Goal: Task Accomplishment & Management: Manage account settings

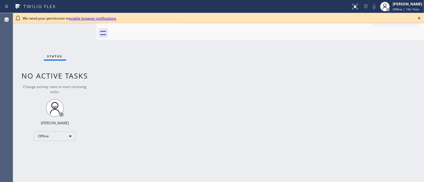
click at [28, 65] on div "Status No active tasks Change activity state to start receiving tasks. Michael …" at bounding box center [54, 97] width 83 height 169
click at [419, 18] on icon at bounding box center [419, 18] width 2 height 2
drag, startPoint x: 49, startPoint y: 47, endPoint x: 46, endPoint y: 47, distance: 3.3
click at [49, 47] on div "Status No active tasks Change activity state to start receiving tasks. Michael …" at bounding box center [54, 97] width 83 height 169
click at [417, 17] on icon at bounding box center [418, 18] width 7 height 7
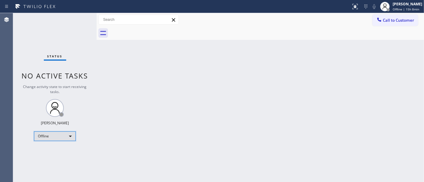
click at [39, 136] on div "Offline" at bounding box center [55, 137] width 42 height 10
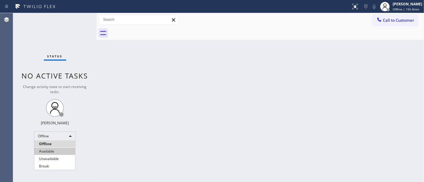
click at [50, 152] on li "Available" at bounding box center [54, 151] width 41 height 7
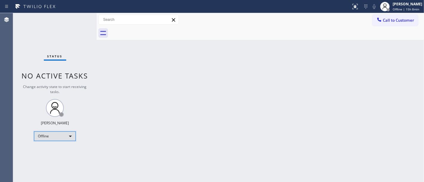
click at [61, 133] on div "Offline" at bounding box center [55, 137] width 42 height 10
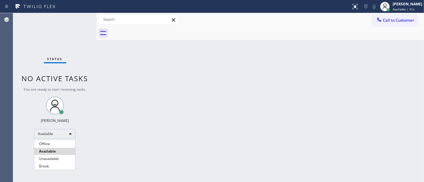
click at [87, 93] on div at bounding box center [212, 91] width 424 height 182
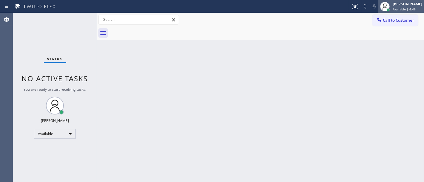
click at [401, 7] on span "Available | 6:46" at bounding box center [403, 9] width 23 height 4
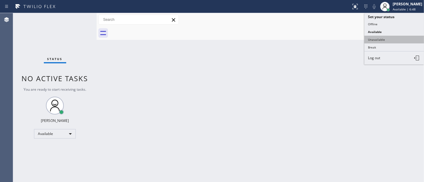
click at [385, 41] on button "Unavailable" at bounding box center [394, 40] width 60 height 8
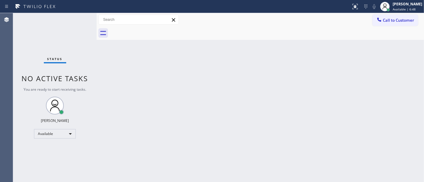
click at [308, 58] on div "Back to Dashboard Change Sender ID Customers Technicians Select a contact Outbo…" at bounding box center [260, 97] width 327 height 169
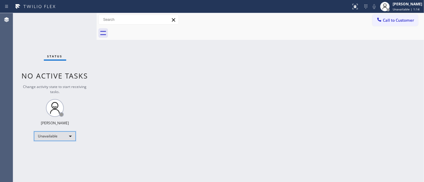
click at [49, 139] on div "Unavailable" at bounding box center [55, 137] width 42 height 10
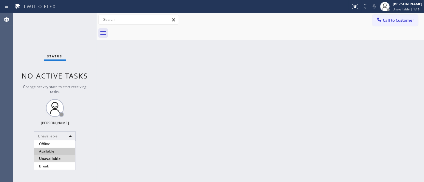
click at [53, 150] on li "Available" at bounding box center [54, 151] width 41 height 7
drag, startPoint x: 279, startPoint y: 128, endPoint x: 319, endPoint y: 125, distance: 40.3
click at [311, 125] on div "Back to Dashboard Change Sender ID Customers Technicians Select a contact Outbo…" at bounding box center [260, 97] width 327 height 169
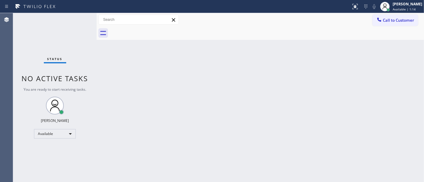
click at [21, 28] on div "Status No active tasks You are ready to start receiving tasks. [PERSON_NAME]" at bounding box center [54, 97] width 83 height 169
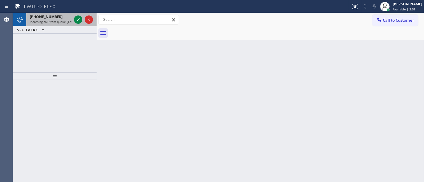
click at [54, 21] on span "Incoming call from queue [Test] All" at bounding box center [54, 22] width 49 height 4
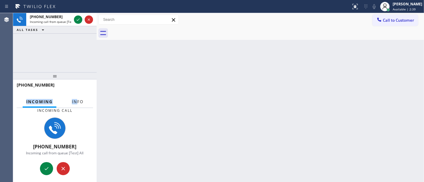
click at [75, 97] on div "+12015230744 Incoming Info Incoming call +12015230744 Incoming call from queue …" at bounding box center [54, 131] width 83 height 103
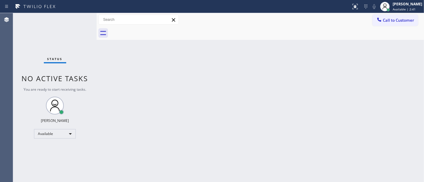
click at [75, 103] on div "Status No active tasks You are ready to start receiving tasks. [PERSON_NAME]" at bounding box center [54, 97] width 83 height 169
click at [397, 7] on div "Michael Javier Available | 2:41" at bounding box center [407, 6] width 32 height 10
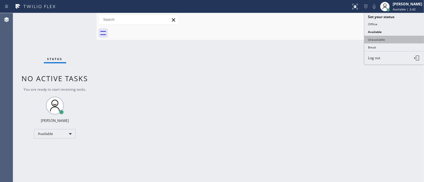
click at [378, 41] on button "Unavailable" at bounding box center [394, 40] width 60 height 8
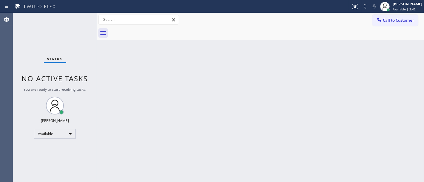
click at [318, 75] on div "Back to Dashboard Change Sender ID Customers Technicians Select a contact Outbo…" at bounding box center [260, 97] width 327 height 169
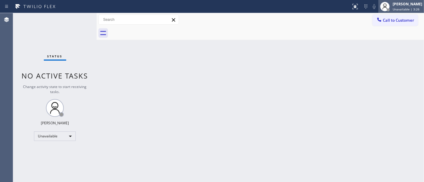
click at [405, 8] on span "Unavailable | 3:26" at bounding box center [405, 9] width 27 height 4
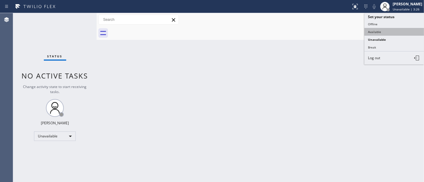
click at [387, 35] on button "Available" at bounding box center [394, 32] width 60 height 8
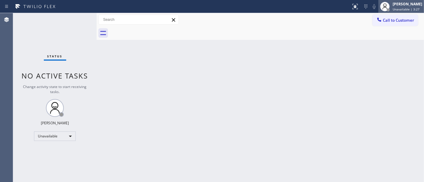
click at [408, 9] on span "Unavailable | 3:27" at bounding box center [405, 9] width 27 height 4
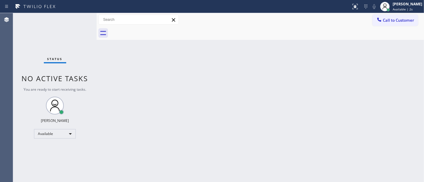
click at [310, 80] on div "Back to Dashboard Change Sender ID Customers Technicians Select a contact Outbo…" at bounding box center [260, 97] width 327 height 169
drag, startPoint x: 19, startPoint y: 36, endPoint x: 23, endPoint y: 48, distance: 12.3
click at [19, 36] on div "Status No active tasks You are ready to start receiving tasks. [PERSON_NAME]" at bounding box center [54, 97] width 83 height 169
click at [48, 135] on div "Available" at bounding box center [55, 134] width 42 height 10
click at [45, 149] on li "Available" at bounding box center [54, 149] width 41 height 7
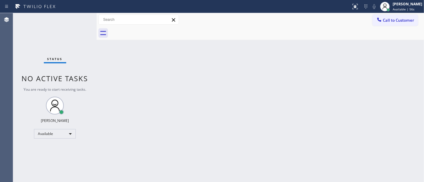
click at [141, 128] on div "Back to Dashboard Change Sender ID Customers Technicians Select a contact Outbo…" at bounding box center [260, 97] width 327 height 169
click at [153, 91] on div "Back to Dashboard Change Sender ID Customers Technicians Select a contact Outbo…" at bounding box center [260, 97] width 327 height 169
click at [79, 18] on div "Status No active tasks You are ready to start receiving tasks. [PERSON_NAME]" at bounding box center [54, 97] width 83 height 169
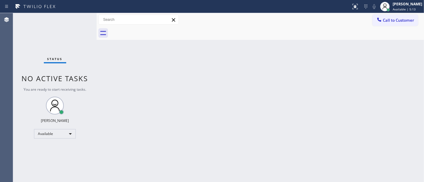
click at [79, 17] on div "Status No active tasks You are ready to start receiving tasks. [PERSON_NAME]" at bounding box center [54, 97] width 83 height 169
click at [80, 18] on div "Status No active tasks You are ready to start receiving tasks. [PERSON_NAME]" at bounding box center [54, 97] width 83 height 169
click at [71, 18] on div "Status No active tasks You are ready to start receiving tasks. [PERSON_NAME]" at bounding box center [54, 97] width 83 height 169
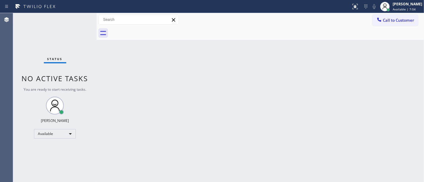
click at [73, 17] on div "Status No active tasks You are ready to start receiving tasks. [PERSON_NAME]" at bounding box center [54, 97] width 83 height 169
click at [74, 17] on div "Status No active tasks You are ready to start receiving tasks. [PERSON_NAME]" at bounding box center [54, 97] width 83 height 169
click at [79, 18] on div "Status No active tasks You are ready to start receiving tasks. [PERSON_NAME]" at bounding box center [54, 97] width 83 height 169
click at [79, 19] on div "Status No active tasks You are ready to start receiving tasks. [PERSON_NAME]" at bounding box center [54, 97] width 83 height 169
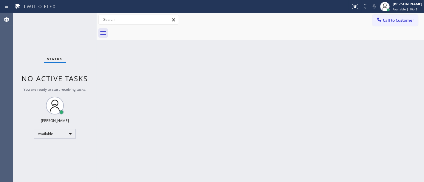
click at [78, 21] on div "Status No active tasks You are ready to start receiving tasks. [PERSON_NAME]" at bounding box center [54, 97] width 83 height 169
click at [80, 18] on div "Status No active tasks You are ready to start receiving tasks. [PERSON_NAME]" at bounding box center [54, 97] width 83 height 169
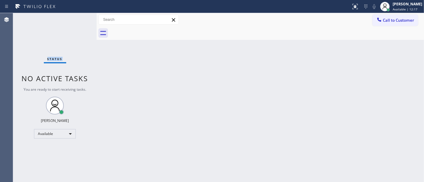
click at [80, 18] on div "Status No active tasks You are ready to start receiving tasks. [PERSON_NAME]" at bounding box center [54, 97] width 83 height 169
click at [81, 19] on div "Status No active tasks You are ready to start receiving tasks. [PERSON_NAME]" at bounding box center [54, 97] width 83 height 169
click at [77, 17] on div "Status No active tasks You are ready to start receiving tasks. [PERSON_NAME]" at bounding box center [54, 97] width 83 height 169
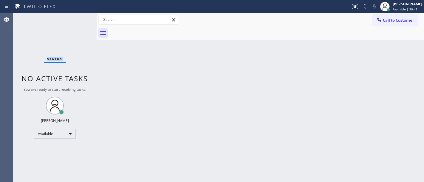
click at [77, 17] on div "Status No active tasks You are ready to start receiving tasks. [PERSON_NAME]" at bounding box center [54, 97] width 83 height 169
drag, startPoint x: 46, startPoint y: 17, endPoint x: 54, endPoint y: 12, distance: 9.3
click at [54, 12] on div "Status report No issues detected If you experience an issue, please download th…" at bounding box center [212, 6] width 424 height 13
click at [76, 18] on div "Status No active tasks You are ready to start receiving tasks. [PERSON_NAME]" at bounding box center [54, 97] width 83 height 169
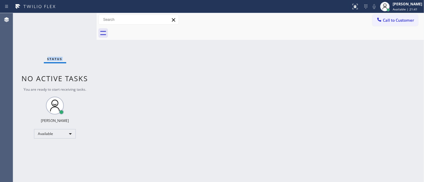
click at [76, 18] on div "Status No active tasks You are ready to start receiving tasks. [PERSON_NAME]" at bounding box center [54, 97] width 83 height 169
click at [77, 20] on div "Status No active tasks You are ready to start receiving tasks. [PERSON_NAME]" at bounding box center [54, 97] width 83 height 169
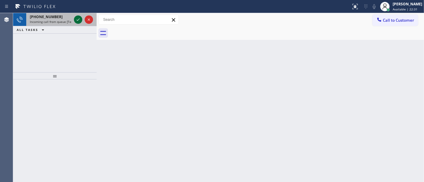
click at [76, 20] on icon at bounding box center [77, 19] width 7 height 7
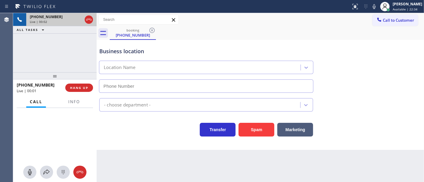
type input "(720) 704-4778"
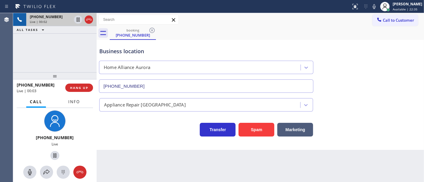
click at [77, 102] on span "Info" at bounding box center [74, 101] width 12 height 5
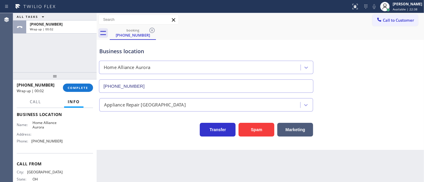
scroll to position [65, 0]
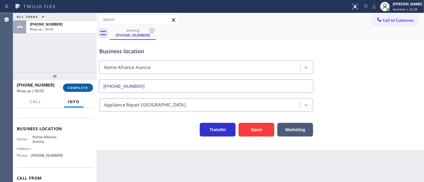
drag, startPoint x: 97, startPoint y: 73, endPoint x: 87, endPoint y: 84, distance: 14.8
click at [97, 74] on div at bounding box center [97, 97] width 0 height 169
click at [85, 87] on span "COMPLETE" at bounding box center [77, 88] width 21 height 4
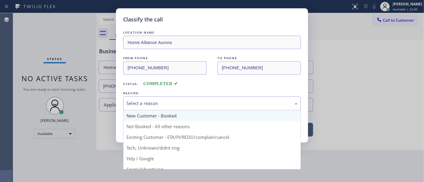
drag, startPoint x: 168, startPoint y: 100, endPoint x: 160, endPoint y: 112, distance: 15.0
click at [168, 100] on div "Select a reason" at bounding box center [212, 104] width 178 height 14
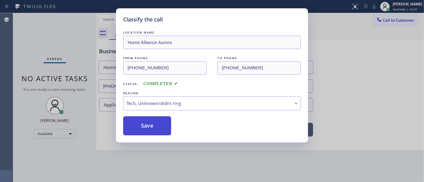
click at [153, 122] on button "Save" at bounding box center [147, 126] width 48 height 19
click at [154, 122] on button "Save" at bounding box center [147, 126] width 48 height 19
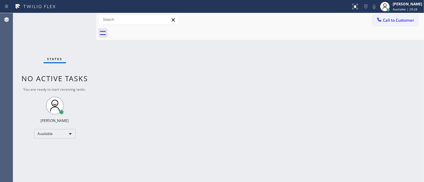
click at [0, 51] on div "Agent Desktop" at bounding box center [6, 97] width 13 height 169
drag, startPoint x: 198, startPoint y: 105, endPoint x: 182, endPoint y: 102, distance: 16.4
click at [201, 108] on div "Back to Dashboard Change Sender ID Customers Technicians Select a contact Outbo…" at bounding box center [259, 97] width 327 height 169
drag, startPoint x: 173, startPoint y: 103, endPoint x: 200, endPoint y: 102, distance: 27.4
click at [232, 114] on div "Back to Dashboard Change Sender ID Customers Technicians Select a contact Outbo…" at bounding box center [259, 97] width 327 height 169
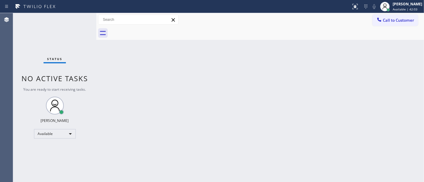
drag, startPoint x: 174, startPoint y: 94, endPoint x: 186, endPoint y: 96, distance: 11.5
click at [186, 96] on div "Back to Dashboard Change Sender ID Customers Technicians Select a contact Outbo…" at bounding box center [259, 97] width 327 height 169
click at [72, 20] on div "Status No active tasks You are ready to start receiving tasks. [PERSON_NAME]" at bounding box center [54, 97] width 83 height 169
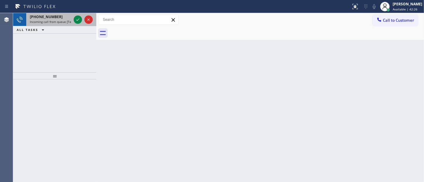
click at [68, 20] on span "Incoming call from queue [Test] All" at bounding box center [54, 22] width 49 height 4
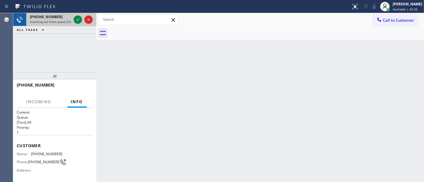
click at [68, 20] on span "Incoming call from queue [Test] All" at bounding box center [54, 22] width 49 height 4
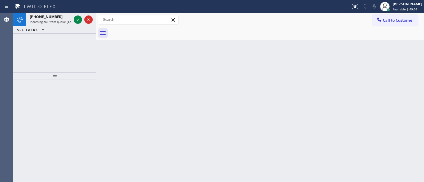
drag, startPoint x: 247, startPoint y: 148, endPoint x: 235, endPoint y: 174, distance: 29.1
click at [235, 174] on div "Back to Dashboard Change Sender ID Customers Technicians Select a contact Outbo…" at bounding box center [259, 97] width 327 height 169
click at [228, 173] on div "Back to Dashboard Change Sender ID Customers Technicians Select a contact Outbo…" at bounding box center [259, 97] width 327 height 169
click at [227, 173] on div "Back to Dashboard Change Sender ID Customers Technicians Select a contact Outbo…" at bounding box center [259, 97] width 327 height 169
click at [226, 173] on div "Back to Dashboard Change Sender ID Customers Technicians Select a contact Outbo…" at bounding box center [259, 97] width 327 height 169
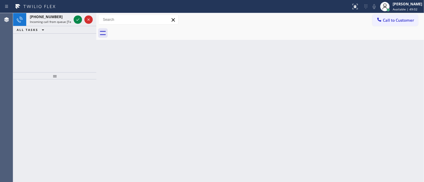
drag, startPoint x: 226, startPoint y: 174, endPoint x: 226, endPoint y: 179, distance: 5.4
click at [226, 179] on div "Back to Dashboard Change Sender ID Customers Technicians Select a contact Outbo…" at bounding box center [259, 97] width 327 height 169
click at [225, 178] on div "Back to Dashboard Change Sender ID Customers Technicians Select a contact Outbo…" at bounding box center [259, 97] width 327 height 169
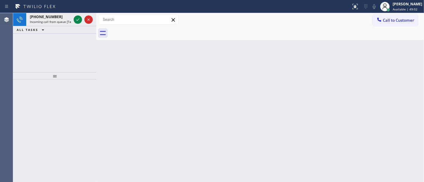
click at [225, 178] on div "Back to Dashboard Change Sender ID Customers Technicians Select a contact Outbo…" at bounding box center [259, 97] width 327 height 169
drag, startPoint x: 331, startPoint y: 94, endPoint x: 152, endPoint y: 149, distance: 187.3
drag, startPoint x: 152, startPoint y: 149, endPoint x: 258, endPoint y: 149, distance: 106.1
drag, startPoint x: 258, startPoint y: 149, endPoint x: 77, endPoint y: 19, distance: 223.4
click at [77, 19] on icon at bounding box center [77, 19] width 7 height 7
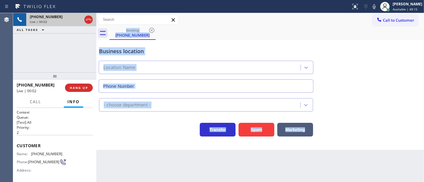
type input "(619) 202-8502"
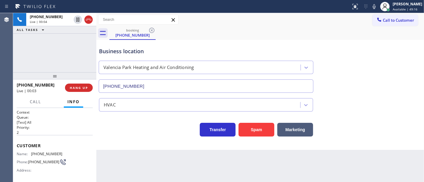
click at [60, 68] on div "+16197927147 Live | 00:04 ALL TASKS ALL TASKS ACTIVE TASKS TASKS IN WRAP UP" at bounding box center [54, 42] width 83 height 59
click at [308, 133] on button "Marketing" at bounding box center [295, 130] width 36 height 14
click at [307, 133] on button "Marketing" at bounding box center [295, 130] width 36 height 14
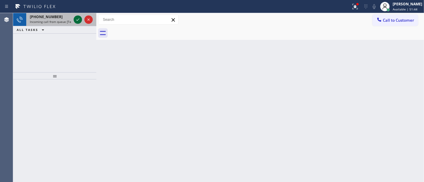
click at [79, 20] on icon at bounding box center [77, 19] width 7 height 7
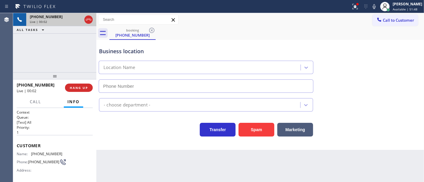
type input "(442) 275-8714"
click at [258, 130] on button "Spam" at bounding box center [256, 130] width 36 height 14
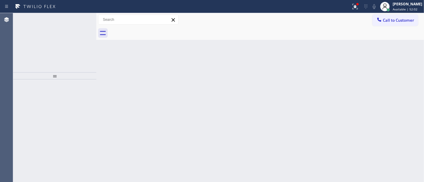
drag, startPoint x: 38, startPoint y: 41, endPoint x: 40, endPoint y: 45, distance: 4.4
click at [40, 45] on div "+12093041426 Incoming call from queue [Test] All ALL TASKS ALL TASKS ACTIVE TAS…" at bounding box center [54, 42] width 83 height 59
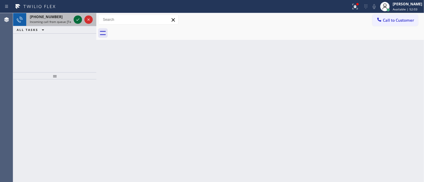
click at [76, 19] on icon at bounding box center [77, 19] width 7 height 7
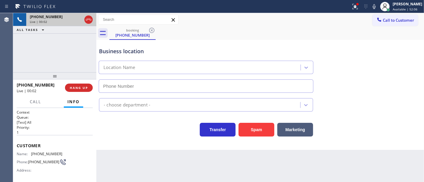
type input "(442) 275-8714"
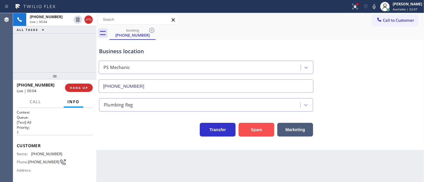
click at [256, 130] on button "Spam" at bounding box center [256, 130] width 36 height 14
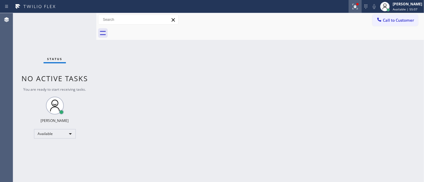
click at [358, 6] on icon at bounding box center [354, 6] width 5 height 5
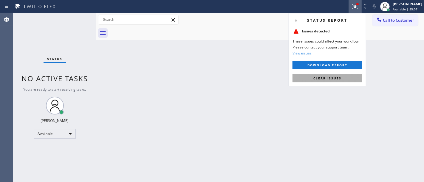
click at [326, 78] on span "Clear issues" at bounding box center [327, 78] width 28 height 4
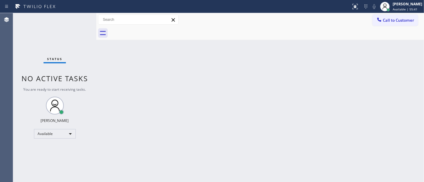
click at [51, 126] on div "Status No active tasks You are ready to start receiving tasks. [PERSON_NAME]" at bounding box center [54, 97] width 83 height 169
click at [61, 133] on div "Available" at bounding box center [55, 134] width 42 height 10
click at [56, 156] on li "Unavailable" at bounding box center [54, 156] width 41 height 7
drag, startPoint x: 184, startPoint y: 139, endPoint x: 189, endPoint y: 142, distance: 6.0
click at [186, 139] on div "Back to Dashboard Change Sender ID Customers Technicians Select a contact Outbo…" at bounding box center [259, 97] width 327 height 169
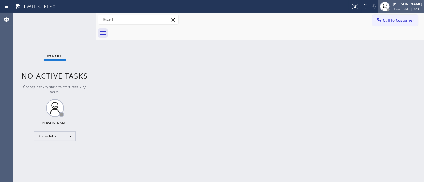
click at [405, 5] on div "[PERSON_NAME]" at bounding box center [407, 3] width 30 height 5
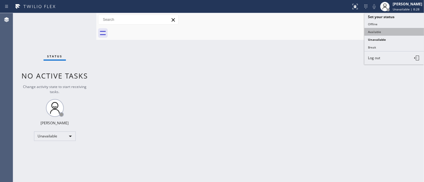
click at [368, 32] on button "Available" at bounding box center [394, 32] width 60 height 8
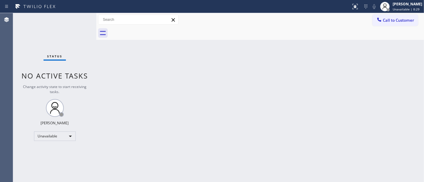
click at [303, 57] on div "Back to Dashboard Change Sender ID Customers Technicians Select a contact Outbo…" at bounding box center [259, 97] width 327 height 169
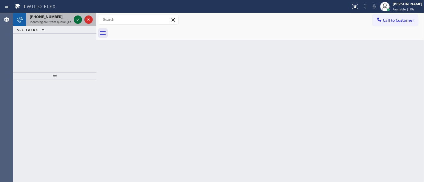
click at [75, 21] on icon at bounding box center [77, 19] width 7 height 7
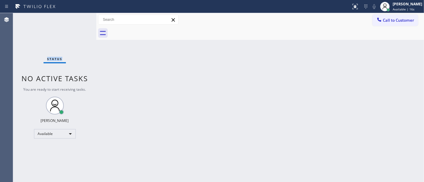
click at [76, 21] on div "Status No active tasks You are ready to start receiving tasks. [PERSON_NAME]" at bounding box center [54, 97] width 83 height 169
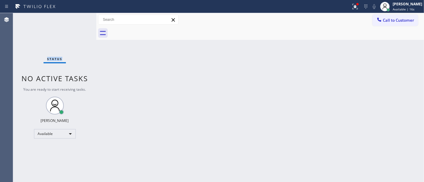
click at [76, 21] on div "Status No active tasks You are ready to start receiving tasks. [PERSON_NAME]" at bounding box center [54, 97] width 83 height 169
click at [356, 8] on icon at bounding box center [354, 6] width 7 height 7
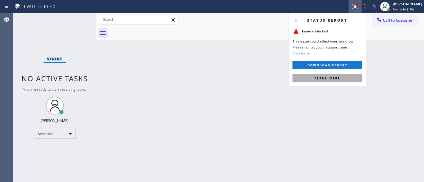
click at [309, 80] on button "Clear issue" at bounding box center [327, 78] width 70 height 8
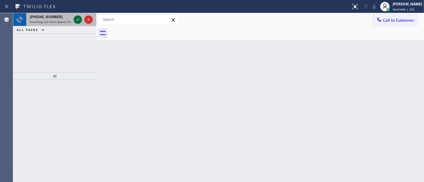
click at [77, 19] on icon at bounding box center [77, 19] width 7 height 7
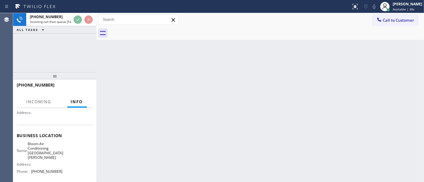
scroll to position [66, 0]
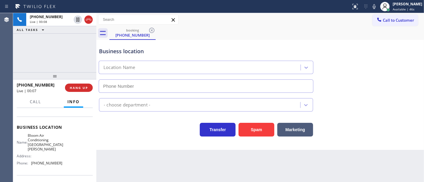
type input "(818) 862-4164"
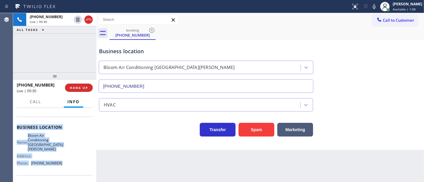
drag, startPoint x: 16, startPoint y: 146, endPoint x: 66, endPoint y: 166, distance: 53.1
click at [65, 164] on div "Context Queue: [Test] All Priority: 2 Customer Name: (818) 429-0366 Phone: (818…" at bounding box center [54, 145] width 83 height 74
copy div "Customer Name: (818) 429-0366 Phone: (818) 429-0366 Address: Business location …"
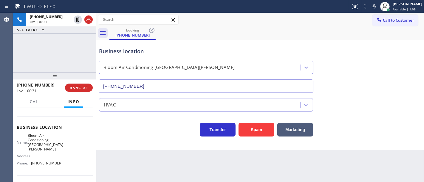
click at [71, 58] on div "+18184290366 Live | 00:31 ALL TASKS ALL TASKS ACTIVE TASKS TASKS IN WRAP UP" at bounding box center [54, 42] width 83 height 59
click at [50, 59] on div "+18184290366 Live | 01:41 ALL TASKS ALL TASKS ACTIVE TASKS TASKS IN WRAP UP" at bounding box center [54, 42] width 83 height 59
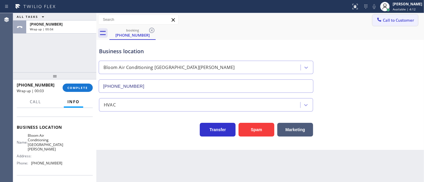
click at [392, 22] on span "Call to Customer" at bounding box center [398, 20] width 31 height 5
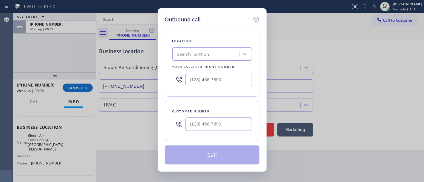
click at [215, 116] on div at bounding box center [218, 124] width 66 height 19
click at [212, 124] on input "(___) ___-____" at bounding box center [218, 124] width 66 height 13
paste input "818) 429-0366"
type input "(818) 429-0366"
type input "(___) ___-____"
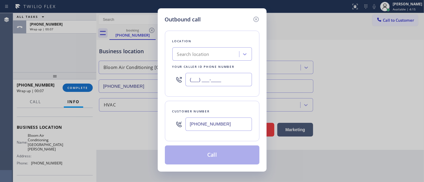
click at [213, 74] on input "(___) ___-____" at bounding box center [218, 79] width 66 height 13
click at [208, 80] on input "(___) ___-____" at bounding box center [218, 79] width 66 height 13
paste input "818) 862-4164"
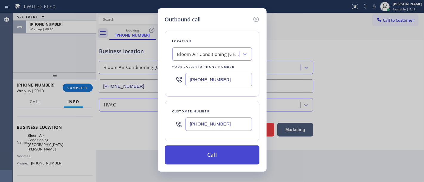
type input "(818) 862-4164"
click at [213, 157] on button "Call" at bounding box center [212, 155] width 94 height 19
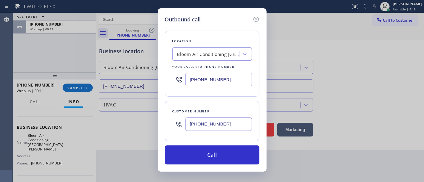
click at [54, 63] on div "Outbound call Location Bloom Air Conditioning San Fernando Your caller id phone…" at bounding box center [212, 91] width 424 height 182
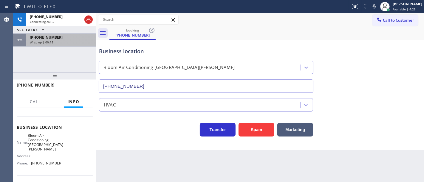
click at [70, 38] on div "+18184290366" at bounding box center [61, 37] width 63 height 5
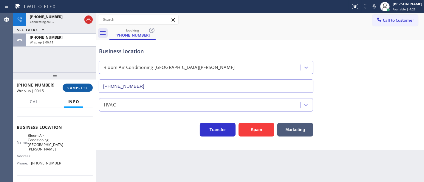
click at [80, 87] on span "COMPLETE" at bounding box center [77, 88] width 21 height 4
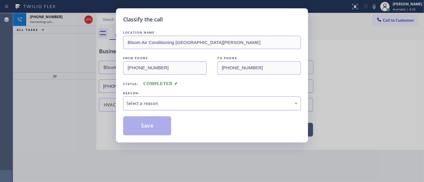
click at [156, 103] on div "Select a reason" at bounding box center [211, 103] width 171 height 7
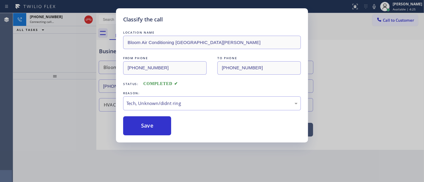
click at [143, 113] on div "LOCATION NAME Bloom Air Conditioning San Fernando FROM PHONE (818) 429-0366 TO …" at bounding box center [212, 83] width 178 height 106
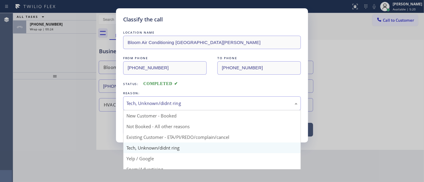
click at [166, 107] on div "Tech, Unknown/didnt ring" at bounding box center [211, 103] width 171 height 7
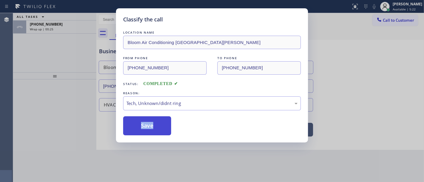
click at [148, 124] on button "Save" at bounding box center [147, 126] width 48 height 19
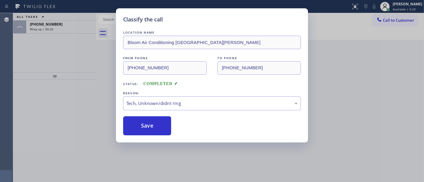
click at [388, 23] on div "Classify the call LOCATION NAME Home Alliance Aurora FROM PHONE (216) 932-1818 …" at bounding box center [218, 97] width 411 height 169
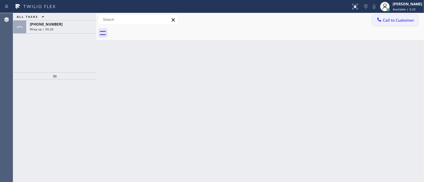
click at [400, 24] on button "Call to Customer" at bounding box center [395, 20] width 46 height 11
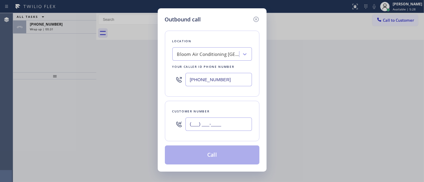
click at [210, 124] on input "(___) ___-____" at bounding box center [218, 124] width 66 height 13
paste input "818) 429-0366"
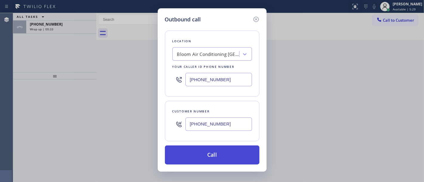
type input "(818) 429-0366"
click at [220, 154] on button "Call" at bounding box center [212, 155] width 94 height 19
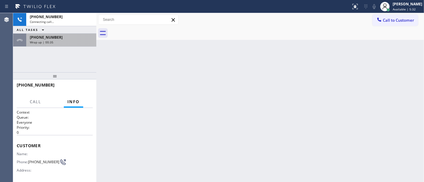
click at [59, 36] on div "+18184290366" at bounding box center [61, 37] width 63 height 5
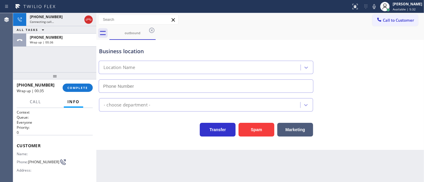
click at [83, 94] on div "+18184290366 Wrap up | 00:35 COMPLETE" at bounding box center [55, 87] width 76 height 15
click at [83, 91] on button "COMPLETE" at bounding box center [78, 88] width 30 height 8
type input "(818) 862-4164"
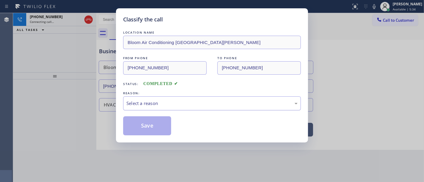
click at [161, 105] on div "Select a reason" at bounding box center [211, 103] width 171 height 7
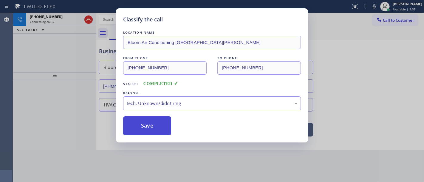
click at [145, 125] on button "Save" at bounding box center [147, 126] width 48 height 19
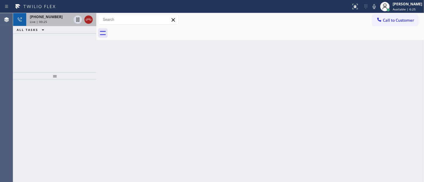
click at [87, 20] on icon at bounding box center [88, 19] width 7 height 7
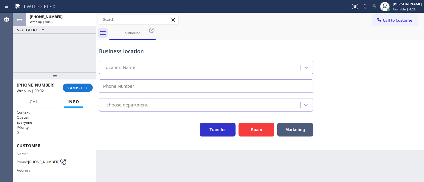
type input "(818) 862-4164"
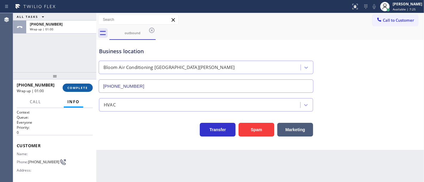
click at [75, 88] on span "COMPLETE" at bounding box center [77, 88] width 21 height 4
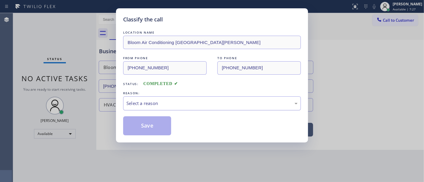
drag, startPoint x: 154, startPoint y: 107, endPoint x: 155, endPoint y: 110, distance: 3.6
click at [155, 107] on div "Select a reason" at bounding box center [211, 103] width 171 height 7
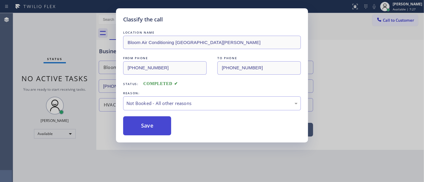
click at [149, 125] on button "Save" at bounding box center [147, 126] width 48 height 19
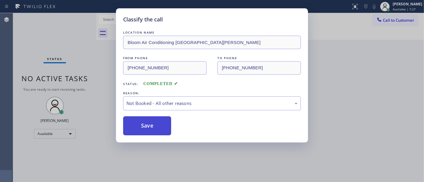
click at [149, 125] on button "Save" at bounding box center [147, 126] width 48 height 19
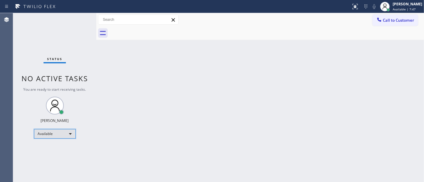
click at [54, 129] on div "Available" at bounding box center [55, 134] width 42 height 10
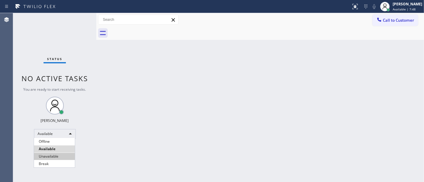
click at [50, 154] on li "Unavailable" at bounding box center [54, 156] width 41 height 7
click at [64, 74] on span "No active tasks" at bounding box center [54, 79] width 66 height 10
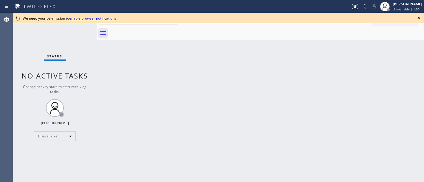
click at [36, 41] on div "Status No active tasks Change activity state to start receiving tasks. [PERSON_…" at bounding box center [54, 97] width 83 height 169
click at [417, 18] on icon at bounding box center [418, 18] width 7 height 7
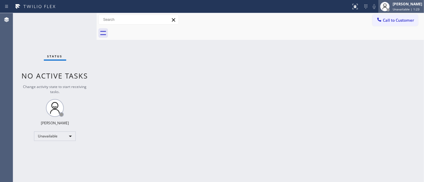
drag, startPoint x: 404, startPoint y: 4, endPoint x: 403, endPoint y: 8, distance: 4.8
click at [404, 4] on div "Michael Javier" at bounding box center [407, 3] width 30 height 5
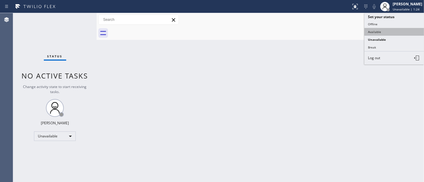
click at [381, 35] on button "Available" at bounding box center [394, 32] width 60 height 8
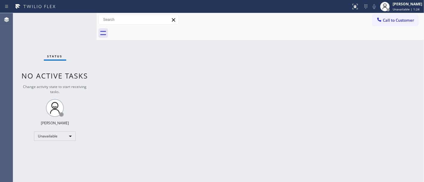
click at [317, 49] on div "Back to Dashboard Change Sender ID Customers Technicians Select a contact Outbo…" at bounding box center [260, 97] width 327 height 169
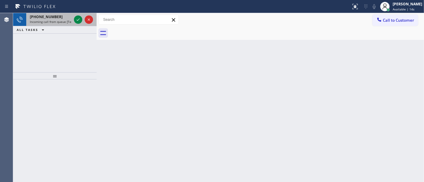
drag, startPoint x: 24, startPoint y: 60, endPoint x: 83, endPoint y: 22, distance: 70.1
click at [24, 60] on div "+18058137344 Incoming call from queue [Test] All ALL TASKS ALL TASKS ACTIVE TAS…" at bounding box center [54, 42] width 83 height 59
click at [76, 17] on icon at bounding box center [77, 19] width 7 height 7
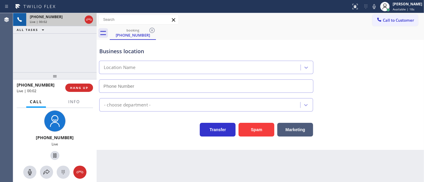
type input "(805) 749-2038"
click at [71, 102] on span "Info" at bounding box center [74, 101] width 12 height 5
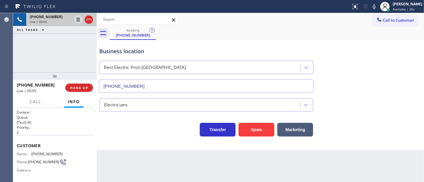
click at [78, 45] on div "+18058137344 Live | 00:05 ALL TASKS ALL TASKS ACTIVE TASKS TASKS IN WRAP UP" at bounding box center [54, 42] width 83 height 59
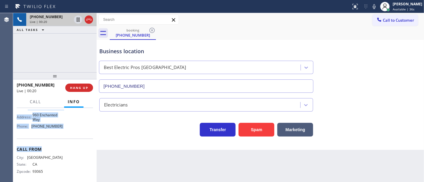
scroll to position [99, 0]
drag, startPoint x: 16, startPoint y: 143, endPoint x: 64, endPoint y: 129, distance: 50.0
click at [64, 129] on div "Context Queue: [Test] All Priority: 2 Customer Name: (805) 813-7344 Phone: (805…" at bounding box center [55, 97] width 76 height 173
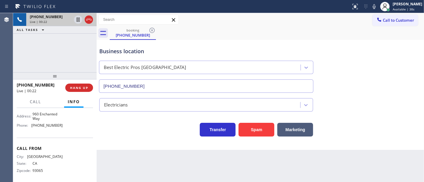
click at [63, 54] on div "+18058137344 Live | 00:22 ALL TASKS ALL TASKS ACTIVE TASKS TASKS IN WRAP UP" at bounding box center [54, 42] width 83 height 59
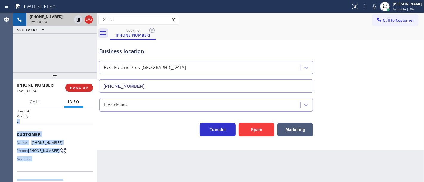
scroll to position [0, 0]
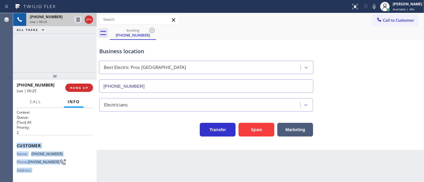
drag, startPoint x: 65, startPoint y: 127, endPoint x: 16, endPoint y: 144, distance: 51.9
click at [16, 144] on div "Context Queue: [Test] All Priority: 2 Customer Name: (805) 813-7344 Phone: (805…" at bounding box center [54, 145] width 83 height 74
copy div "Customer Name: (805) 813-7344 Phone: (805) 813-7344 Address: Business location …"
click at [44, 55] on div "+18058137344 Live | 00:25 ALL TASKS ALL TASKS ACTIVE TASKS TASKS IN WRAP UP" at bounding box center [54, 42] width 83 height 59
click at [76, 64] on div "+18058137344 Live | 01:03 ALL TASKS ALL TASKS ACTIVE TASKS TASKS IN WRAP UP" at bounding box center [54, 42] width 83 height 59
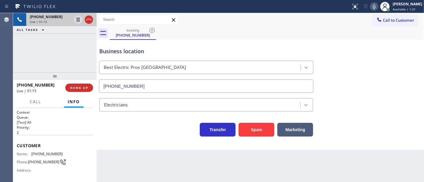
click at [378, 8] on icon at bounding box center [373, 6] width 7 height 7
click at [384, 10] on div at bounding box center [384, 6] width 13 height 13
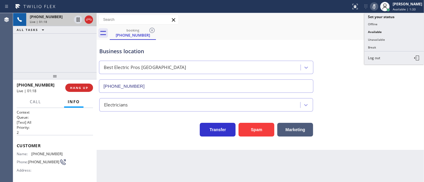
click at [378, 9] on icon at bounding box center [373, 6] width 7 height 7
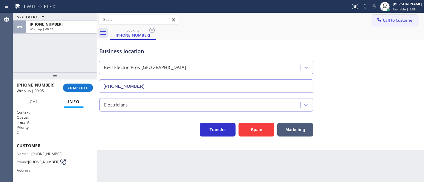
click at [389, 24] on button "Call to Customer" at bounding box center [395, 20] width 46 height 11
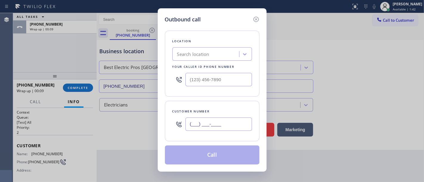
click at [207, 122] on input "(___) ___-____" at bounding box center [218, 124] width 66 height 13
paste input "805) 813-7344"
type input "(805) 813-7344"
type input "(___) ___-____"
click at [207, 77] on input "(___) ___-____" at bounding box center [218, 79] width 66 height 13
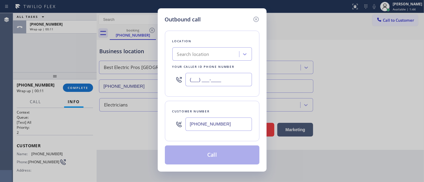
paste input "805) 749-2038"
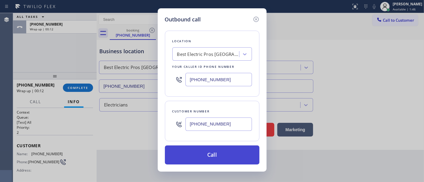
type input "(805) 749-2038"
click at [221, 156] on button "Call" at bounding box center [212, 155] width 94 height 19
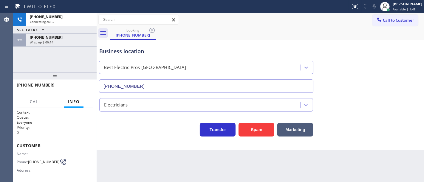
click at [75, 63] on div "+18058137344 Connecting call… ALL TASKS ALL TASKS ACTIVE TASKS TASKS IN WRAP UP…" at bounding box center [54, 42] width 83 height 59
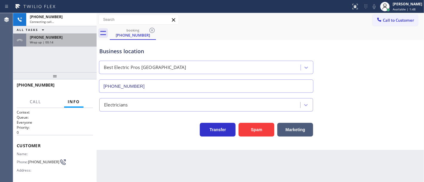
click at [60, 39] on div "+18058137344" at bounding box center [61, 37] width 63 height 5
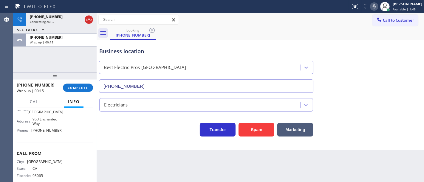
scroll to position [99, 0]
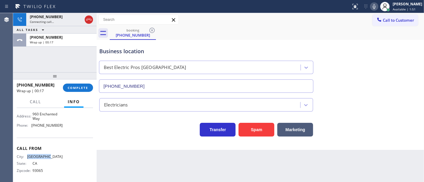
drag, startPoint x: 54, startPoint y: 157, endPoint x: 46, endPoint y: 142, distance: 17.5
click at [31, 158] on div "City: SIMI VALLEY" at bounding box center [40, 157] width 46 height 4
copy div "SIMI VALLEY"
click at [78, 85] on button "COMPLETE" at bounding box center [78, 88] width 30 height 8
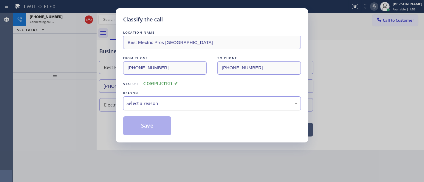
click at [163, 110] on div "Select a reason" at bounding box center [212, 104] width 178 height 14
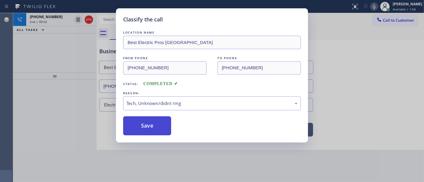
click at [140, 121] on button "Save" at bounding box center [147, 126] width 48 height 19
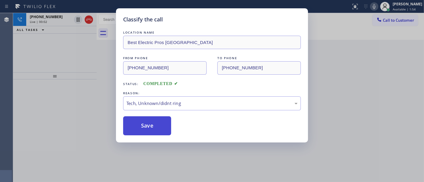
click at [140, 121] on button "Save" at bounding box center [147, 126] width 48 height 19
click at [81, 89] on div "Classify the call LOCATION NAME Best Electric Pros Simi Valley FROM PHONE (805)…" at bounding box center [212, 91] width 424 height 182
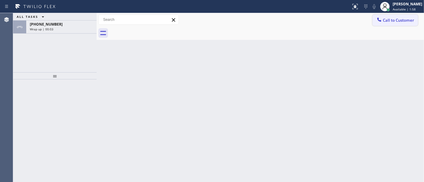
click at [386, 21] on span "Call to Customer" at bounding box center [398, 20] width 31 height 5
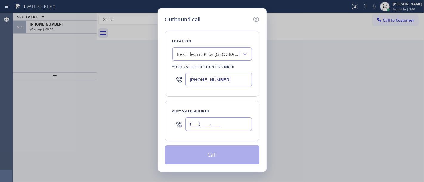
click at [211, 125] on input "(___) ___-____" at bounding box center [218, 124] width 66 height 13
paste input "805) 813-7344"
type input "(805) 813-7344"
click at [216, 103] on div "Customer number (805) 813-7344" at bounding box center [212, 121] width 94 height 41
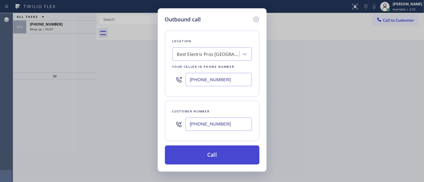
click at [214, 158] on button "Call" at bounding box center [212, 155] width 94 height 19
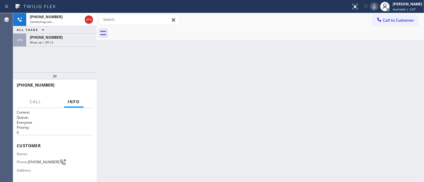
click at [30, 62] on div "+18058137344 Connecting call… ALL TASKS ALL TASKS ACTIVE TASKS TASKS IN WRAP UP…" at bounding box center [54, 42] width 83 height 59
click at [375, 6] on icon at bounding box center [373, 6] width 3 height 5
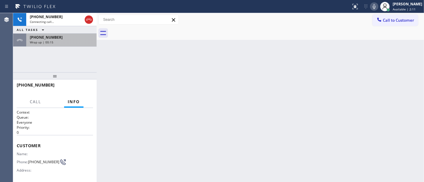
click at [64, 46] on div "+18058137344 Wrap up | 00:15" at bounding box center [60, 40] width 68 height 13
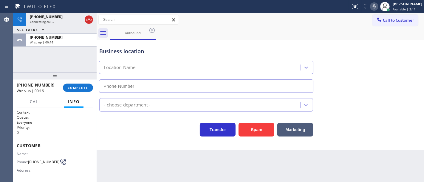
type input "(805) 749-2038"
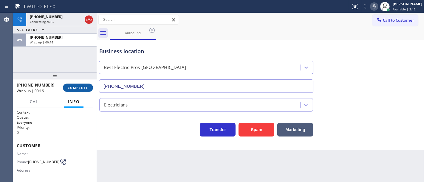
click at [83, 89] on span "COMPLETE" at bounding box center [78, 88] width 21 height 4
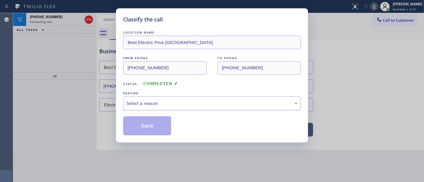
click at [149, 105] on div "Select a reason" at bounding box center [211, 103] width 171 height 7
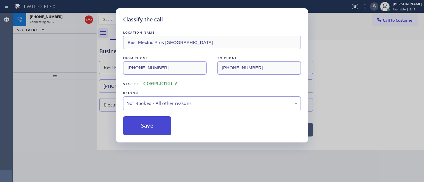
click at [145, 123] on button "Save" at bounding box center [147, 126] width 48 height 19
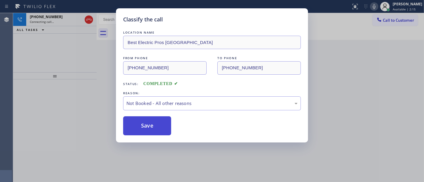
click at [145, 123] on button "Save" at bounding box center [147, 126] width 48 height 19
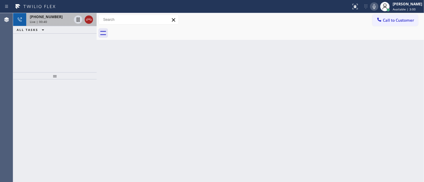
click at [89, 21] on icon at bounding box center [88, 19] width 7 height 7
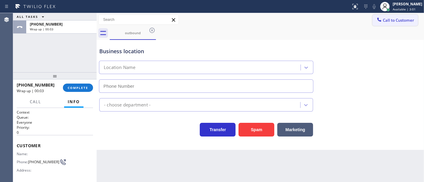
click at [392, 23] on button "Call to Customer" at bounding box center [395, 20] width 46 height 11
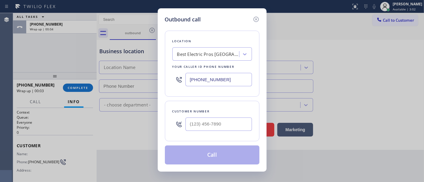
type input "(805) 749-2038"
click at [209, 127] on input "(___) ___-____" at bounding box center [218, 124] width 66 height 13
paste input "805) 813-7344"
type input "(805) 813-7344"
click at [218, 109] on div "Customer number" at bounding box center [212, 111] width 80 height 6
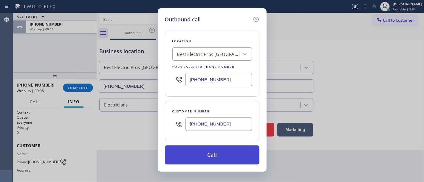
click at [218, 156] on button "Call" at bounding box center [212, 155] width 94 height 19
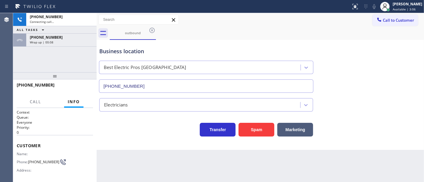
click at [68, 61] on div "+18058137344 Connecting call… ALL TASKS ALL TASKS ACTIVE TASKS TASKS IN WRAP UP…" at bounding box center [54, 42] width 83 height 59
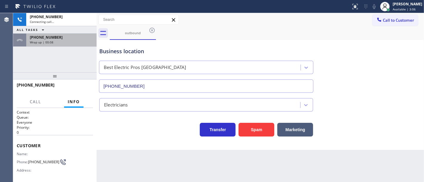
click at [71, 37] on div "+18058137344" at bounding box center [61, 37] width 63 height 5
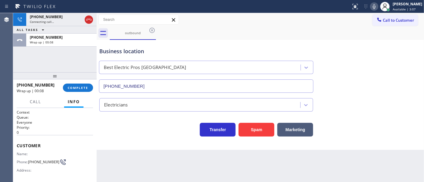
click at [86, 94] on div "+18058137344 Wrap up | 00:08 COMPLETE" at bounding box center [55, 87] width 76 height 15
click at [83, 86] on span "COMPLETE" at bounding box center [78, 88] width 21 height 4
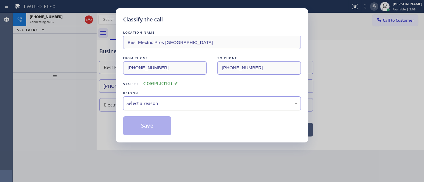
click at [160, 103] on div "Select a reason" at bounding box center [211, 103] width 171 height 7
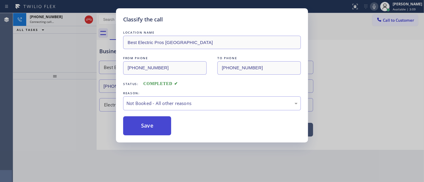
click at [152, 126] on button "Save" at bounding box center [147, 126] width 48 height 19
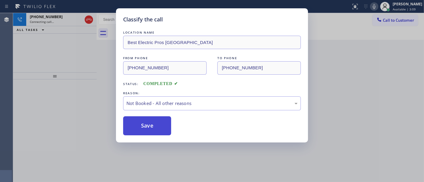
click at [152, 126] on button "Save" at bounding box center [147, 126] width 48 height 19
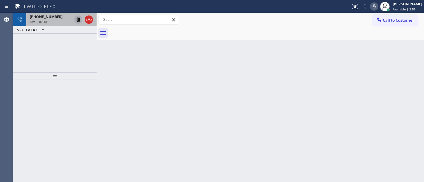
click at [78, 19] on icon at bounding box center [78, 20] width 3 height 4
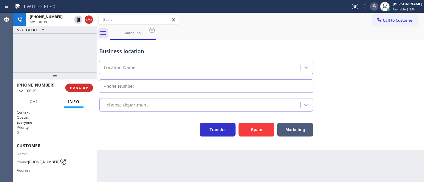
type input "(805) 749-2038"
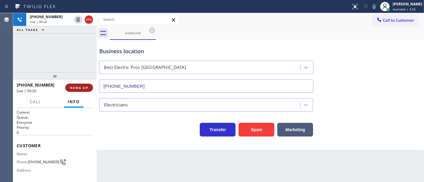
click at [79, 90] on button "HANG UP" at bounding box center [79, 88] width 28 height 8
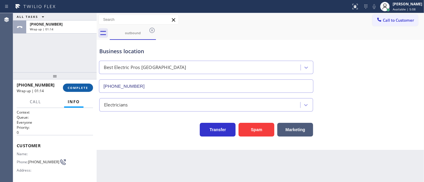
click at [78, 85] on button "COMPLETE" at bounding box center [78, 88] width 30 height 8
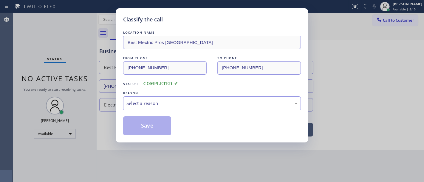
click at [142, 104] on div "Select a reason" at bounding box center [211, 103] width 171 height 7
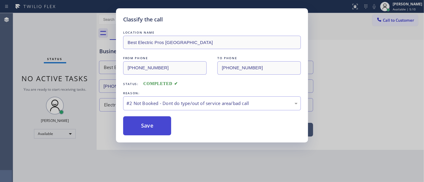
click at [146, 127] on button "Save" at bounding box center [147, 126] width 48 height 19
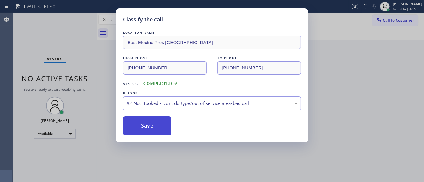
click at [146, 127] on button "Save" at bounding box center [147, 126] width 48 height 19
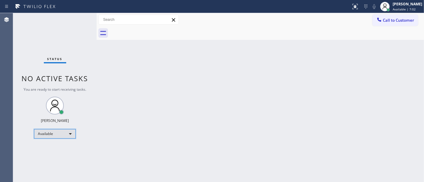
click at [54, 134] on div "Available" at bounding box center [55, 134] width 42 height 10
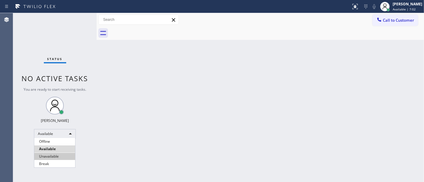
click at [57, 154] on li "Unavailable" at bounding box center [54, 156] width 41 height 7
click at [168, 141] on div "Back to Dashboard Change Sender ID Customers Technicians Select a contact Outbo…" at bounding box center [260, 97] width 327 height 169
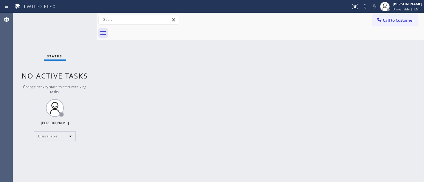
click at [38, 68] on div "Status No active tasks Change activity state to start receiving tasks. [PERSON_…" at bounding box center [54, 97] width 83 height 169
click at [366, 63] on div "Back to Dashboard Change Sender ID Customers Technicians Select a contact Outbo…" at bounding box center [260, 97] width 327 height 169
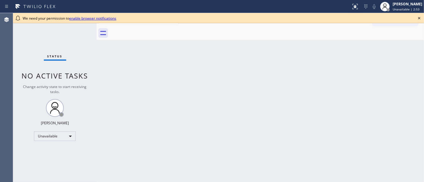
click at [56, 37] on div "Status No active tasks Change activity state to start receiving tasks. [PERSON_…" at bounding box center [54, 97] width 83 height 169
click at [84, 20] on link "enable browser notifications" at bounding box center [92, 18] width 47 height 5
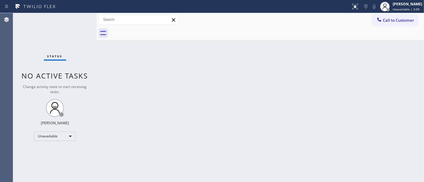
click at [52, 29] on div "Status No active tasks Change activity state to start receiving tasks. Michael …" at bounding box center [54, 97] width 83 height 169
click at [391, 10] on div at bounding box center [384, 6] width 13 height 13
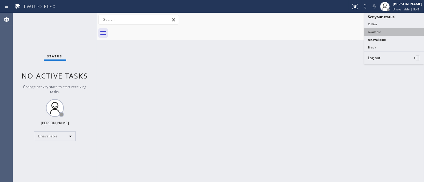
click at [376, 33] on button "Available" at bounding box center [394, 32] width 60 height 8
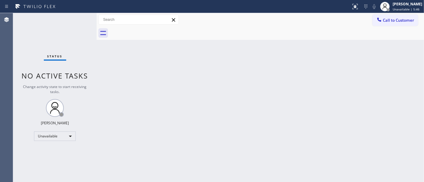
click at [297, 68] on div "Back to Dashboard Change Sender ID Customers Technicians Select a contact Outbo…" at bounding box center [260, 97] width 327 height 169
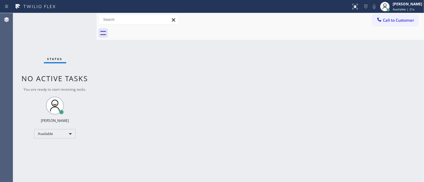
click at [1, 95] on div "Agent Desktop" at bounding box center [6, 97] width 13 height 169
click at [37, 47] on div "Status No active tasks You are ready to start receiving tasks. Michael Javier A…" at bounding box center [54, 97] width 83 height 169
click at [0, 39] on div "Agent Desktop" at bounding box center [6, 97] width 13 height 169
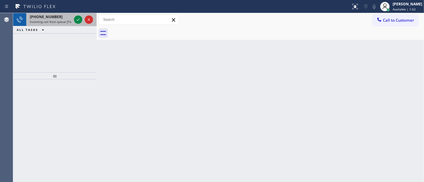
drag, startPoint x: 75, startPoint y: 27, endPoint x: 77, endPoint y: 24, distance: 3.7
click at [75, 24] on div "+13057761977 Incoming call from queue [Test] All ALL TASKS ALL TASKS ACTIVE TAS…" at bounding box center [54, 23] width 83 height 21
drag, startPoint x: 77, startPoint y: 24, endPoint x: 78, endPoint y: 20, distance: 3.8
click at [77, 22] on div at bounding box center [83, 19] width 21 height 13
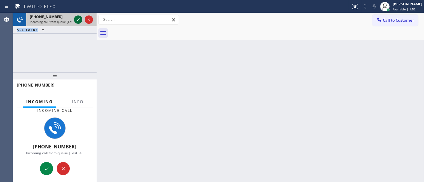
click at [78, 19] on icon at bounding box center [77, 19] width 7 height 7
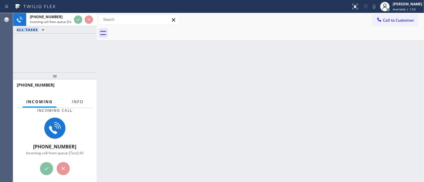
click at [77, 103] on span "Info" at bounding box center [78, 101] width 12 height 5
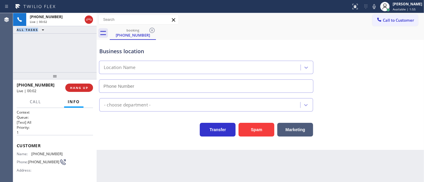
type input "(786) 461-1410"
click at [75, 62] on div "+13057761977 Live | 00:28 ALL TASKS ALL TASKS ACTIVE TASKS TASKS IN WRAP UP" at bounding box center [54, 42] width 83 height 59
click at [42, 152] on span "(305) 776-1977" at bounding box center [46, 154] width 31 height 4
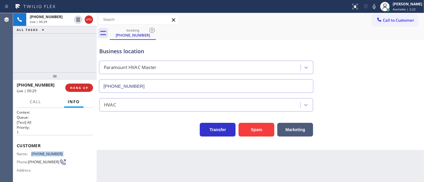
click at [42, 152] on span "(305) 776-1977" at bounding box center [46, 154] width 31 height 4
copy span "(305) 776-1977"
click at [59, 56] on div "+13057761977 Live | 00:29 ALL TASKS ALL TASKS ACTIVE TASKS TASKS IN WRAP UP" at bounding box center [54, 42] width 83 height 59
click at [72, 65] on div "+13057761977 Live | 01:02 ALL TASKS ALL TASKS ACTIVE TASKS TASKS IN WRAP UP" at bounding box center [54, 42] width 83 height 59
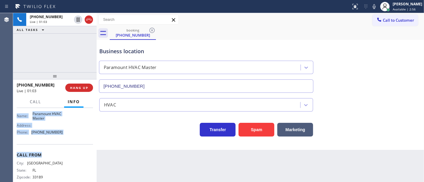
scroll to position [98, 0]
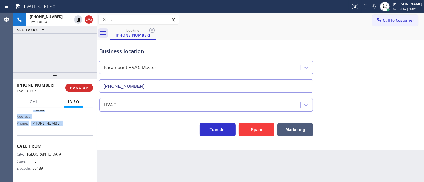
drag, startPoint x: 14, startPoint y: 144, endPoint x: 55, endPoint y: 109, distance: 53.8
click at [68, 125] on div "Context Queue: [Test] All Priority: 1 Customer Name: (305) 776-1977 Phone: (305…" at bounding box center [54, 145] width 83 height 74
copy div "Customer Name: (305) 776-1977 Phone: (305) 776-1977 Address: Business location …"
click at [57, 60] on div "+13057761977 Live | 01:04 ALL TASKS ALL TASKS ACTIVE TASKS TASKS IN WRAP UP" at bounding box center [54, 42] width 83 height 59
click at [65, 61] on div "+13057761977 Live | 01:36 ALL TASKS ALL TASKS ACTIVE TASKS TASKS IN WRAP UP" at bounding box center [54, 42] width 83 height 59
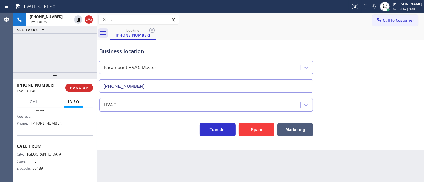
click at [50, 60] on div "+13057761977 Live | 01:39 ALL TASKS ALL TASKS ACTIVE TASKS TASKS IN WRAP UP" at bounding box center [54, 42] width 83 height 59
click at [122, 51] on div "Business location" at bounding box center [206, 51] width 214 height 8
click at [61, 52] on div "+13057761977 Live | 01:46 ALL TASKS ALL TASKS ACTIVE TASKS TASKS IN WRAP UP" at bounding box center [54, 42] width 83 height 59
click at [378, 6] on icon at bounding box center [373, 6] width 7 height 7
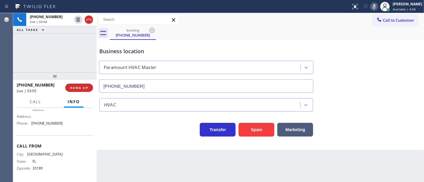
click at [376, 6] on icon at bounding box center [373, 6] width 7 height 7
click at [78, 54] on div "+13057761977 Live | 03:09 ALL TASKS ALL TASKS ACTIVE TASKS TASKS IN WRAP UP" at bounding box center [54, 42] width 83 height 59
click at [79, 18] on icon at bounding box center [77, 19] width 7 height 7
click at [378, 9] on icon at bounding box center [373, 6] width 7 height 7
click at [54, 54] on div "+13057761977 Live | 04:40 ALL TASKS ALL TASKS ACTIVE TASKS TASKS IN WRAP UP" at bounding box center [54, 42] width 83 height 59
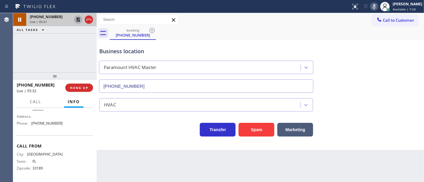
click at [79, 21] on icon at bounding box center [78, 20] width 4 height 4
click at [378, 8] on icon at bounding box center [373, 6] width 7 height 7
drag, startPoint x: 336, startPoint y: 32, endPoint x: 215, endPoint y: 34, distance: 121.6
click at [335, 32] on div "booking (305) 776-1977" at bounding box center [267, 33] width 314 height 13
click at [65, 47] on div "+13057761977 Live | 05:33 ALL TASKS ALL TASKS ACTIVE TASKS TASKS IN WRAP UP" at bounding box center [54, 42] width 83 height 59
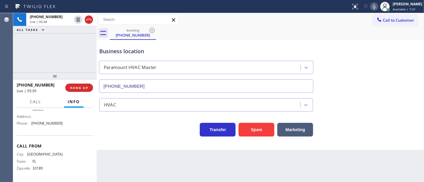
click at [80, 51] on div "+13057761977 Live | 05:38 ALL TASKS ALL TASKS ACTIVE TASKS TASKS IN WRAP UP" at bounding box center [54, 42] width 83 height 59
click at [80, 59] on div "+13057761977 Live | 05:40 ALL TASKS ALL TASKS ACTIVE TASKS TASKS IN WRAP UP" at bounding box center [54, 42] width 83 height 59
click at [57, 59] on div "+13057761977 Live | 06:00 ALL TASKS ALL TASKS ACTIVE TASKS TASKS IN WRAP UP" at bounding box center [54, 42] width 83 height 59
click at [60, 58] on div "+13057761977 Live | 06:07 ALL TASKS ALL TASKS ACTIVE TASKS TASKS IN WRAP UP" at bounding box center [54, 42] width 83 height 59
click at [56, 63] on div "+13057761977 Live | 06:09 ALL TASKS ALL TASKS ACTIVE TASKS TASKS IN WRAP UP" at bounding box center [54, 42] width 83 height 59
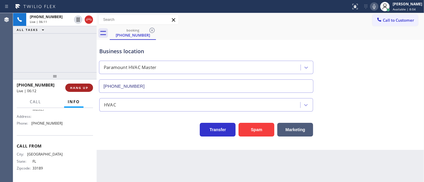
click at [81, 87] on span "HANG UP" at bounding box center [79, 88] width 18 height 4
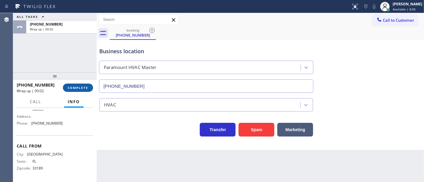
click at [80, 88] on span "COMPLETE" at bounding box center [78, 88] width 21 height 4
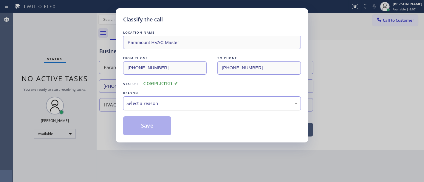
drag, startPoint x: 131, startPoint y: 105, endPoint x: 139, endPoint y: 105, distance: 8.3
click at [139, 105] on div "Select a reason" at bounding box center [211, 103] width 171 height 7
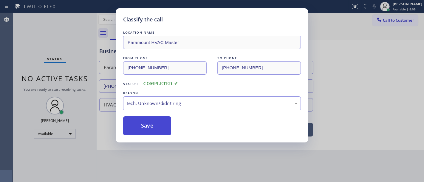
click at [149, 127] on button "Save" at bounding box center [147, 126] width 48 height 19
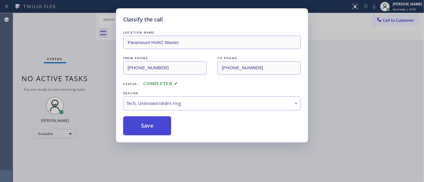
click at [149, 127] on button "Save" at bounding box center [147, 126] width 48 height 19
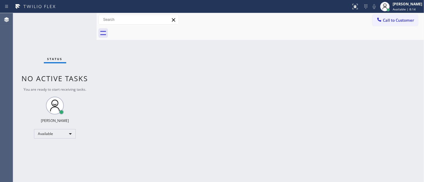
click at [58, 42] on div "Status No active tasks You are ready to start receiving tasks. Michael Javier A…" at bounding box center [54, 97] width 83 height 169
click at [267, 84] on div "Back to Dashboard Change Sender ID Customers Technicians Select a contact Outbo…" at bounding box center [260, 97] width 327 height 169
click at [69, 12] on div "Status report No issues detected If you experience an issue, please download th…" at bounding box center [212, 6] width 424 height 13
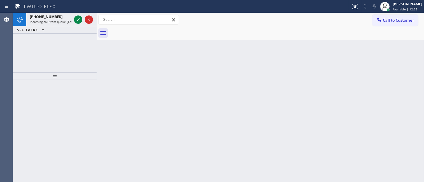
click at [77, 11] on div "Status report No issues detected If you experience an issue, please download th…" at bounding box center [212, 6] width 424 height 13
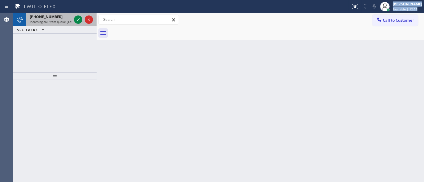
click at [79, 13] on div "Status report No issues detected If you experience an issue, please download th…" at bounding box center [212, 91] width 424 height 182
click at [79, 18] on icon at bounding box center [77, 19] width 7 height 7
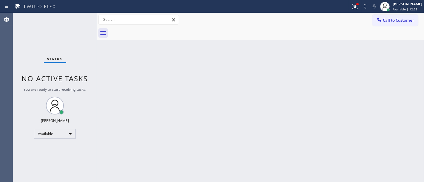
click at [370, 1] on div "Status report Issue detected This issue could affect your workflow. Please cont…" at bounding box center [385, 6] width 75 height 13
drag, startPoint x: 359, startPoint y: 5, endPoint x: 346, endPoint y: 37, distance: 34.1
click at [358, 5] on icon at bounding box center [354, 6] width 7 height 7
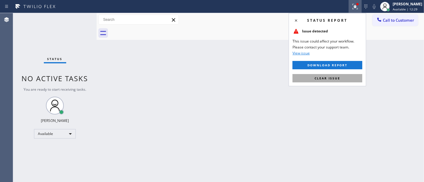
click at [328, 81] on button "Clear issue" at bounding box center [327, 78] width 70 height 8
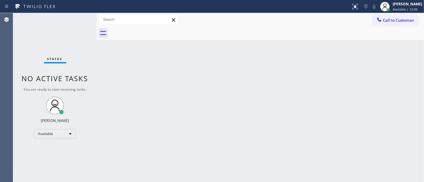
click at [81, 18] on div "Status No active tasks You are ready to start receiving tasks. Michael Javier A…" at bounding box center [54, 97] width 83 height 169
click at [80, 16] on div "Status No active tasks You are ready to start receiving tasks. Michael Javier A…" at bounding box center [54, 97] width 83 height 169
click at [79, 15] on div "Status No active tasks You are ready to start receiving tasks. Michael Javier A…" at bounding box center [54, 97] width 83 height 169
click at [77, 17] on div "Status No active tasks You are ready to start receiving tasks. Michael Javier A…" at bounding box center [54, 97] width 83 height 169
click at [53, 130] on div "Available" at bounding box center [55, 134] width 42 height 10
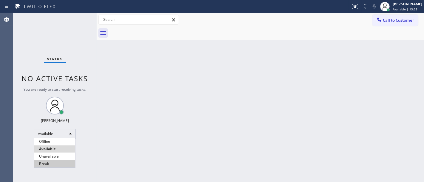
click at [52, 162] on li "Break" at bounding box center [54, 164] width 41 height 7
click at [156, 138] on div "Back to Dashboard Change Sender ID Customers Technicians Select a contact Outbo…" at bounding box center [260, 97] width 327 height 169
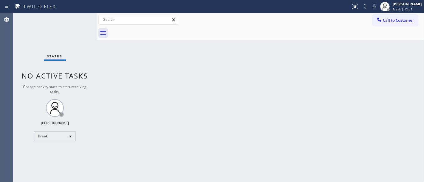
click at [25, 37] on div "Status No active tasks Change activity state to start receiving tasks. Michael …" at bounding box center [54, 97] width 83 height 169
click at [60, 140] on div "Status No active tasks Change activity state to start receiving tasks. Michael …" at bounding box center [54, 97] width 83 height 169
click at [60, 139] on div "Break" at bounding box center [55, 137] width 42 height 10
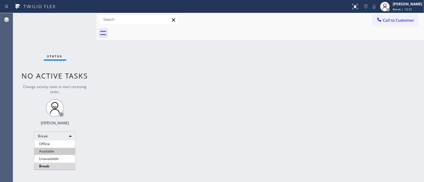
click at [50, 153] on li "Available" at bounding box center [54, 151] width 41 height 7
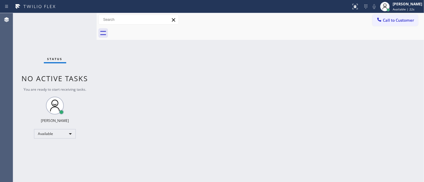
click at [21, 35] on div "Status No active tasks You are ready to start receiving tasks. [PERSON_NAME]" at bounding box center [54, 97] width 83 height 169
click at [39, 45] on div "Status No active tasks You are ready to start receiving tasks. [PERSON_NAME]" at bounding box center [54, 97] width 83 height 169
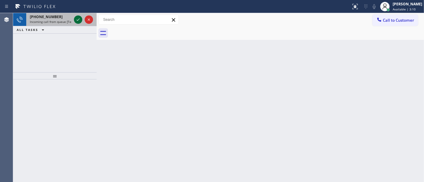
click at [77, 19] on icon at bounding box center [77, 19] width 7 height 7
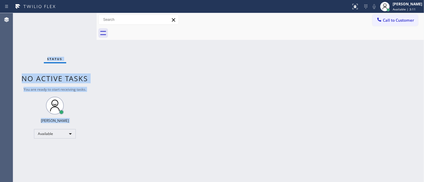
click at [77, 19] on div "Status No active tasks You are ready to start receiving tasks. [PERSON_NAME]" at bounding box center [54, 97] width 83 height 169
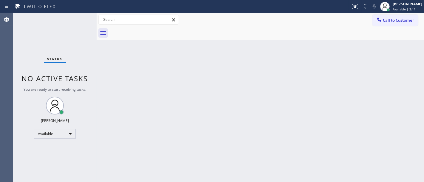
click at [77, 19] on div "Status No active tasks You are ready to start receiving tasks. [PERSON_NAME]" at bounding box center [54, 97] width 83 height 169
drag, startPoint x: 77, startPoint y: 19, endPoint x: 88, endPoint y: 25, distance: 12.7
click at [77, 20] on div "Status No active tasks You are ready to start receiving tasks. [PERSON_NAME]" at bounding box center [54, 97] width 83 height 169
click at [77, 29] on div "Status No active tasks You are ready to start receiving tasks. [PERSON_NAME]" at bounding box center [54, 97] width 83 height 169
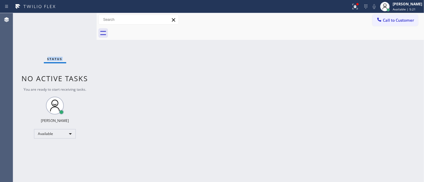
click at [41, 76] on span "No active tasks" at bounding box center [55, 79] width 66 height 10
click at [29, 36] on div "Status No active tasks You are ready to start receiving tasks. [PERSON_NAME]" at bounding box center [54, 97] width 83 height 169
click at [39, 64] on div "Status No active tasks You are ready to start receiving tasks. [PERSON_NAME]" at bounding box center [54, 97] width 83 height 169
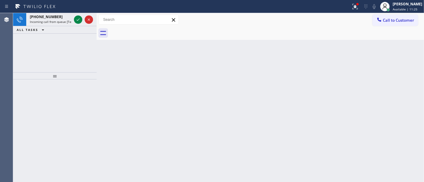
click at [36, 67] on div "+15617064366 Incoming call from queue [Test] All ALL TASKS ALL TASKS ACTIVE TAS…" at bounding box center [54, 42] width 83 height 59
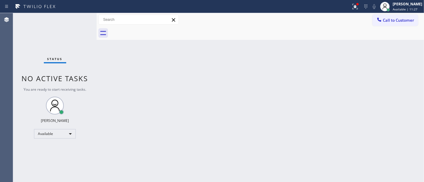
click at [78, 17] on div "Status No active tasks You are ready to start receiving tasks. [PERSON_NAME]" at bounding box center [54, 97] width 83 height 169
click at [357, 7] on icon at bounding box center [355, 6] width 4 height 2
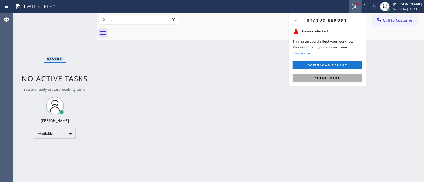
click at [340, 79] on button "Clear issue" at bounding box center [327, 78] width 70 height 8
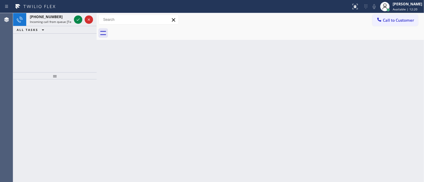
click at [33, 39] on div "+16508630453 Incoming call from queue [Test] All ALL TASKS ALL TASKS ACTIVE TAS…" at bounding box center [54, 42] width 83 height 59
click at [79, 19] on icon at bounding box center [78, 19] width 3 height 2
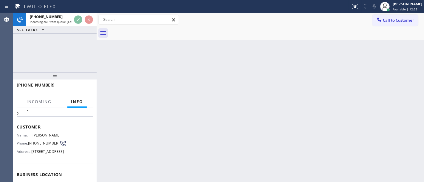
scroll to position [33, 0]
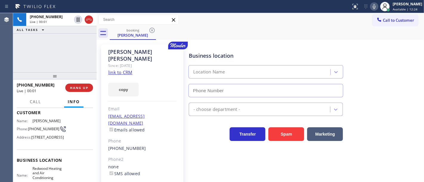
type input "(650) 730-2750"
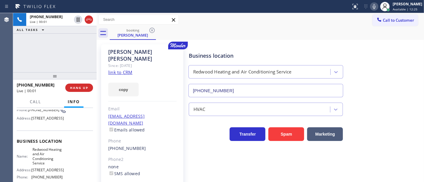
scroll to position [66, 0]
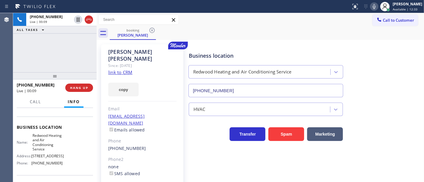
click at [114, 69] on link "link to CRM" at bounding box center [120, 72] width 24 height 6
click at [378, 6] on icon at bounding box center [373, 6] width 7 height 7
click at [79, 19] on icon at bounding box center [77, 19] width 7 height 7
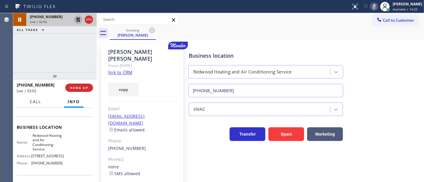
click at [36, 102] on span "Call" at bounding box center [35, 101] width 11 height 5
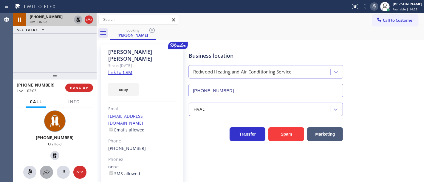
click at [48, 170] on icon at bounding box center [46, 172] width 7 height 7
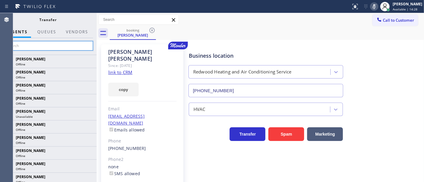
click at [66, 47] on input "text" at bounding box center [48, 46] width 90 height 10
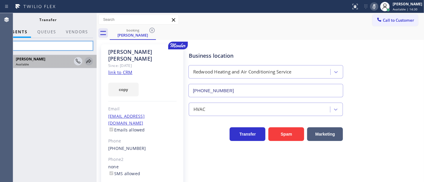
type input "Fil"
click at [88, 62] on icon at bounding box center [88, 61] width 7 height 7
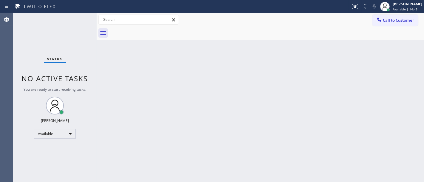
click at [82, 17] on div "Status No active tasks You are ready to start receiving tasks. [PERSON_NAME]" at bounding box center [54, 97] width 83 height 169
click at [249, 169] on div "Back to Dashboard Change Sender ID Customers Technicians Select a contact Outbo…" at bounding box center [260, 97] width 327 height 169
click at [23, 29] on div "Status No active tasks You are ready to start receiving tasks. [PERSON_NAME]" at bounding box center [54, 97] width 83 height 169
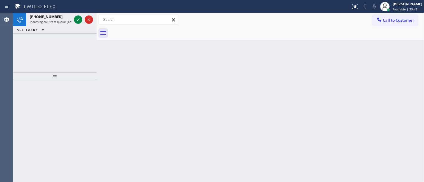
click at [83, 21] on div at bounding box center [83, 19] width 21 height 13
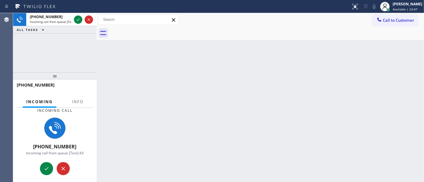
click at [83, 21] on div at bounding box center [83, 19] width 21 height 13
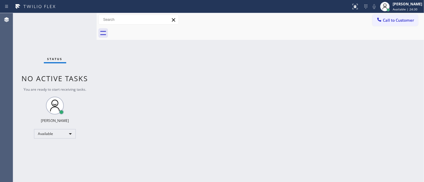
click at [77, 18] on div "Status No active tasks You are ready to start receiving tasks. [PERSON_NAME]" at bounding box center [54, 97] width 83 height 169
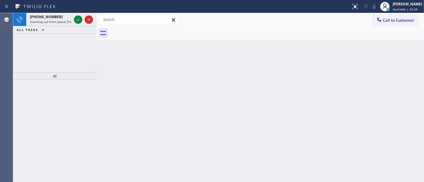
drag, startPoint x: 6, startPoint y: 50, endPoint x: 33, endPoint y: 44, distance: 27.8
click at [6, 51] on div "Agent Desktop" at bounding box center [6, 97] width 13 height 169
click at [76, 21] on icon at bounding box center [77, 19] width 7 height 7
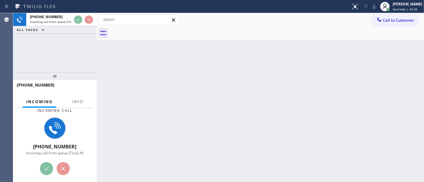
click at [74, 107] on div at bounding box center [77, 107] width 19 height 1
click at [74, 104] on span "Info" at bounding box center [78, 101] width 12 height 5
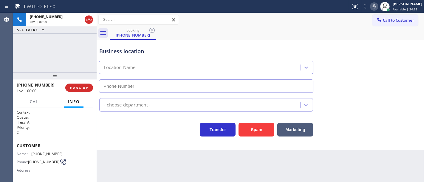
type input "[PHONE_NUMBER]"
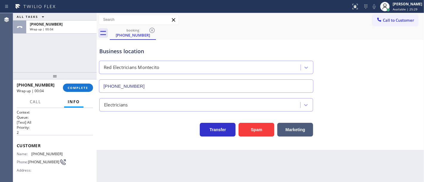
click at [37, 59] on div "ALL TASKS ALL TASKS ACTIVE TASKS TASKS IN WRAP UP +18054558911 Wrap up | 00:04" at bounding box center [54, 42] width 83 height 59
click at [89, 90] on button "COMPLETE" at bounding box center [78, 88] width 30 height 8
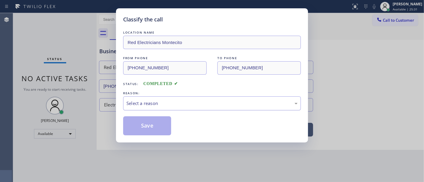
drag, startPoint x: 145, startPoint y: 100, endPoint x: 160, endPoint y: 108, distance: 16.4
click at [147, 101] on div "Select a reason" at bounding box center [212, 104] width 178 height 14
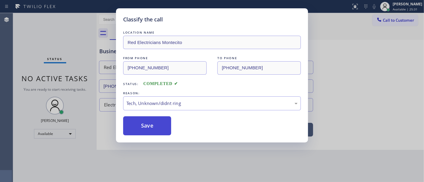
click at [150, 128] on button "Save" at bounding box center [147, 126] width 48 height 19
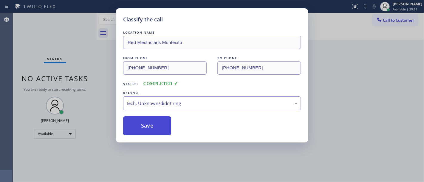
click at [150, 128] on button "Save" at bounding box center [147, 126] width 48 height 19
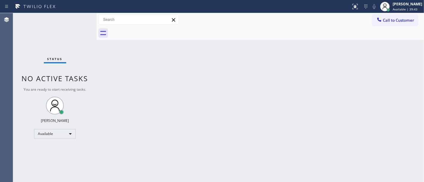
click at [80, 17] on div "Status No active tasks You are ready to start receiving tasks. [PERSON_NAME]" at bounding box center [54, 97] width 83 height 169
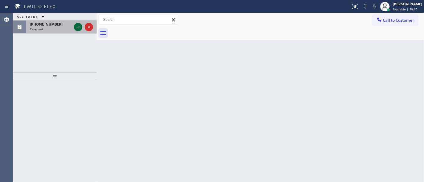
click at [78, 27] on icon at bounding box center [77, 27] width 7 height 7
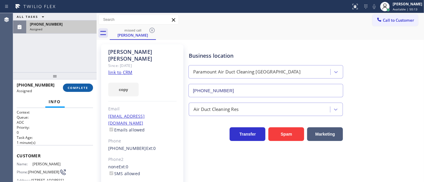
type input "[PHONE_NUMBER]"
click at [83, 89] on span "COMPLETE" at bounding box center [78, 88] width 21 height 4
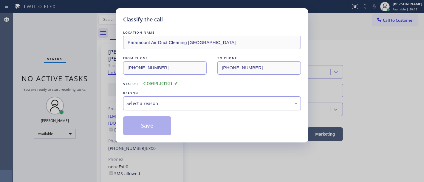
click at [146, 105] on div "Select a reason" at bounding box center [211, 103] width 171 height 7
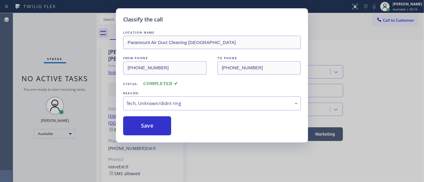
drag, startPoint x: 154, startPoint y: 151, endPoint x: 152, endPoint y: 147, distance: 4.9
click at [142, 124] on button "Save" at bounding box center [147, 126] width 48 height 19
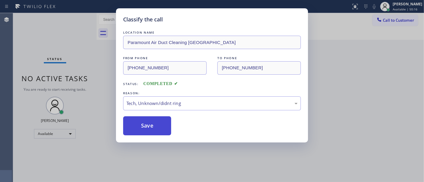
click at [142, 123] on button "Save" at bounding box center [147, 126] width 48 height 19
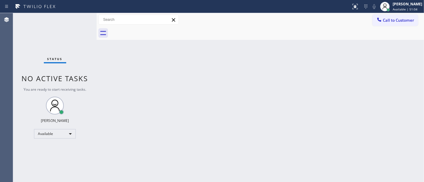
click at [135, 0] on div "Status report No issues detected If you experience an issue, please download th…" at bounding box center [212, 6] width 424 height 13
click at [135, 1] on div "Status report No issues detected If you experience an issue, please download th…" at bounding box center [212, 6] width 424 height 13
drag, startPoint x: 93, startPoint y: 16, endPoint x: 126, endPoint y: 17, distance: 32.5
drag, startPoint x: 126, startPoint y: 17, endPoint x: 293, endPoint y: 60, distance: 172.7
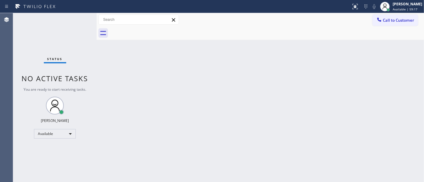
click at [293, 60] on div "Back to Dashboard Change Sender ID Customers Technicians Select a contact Outbo…" at bounding box center [260, 97] width 327 height 169
click at [31, 54] on div "Status No active tasks You are ready to start receiving tasks. [PERSON_NAME]" at bounding box center [54, 97] width 83 height 169
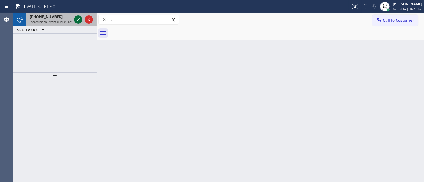
click at [79, 18] on icon at bounding box center [77, 19] width 7 height 7
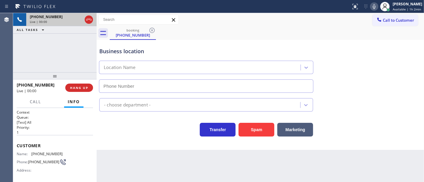
type input "[PHONE_NUMBER]"
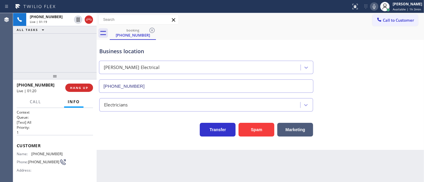
click at [31, 45] on div "+17083140405 Live | 01:19 ALL TASKS ALL TASKS ACTIVE TASKS TASKS IN WRAP UP" at bounding box center [54, 42] width 83 height 59
click at [376, 7] on icon at bounding box center [373, 6] width 7 height 7
click at [78, 19] on icon at bounding box center [77, 19] width 7 height 7
drag, startPoint x: 21, startPoint y: 55, endPoint x: 27, endPoint y: 55, distance: 6.0
click at [21, 55] on div "+17083140405 Live | 04:04 ALL TASKS ALL TASKS ACTIVE TASKS TASKS IN WRAP UP" at bounding box center [54, 42] width 83 height 59
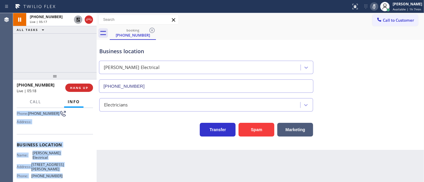
scroll to position [99, 0]
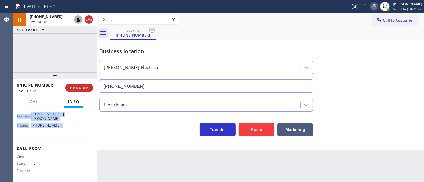
drag, startPoint x: 13, startPoint y: 142, endPoint x: 64, endPoint y: 109, distance: 60.2
click at [63, 137] on div "Context Queue: [Test] All Priority: 1 Customer Name: (708) 314-0405 Phone: (708…" at bounding box center [54, 145] width 83 height 74
copy div "Customer Name: (708) 314-0405 Phone: (708) 314-0405 Address: Business location …"
click at [71, 38] on div "+17083140405 Live | 05:18 ALL TASKS ALL TASKS ACTIVE TASKS TASKS IN WRAP UP" at bounding box center [54, 42] width 83 height 59
click at [77, 18] on icon at bounding box center [78, 20] width 4 height 4
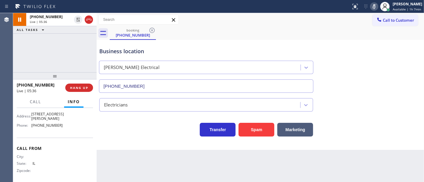
click at [375, 4] on icon at bounding box center [373, 6] width 7 height 7
click at [54, 46] on div "+17083140405 Live | 05:36 ALL TASKS ALL TASKS ACTIVE TASKS TASKS IN WRAP UP" at bounding box center [54, 42] width 83 height 59
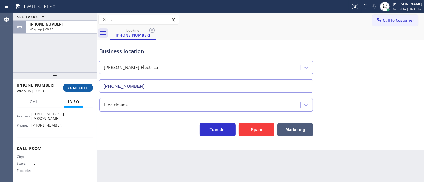
click at [74, 89] on span "COMPLETE" at bounding box center [78, 88] width 21 height 4
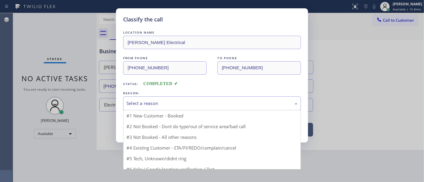
click at [138, 109] on div "Select a reason" at bounding box center [212, 104] width 178 height 14
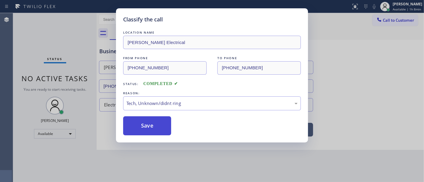
click at [150, 123] on button "Save" at bounding box center [147, 126] width 48 height 19
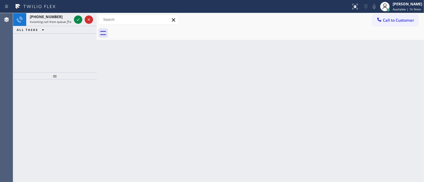
click at [52, 52] on div "+17146191247 Incoming call from queue [Test] All ALL TASKS ALL TASKS ACTIVE TAS…" at bounding box center [54, 42] width 83 height 59
click at [80, 17] on icon at bounding box center [77, 19] width 7 height 7
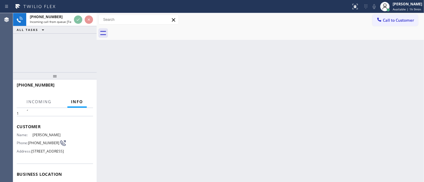
scroll to position [66, 0]
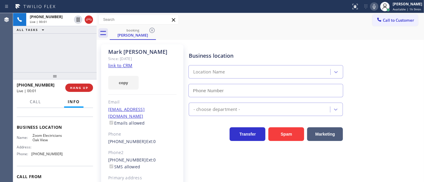
type input "[PHONE_NUMBER]"
click at [124, 67] on link "link to CRM" at bounding box center [120, 66] width 24 height 6
drag, startPoint x: 48, startPoint y: 83, endPoint x: 21, endPoint y: 84, distance: 26.8
click at [21, 84] on div "+17146191247" at bounding box center [39, 85] width 44 height 6
copy span "7146191247"
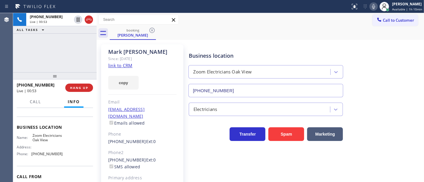
click at [49, 55] on div "+17146191247 Live | 00:53 ALL TASKS ALL TASKS ACTIVE TASKS TASKS IN WRAP UP" at bounding box center [54, 42] width 83 height 59
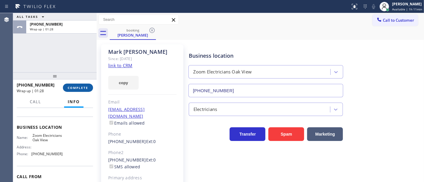
click at [80, 87] on span "COMPLETE" at bounding box center [78, 88] width 21 height 4
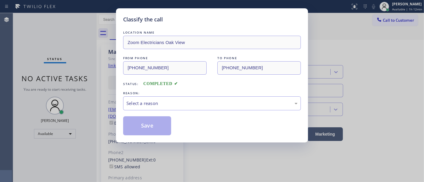
click at [20, 61] on div "Classify the call LOCATION NAME Zoom Electricians Oak View FROM PHONE (714) 619…" at bounding box center [212, 91] width 424 height 182
click at [167, 112] on div "LOCATION NAME Zoom Electricians Oak View FROM PHONE (714) 619-1247 TO PHONE (80…" at bounding box center [212, 83] width 178 height 106
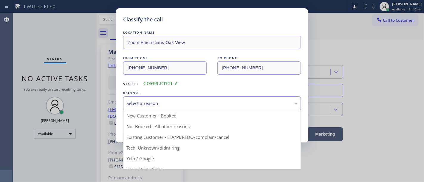
click at [164, 104] on div "Select a reason" at bounding box center [211, 103] width 171 height 7
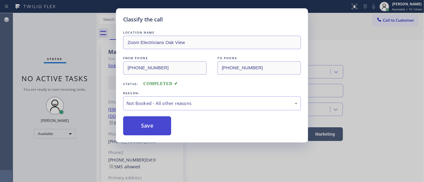
click at [150, 126] on button "Save" at bounding box center [147, 126] width 48 height 19
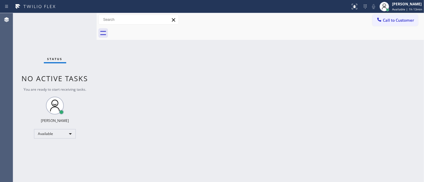
drag, startPoint x: 17, startPoint y: 101, endPoint x: 199, endPoint y: 132, distance: 185.0
click at [17, 101] on div "Status No active tasks You are ready to start receiving tasks. [PERSON_NAME]" at bounding box center [54, 97] width 83 height 169
drag, startPoint x: 32, startPoint y: 60, endPoint x: 77, endPoint y: 45, distance: 46.8
click at [32, 60] on div "Status No active tasks You are ready to start receiving tasks. [PERSON_NAME]" at bounding box center [54, 97] width 83 height 169
click at [386, 18] on span "Call to Customer" at bounding box center [398, 20] width 31 height 5
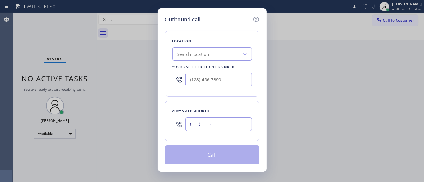
click at [203, 125] on input "(___) ___-____" at bounding box center [218, 124] width 66 height 13
paste input "714) 619-1247"
type input "[PHONE_NUMBER]"
type input "(___) ___-____"
click at [214, 75] on input "(___) ___-____" at bounding box center [218, 79] width 66 height 13
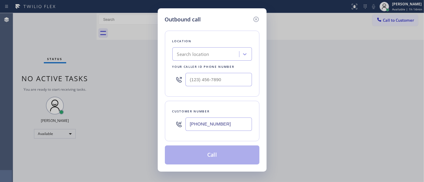
type input "(___) ___-____"
paste input "805) 608-4684"
type input "[PHONE_NUMBER]"
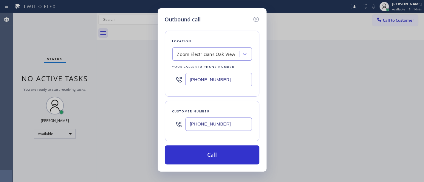
click at [214, 100] on div "Location Zoom Electricians Oak View Your caller id phone number (805) 608-4684 …" at bounding box center [212, 94] width 94 height 141
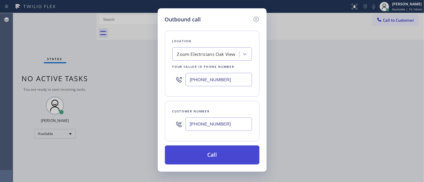
click at [209, 152] on button "Call" at bounding box center [212, 155] width 94 height 19
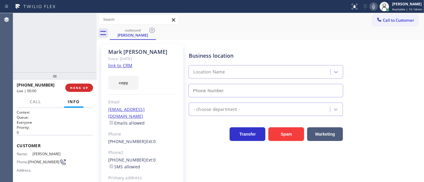
type input "[PHONE_NUMBER]"
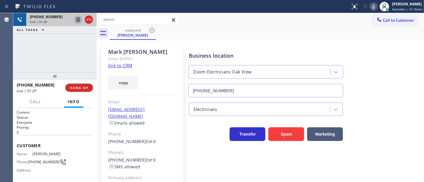
click at [78, 19] on icon at bounding box center [77, 19] width 7 height 7
click at [377, 7] on icon at bounding box center [373, 6] width 7 height 7
click at [58, 57] on div "+17146191247 Live | 01:31 ALL TASKS ALL TASKS ACTIVE TASKS TASKS IN WRAP UP" at bounding box center [54, 42] width 83 height 59
click at [76, 20] on icon at bounding box center [77, 19] width 7 height 7
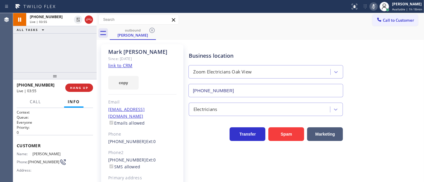
click at [377, 6] on icon at bounding box center [373, 6] width 7 height 7
click at [69, 52] on div "+17146191247 Live | 03:56 ALL TASKS ALL TASKS ACTIVE TASKS TASKS IN WRAP UP" at bounding box center [54, 42] width 83 height 59
click at [66, 55] on div "+17146191247 Live | 04:49 ALL TASKS ALL TASKS ACTIVE TASKS TASKS IN WRAP UP" at bounding box center [54, 42] width 83 height 59
click at [71, 60] on div "+17146191247 Live | 04:52 ALL TASKS ALL TASKS ACTIVE TASKS TASKS IN WRAP UP" at bounding box center [54, 42] width 83 height 59
click at [76, 59] on div "+17146191247 Live | 04:55 ALL TASKS ALL TASKS ACTIVE TASKS TASKS IN WRAP UP" at bounding box center [54, 42] width 83 height 59
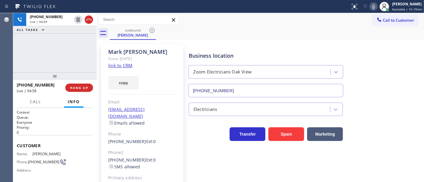
click at [76, 59] on div "+17146191247 Live | 04:59 ALL TASKS ALL TASKS ACTIVE TASKS TASKS IN WRAP UP" at bounding box center [54, 42] width 83 height 59
click at [28, 102] on button "Call" at bounding box center [35, 102] width 18 height 12
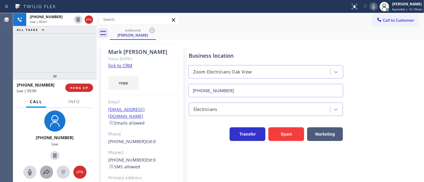
click at [44, 172] on icon at bounding box center [46, 172] width 7 height 7
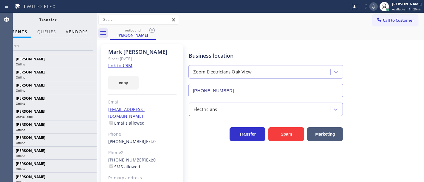
click at [77, 36] on button "Vendors" at bounding box center [76, 32] width 29 height 12
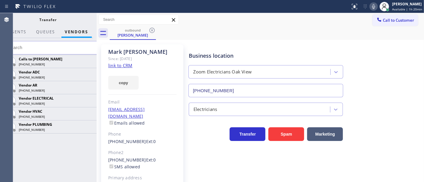
click at [64, 148] on div "Calls to Vlad (619) 639-1606 Vendor ADC (877) 364-1078 Vendor AR (888) 627-0156…" at bounding box center [48, 119] width 97 height 128
click at [65, 148] on div "Calls to Vlad (619) 639-1606 Vendor ADC (877) 364-1078 Vendor AR (888) 627-0156…" at bounding box center [48, 119] width 97 height 128
click at [46, 141] on div "Calls to Vlad (619) 639-1606 Vendor ADC (877) 364-1078 Vendor AR (888) 627-0156…" at bounding box center [48, 119] width 97 height 128
click at [66, 142] on div "Calls to Vlad (619) 639-1606 Vendor ADC (877) 364-1078 Vendor AR (888) 627-0156…" at bounding box center [48, 119] width 97 height 128
click at [60, 11] on div at bounding box center [174, 7] width 345 height 10
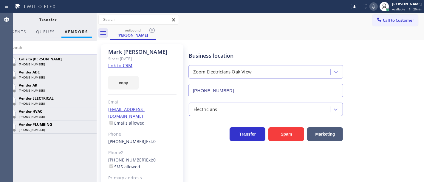
click at [50, 51] on input "text" at bounding box center [51, 47] width 97 height 13
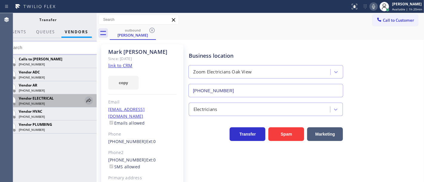
click at [88, 101] on icon at bounding box center [88, 101] width 5 height 4
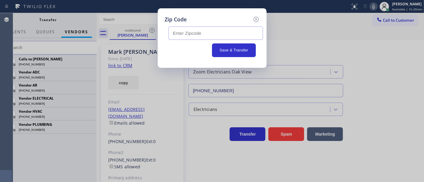
click at [201, 34] on input "text" at bounding box center [215, 33] width 94 height 13
paste input "93023"
type input "93023"
click at [220, 51] on button "Save & Transfer" at bounding box center [234, 51] width 44 height 14
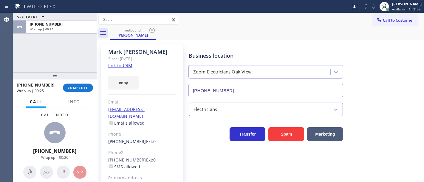
click at [69, 80] on div at bounding box center [54, 75] width 83 height 7
click at [73, 88] on span "COMPLETE" at bounding box center [78, 88] width 21 height 4
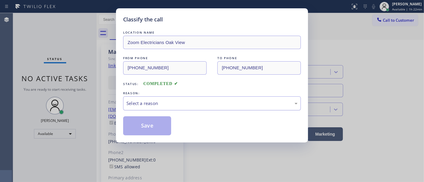
click at [140, 108] on div "Select a reason" at bounding box center [212, 104] width 178 height 14
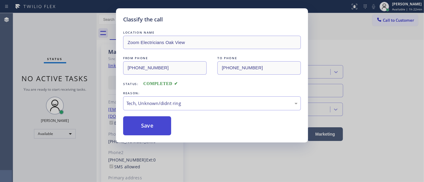
click at [144, 122] on button "Save" at bounding box center [147, 126] width 48 height 19
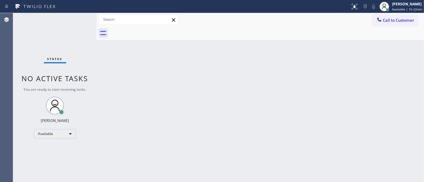
click at [72, 16] on div "Status No active tasks You are ready to start receiving tasks. [PERSON_NAME]" at bounding box center [54, 97] width 83 height 169
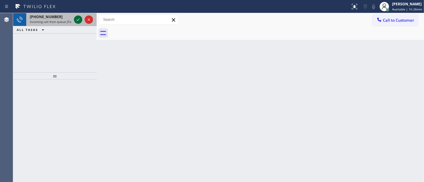
click at [76, 18] on icon at bounding box center [77, 19] width 7 height 7
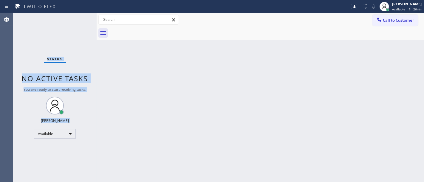
click at [77, 19] on div "Status No active tasks You are ready to start receiving tasks. [PERSON_NAME]" at bounding box center [54, 97] width 83 height 169
click at [77, 20] on div "Status No active tasks You are ready to start receiving tasks. [PERSON_NAME]" at bounding box center [54, 97] width 83 height 169
drag, startPoint x: 77, startPoint y: 20, endPoint x: 75, endPoint y: 23, distance: 3.1
click at [77, 21] on div "Status No active tasks You are ready to start receiving tasks. [PERSON_NAME]" at bounding box center [54, 97] width 83 height 169
drag, startPoint x: 349, startPoint y: 5, endPoint x: 350, endPoint y: 14, distance: 9.0
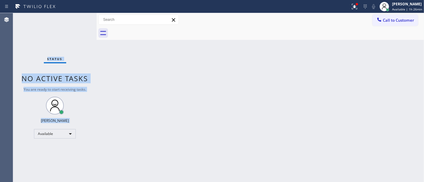
click at [350, 5] on div at bounding box center [354, 6] width 13 height 7
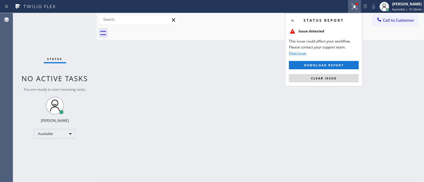
click at [328, 83] on div "Status report Issue detected This issue could affect your workflow. Please cont…" at bounding box center [323, 49] width 77 height 73
click at [328, 79] on span "Clear issue" at bounding box center [324, 78] width 26 height 4
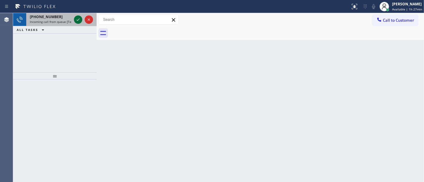
click at [79, 16] on icon at bounding box center [77, 19] width 7 height 7
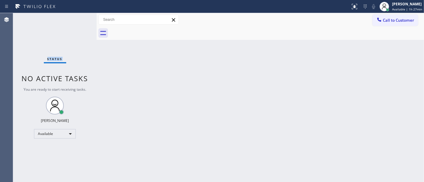
click at [79, 16] on div "Status No active tasks You are ready to start receiving tasks. [PERSON_NAME]" at bounding box center [54, 97] width 83 height 169
drag, startPoint x: 352, startPoint y: 4, endPoint x: 343, endPoint y: 21, distance: 20.3
click at [352, 4] on icon at bounding box center [354, 6] width 7 height 7
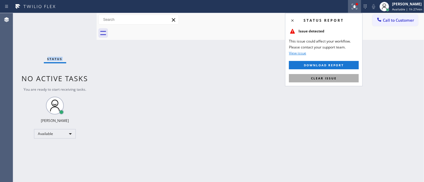
click at [317, 76] on span "Clear issue" at bounding box center [324, 78] width 26 height 4
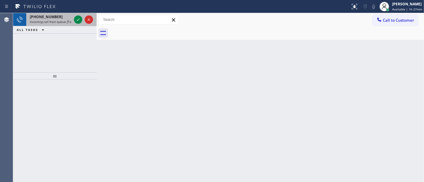
drag, startPoint x: 77, startPoint y: 15, endPoint x: 82, endPoint y: 20, distance: 7.0
click at [82, 20] on div at bounding box center [83, 19] width 21 height 13
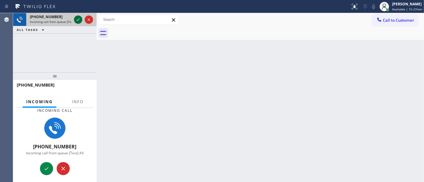
click at [76, 18] on icon at bounding box center [77, 19] width 7 height 7
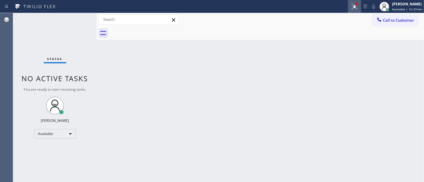
click at [355, 6] on icon at bounding box center [354, 6] width 4 height 4
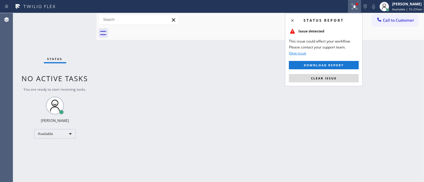
click at [306, 79] on button "Clear issue" at bounding box center [324, 78] width 70 height 8
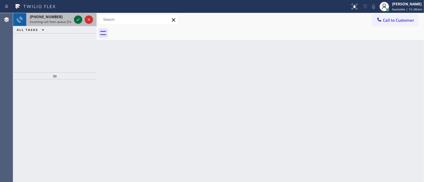
click at [78, 19] on icon at bounding box center [77, 19] width 7 height 7
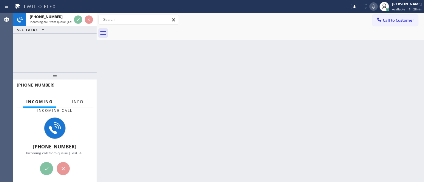
click at [74, 100] on span "Info" at bounding box center [78, 101] width 12 height 5
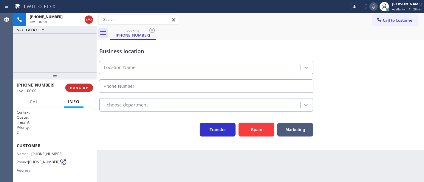
type input "[PHONE_NUMBER]"
click at [34, 137] on div "Customer Name: (206) 972-0828 Phone: (206) 972-0828 Address:" at bounding box center [55, 159] width 76 height 48
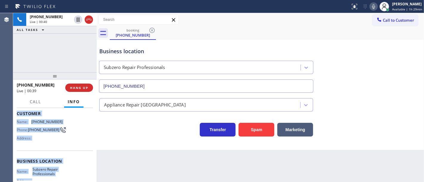
scroll to position [98, 0]
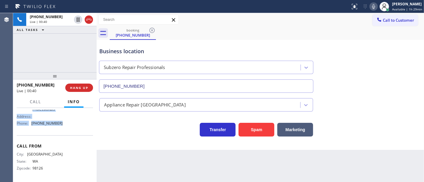
drag, startPoint x: 17, startPoint y: 145, endPoint x: 68, endPoint y: 129, distance: 53.5
click at [68, 129] on div "Context Queue: [Test] All Priority: 2 Customer Name: (206) 972-0828 Phone: (206…" at bounding box center [55, 97] width 76 height 168
copy div "Customer Name: (206) 972-0828 Phone: (206) 972-0828 Address: Business location …"
click at [59, 52] on div "+12069720828 Live | 00:41 ALL TASKS ALL TASKS ACTIVE TASKS TASKS IN WRAP UP" at bounding box center [54, 42] width 83 height 59
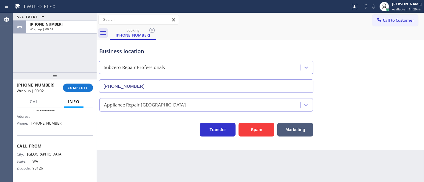
click at [63, 49] on div "ALL TASKS ALL TASKS ACTIVE TASKS TASKS IN WRAP UP +12069720828 Wrap up | 00:02" at bounding box center [54, 42] width 83 height 59
click at [383, 22] on span "Call to Customer" at bounding box center [398, 20] width 31 height 5
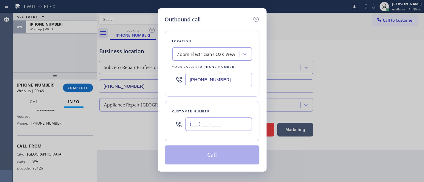
click at [206, 118] on input "(___) ___-____" at bounding box center [218, 124] width 66 height 13
paste input "206) 972-0828"
type input "[PHONE_NUMBER]"
click at [214, 77] on input "[PHONE_NUMBER]" at bounding box center [218, 79] width 66 height 13
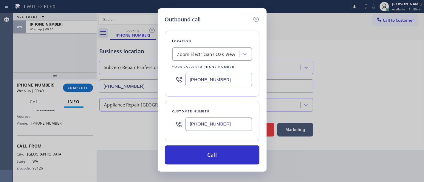
click at [208, 79] on input "[PHONE_NUMBER]" at bounding box center [218, 79] width 66 height 13
paste input "206) 309-4022"
type input "[PHONE_NUMBER]"
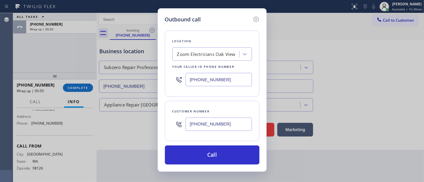
click at [211, 101] on div "Location Zoom Electricians Oak View Your caller id phone number (206) 309-4022 …" at bounding box center [212, 94] width 94 height 141
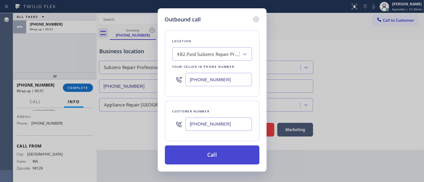
click at [211, 152] on button "Call" at bounding box center [212, 155] width 94 height 19
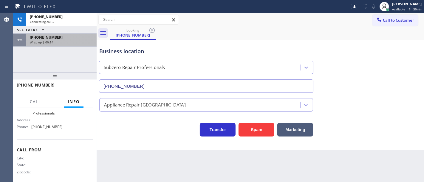
click at [63, 35] on div "+12069720828" at bounding box center [61, 37] width 63 height 5
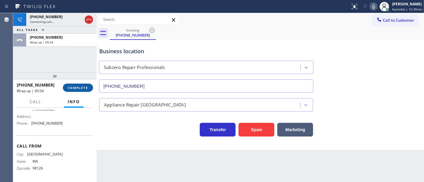
click at [80, 89] on span "COMPLETE" at bounding box center [78, 88] width 21 height 4
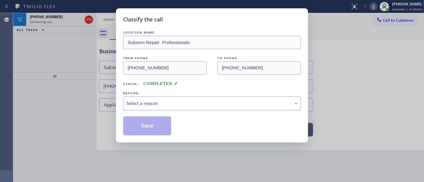
click at [148, 104] on div "Select a reason" at bounding box center [211, 103] width 171 height 7
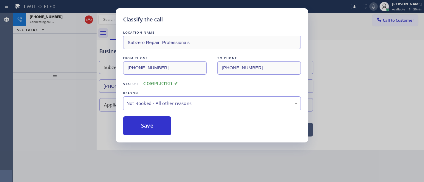
click at [138, 127] on button "Save" at bounding box center [147, 126] width 48 height 19
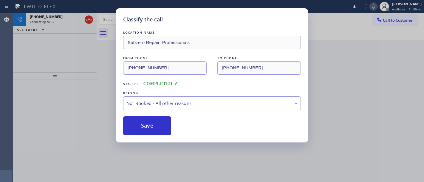
click at [138, 127] on button "Save" at bounding box center [147, 126] width 48 height 19
click at [45, 65] on div "Classify the call LOCATION NAME Subzero Repair Professionals FROM PHONE (206) 9…" at bounding box center [212, 91] width 424 height 182
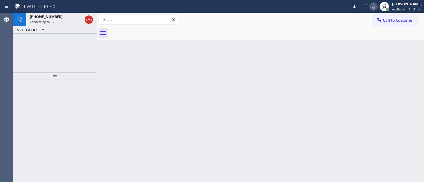
click at [46, 66] on div "+12069720828 Connecting call… ALL TASKS ALL TASKS ACTIVE TASKS TASKS IN WRAP UP" at bounding box center [54, 42] width 83 height 59
click at [57, 18] on div "+12069720828" at bounding box center [51, 16] width 42 height 5
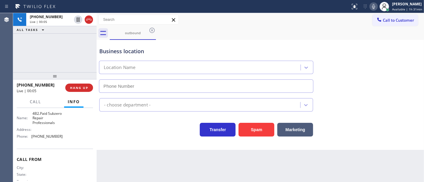
scroll to position [99, 0]
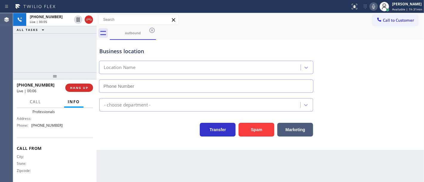
type input "[PHONE_NUMBER]"
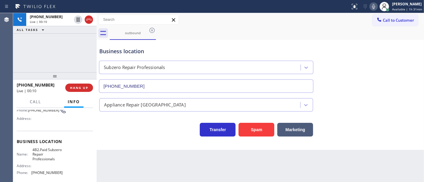
scroll to position [66, 0]
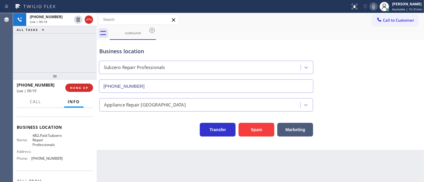
drag, startPoint x: 35, startPoint y: 66, endPoint x: 44, endPoint y: 68, distance: 9.2
click at [35, 66] on div "+12069720828 Live | 00:18 ALL TASKS ALL TASKS ACTIVE TASKS TASKS IN WRAP UP" at bounding box center [54, 42] width 83 height 59
click at [74, 61] on div "+12069720828 Live | 00:43 ALL TASKS ALL TASKS ACTIVE TASKS TASKS IN WRAP UP" at bounding box center [54, 42] width 83 height 59
click at [81, 86] on button "HANG UP" at bounding box center [79, 88] width 28 height 8
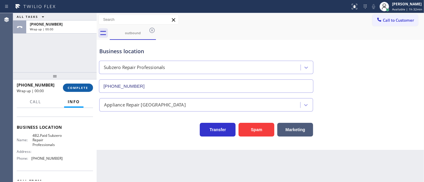
click at [82, 86] on span "COMPLETE" at bounding box center [78, 88] width 21 height 4
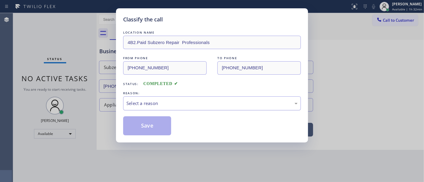
drag, startPoint x: 153, startPoint y: 99, endPoint x: 157, endPoint y: 104, distance: 6.0
click at [155, 100] on div "Select a reason" at bounding box center [212, 104] width 178 height 14
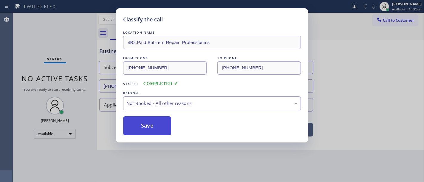
click at [154, 125] on button "Save" at bounding box center [147, 126] width 48 height 19
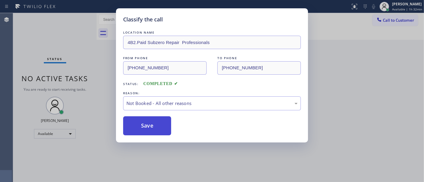
click at [154, 125] on button "Save" at bounding box center [147, 126] width 48 height 19
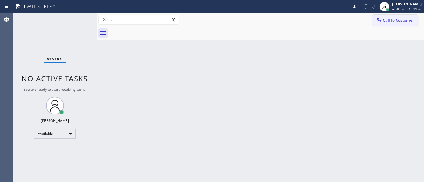
click at [383, 19] on button "Call to Customer" at bounding box center [395, 20] width 46 height 11
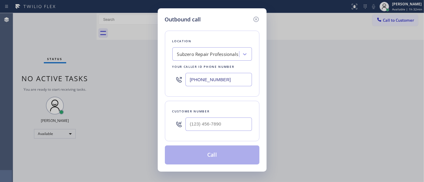
click at [40, 47] on div "Outbound call Location Subzero Repair Professionals Your caller id phone number…" at bounding box center [212, 91] width 424 height 182
click at [256, 18] on icon at bounding box center [255, 19] width 7 height 7
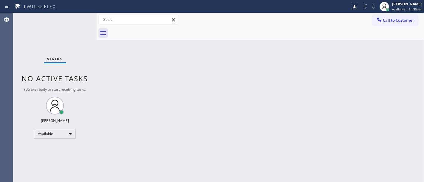
drag, startPoint x: 397, startPoint y: 15, endPoint x: 395, endPoint y: 18, distance: 3.9
click at [396, 16] on button "Call to Customer" at bounding box center [395, 20] width 46 height 11
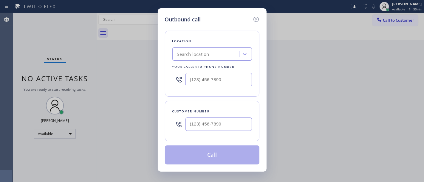
type input "[PHONE_NUMBER]"
click at [217, 117] on div at bounding box center [218, 124] width 66 height 19
type input "(___) ___-____"
click at [214, 125] on input "(___) ___-____" at bounding box center [218, 124] width 66 height 13
type input "(___) ___-____"
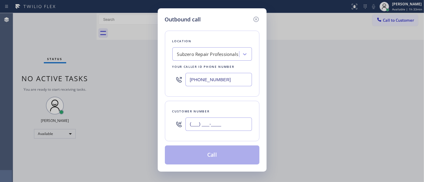
paste input "206) 972-0828"
type input "[PHONE_NUMBER]"
click at [222, 105] on div "Customer number (206) 972-0828" at bounding box center [212, 121] width 94 height 41
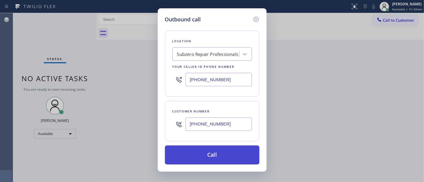
click at [207, 155] on button "Call" at bounding box center [212, 155] width 94 height 19
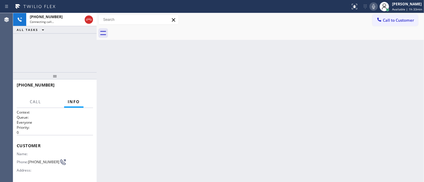
click at [375, 6] on icon at bounding box center [373, 6] width 3 height 5
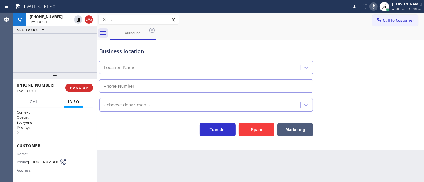
type input "[PHONE_NUMBER]"
click at [377, 9] on icon at bounding box center [373, 6] width 7 height 7
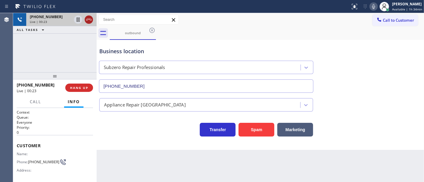
click at [91, 22] on icon at bounding box center [88, 19] width 7 height 7
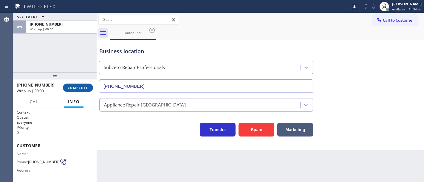
click at [87, 86] on button "COMPLETE" at bounding box center [78, 88] width 30 height 8
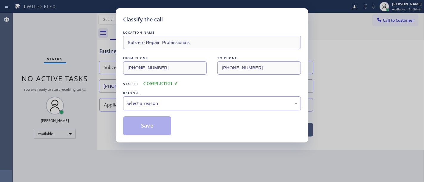
drag, startPoint x: 153, startPoint y: 96, endPoint x: 151, endPoint y: 99, distance: 4.0
click at [153, 96] on div "REASON:" at bounding box center [212, 93] width 178 height 6
click at [148, 105] on div "Select a reason" at bounding box center [211, 103] width 171 height 7
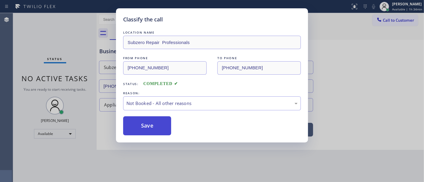
click at [147, 126] on button "Save" at bounding box center [147, 126] width 48 height 19
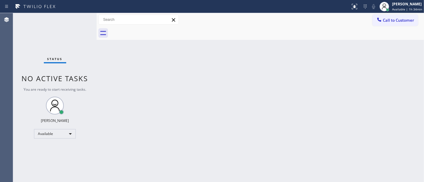
click at [58, 55] on div "Status No active tasks You are ready to start receiving tasks. [PERSON_NAME]" at bounding box center [54, 97] width 83 height 169
click at [397, 19] on span "Call to Customer" at bounding box center [398, 20] width 31 height 5
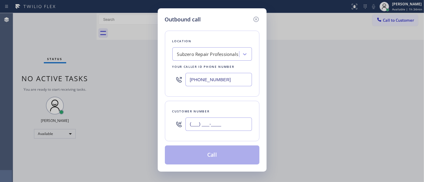
click at [223, 127] on input "(___) ___-____" at bounding box center [218, 124] width 66 height 13
paste input "206) 972-0828"
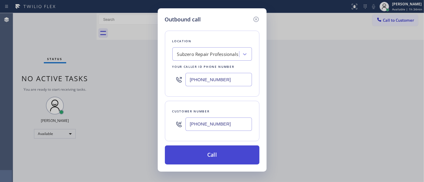
type input "[PHONE_NUMBER]"
click at [217, 151] on button "Call" at bounding box center [212, 155] width 94 height 19
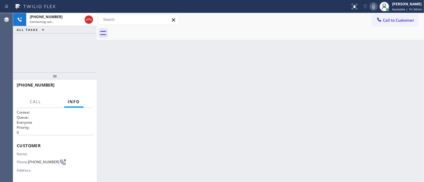
click at [374, 6] on icon at bounding box center [373, 6] width 3 height 5
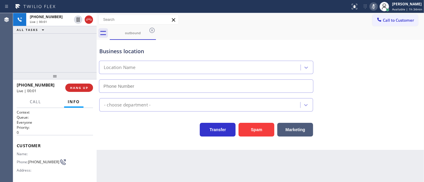
type input "[PHONE_NUMBER]"
click at [375, 4] on rect at bounding box center [373, 6] width 4 height 4
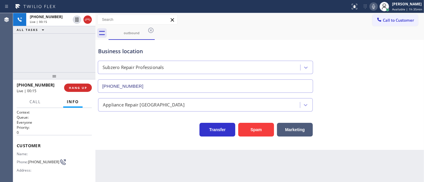
drag, startPoint x: 75, startPoint y: 53, endPoint x: 69, endPoint y: 53, distance: 6.9
click at [69, 53] on div "+12069720828 Live | 00:15 ALL TASKS ALL TASKS ACTIVE TASKS TASKS IN WRAP UP +12…" at bounding box center [218, 97] width 411 height 169
click at [75, 61] on div "+12069720828 Live | 01:03 ALL TASKS ALL TASKS ACTIVE TASKS TASKS IN WRAP UP" at bounding box center [54, 42] width 82 height 59
click at [371, 7] on icon at bounding box center [373, 6] width 7 height 7
click at [78, 22] on icon at bounding box center [76, 19] width 7 height 7
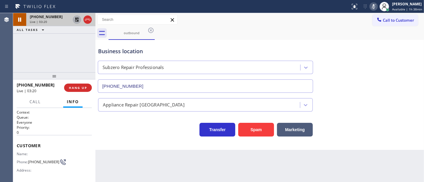
click at [21, 55] on div "+12069720828 Live | 03:20 ALL TASKS ALL TASKS ACTIVE TASKS TASKS IN WRAP UP" at bounding box center [54, 42] width 82 height 59
click at [72, 56] on div "+12069720828 Live | 03:21 ALL TASKS ALL TASKS ACTIVE TASKS TASKS IN WRAP UP" at bounding box center [54, 42] width 82 height 59
drag, startPoint x: 33, startPoint y: 61, endPoint x: 66, endPoint y: 45, distance: 36.0
click at [33, 60] on div "+12069720828 Live | 03:37 ALL TASKS ALL TASKS ACTIVE TASKS TASKS IN WRAP UP" at bounding box center [54, 42] width 82 height 59
click at [75, 20] on icon at bounding box center [76, 19] width 7 height 7
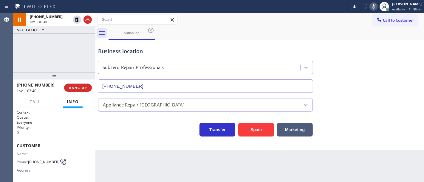
click at [375, 7] on icon at bounding box center [373, 6] width 7 height 7
click at [292, 32] on div "outbound" at bounding box center [265, 33] width 315 height 13
click at [91, 50] on div "+12069720828 Live | 03:42 ALL TASKS ALL TASKS ACTIVE TASKS TASKS IN WRAP UP" at bounding box center [54, 42] width 82 height 59
click at [71, 49] on div "+12069720828 Live | 04:20 ALL TASKS ALL TASKS ACTIVE TASKS TASKS IN WRAP UP" at bounding box center [54, 42] width 82 height 59
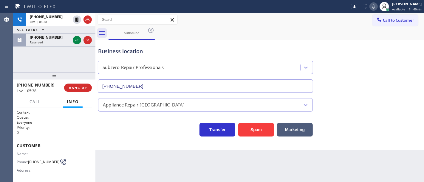
click at [376, 8] on icon at bounding box center [373, 6] width 7 height 7
click at [375, 7] on icon at bounding box center [373, 6] width 7 height 7
click at [214, 45] on div "Business location Subzero Repair Professionals (206) 309-4022" at bounding box center [205, 67] width 217 height 52
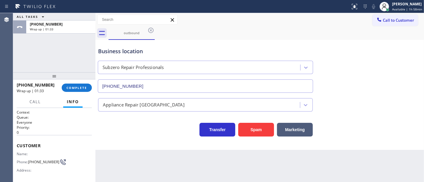
click at [71, 54] on div "ALL TASKS ALL TASKS ACTIVE TASKS TASKS IN WRAP UP +12069720828 Wrap up | 01:33" at bounding box center [54, 42] width 82 height 59
click at [385, 20] on span "Call to Customer" at bounding box center [398, 20] width 31 height 5
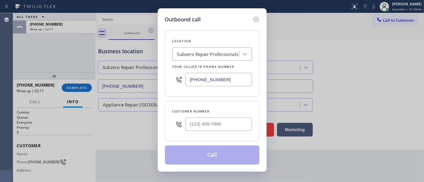
type input "(___) ___-____"
click at [207, 120] on input "(___) ___-____" at bounding box center [218, 124] width 66 height 13
paste input "206) 972-0828"
type input "[PHONE_NUMBER]"
click at [221, 103] on div "Customer number (206) 972-0828" at bounding box center [212, 121] width 94 height 41
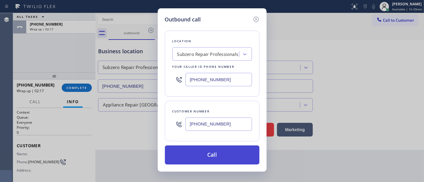
click at [220, 151] on button "Call" at bounding box center [212, 155] width 94 height 19
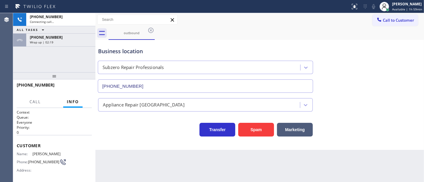
click at [72, 69] on div "+12069720828 Connecting call… ALL TASKS ALL TASKS ACTIVE TASKS TASKS IN WRAP UP…" at bounding box center [54, 42] width 82 height 59
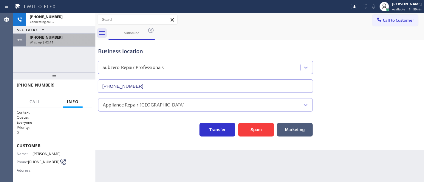
click at [76, 43] on div "Wrap up | 02:19" at bounding box center [61, 42] width 62 height 4
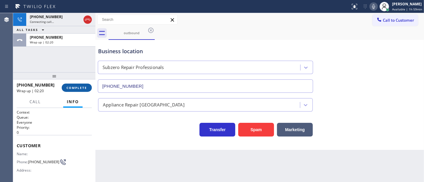
click at [79, 86] on span "COMPLETE" at bounding box center [76, 88] width 21 height 4
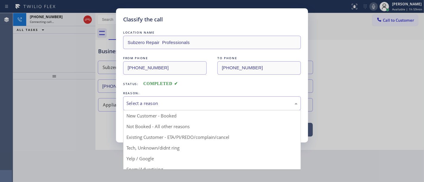
click at [156, 105] on div "Select a reason" at bounding box center [211, 103] width 171 height 7
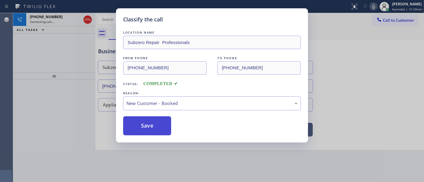
click at [148, 128] on button "Save" at bounding box center [147, 126] width 48 height 19
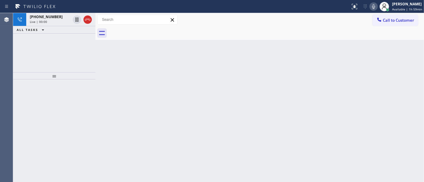
click at [32, 52] on div "+12069720828 Live | 00:00 ALL TASKS ALL TASKS ACTIVE TASKS TASKS IN WRAP UP" at bounding box center [54, 42] width 82 height 59
click at [57, 21] on div "Live | 00:01" at bounding box center [50, 22] width 41 height 4
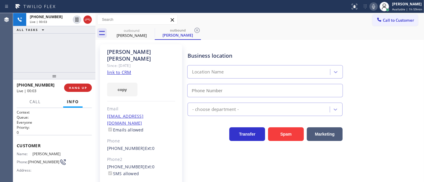
type input "[PHONE_NUMBER]"
click at [66, 49] on div "+12069720828 Live | 01:13 ALL TASKS ALL TASKS ACTIVE TASKS TASKS IN WRAP UP" at bounding box center [54, 42] width 82 height 59
click at [77, 51] on div "+12069720828 Live | 03:41 ALL TASKS ALL TASKS ACTIVE TASKS TASKS IN WRAP UP" at bounding box center [54, 42] width 82 height 59
click at [83, 55] on div "+12069720828 Live | 03:48 ALL TASKS ALL TASKS ACTIVE TASKS TASKS IN WRAP UP" at bounding box center [54, 42] width 82 height 59
click at [83, 55] on div "+12069720828 Live | 03:50 ALL TASKS ALL TASKS ACTIVE TASKS TASKS IN WRAP UP" at bounding box center [54, 42] width 82 height 59
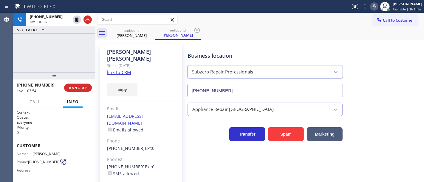
click at [41, 50] on div "+12069720828 Live | 03:55 ALL TASKS ALL TASKS ACTIVE TASKS TASKS IN WRAP UP" at bounding box center [54, 42] width 82 height 59
click at [38, 66] on div "+12069720828 Live | 04:00 ALL TASKS ALL TASKS ACTIVE TASKS TASKS IN WRAP UP (94…" at bounding box center [54, 42] width 82 height 59
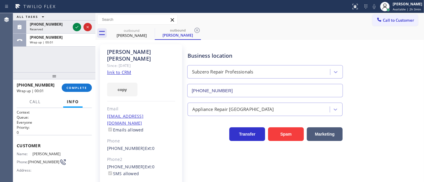
drag, startPoint x: 86, startPoint y: 20, endPoint x: 61, endPoint y: 72, distance: 57.0
click at [80, 88] on span "COMPLETE" at bounding box center [76, 88] width 21 height 4
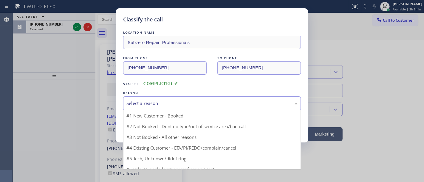
click at [158, 99] on div "Select a reason" at bounding box center [212, 104] width 178 height 14
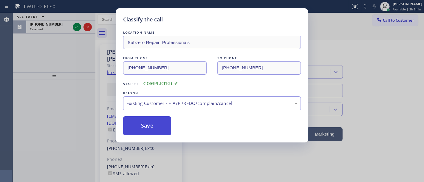
click at [146, 128] on button "Save" at bounding box center [147, 126] width 48 height 19
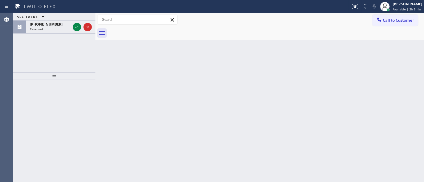
click at [70, 72] on div "ALL TASKS ALL TASKS ACTIVE TASKS TASKS IN WRAP UP (949) 662-4204 Reserved" at bounding box center [54, 97] width 82 height 169
click at [387, 7] on icon at bounding box center [384, 8] width 4 height 4
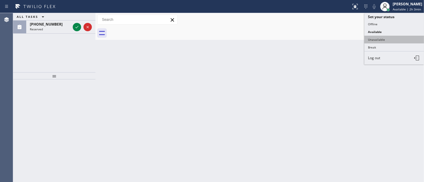
click at [375, 36] on button "Unavailable" at bounding box center [394, 40] width 60 height 8
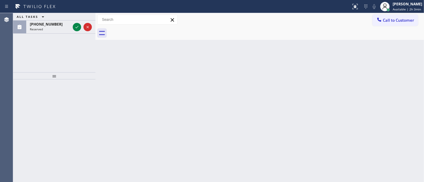
click at [229, 39] on div at bounding box center [265, 33] width 315 height 13
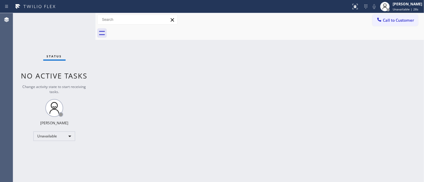
click at [158, 104] on div "Back to Dashboard Change Sender ID Customers Technicians Select a contact Outbo…" at bounding box center [259, 97] width 328 height 169
click at [66, 137] on div "Unavailable" at bounding box center [54, 137] width 42 height 10
click at [163, 137] on div at bounding box center [212, 91] width 424 height 182
click at [314, 147] on div "Back to Dashboard Change Sender ID Customers Technicians Select a contact Outbo…" at bounding box center [259, 97] width 328 height 169
click at [408, 21] on span "Call to Customer" at bounding box center [398, 20] width 31 height 5
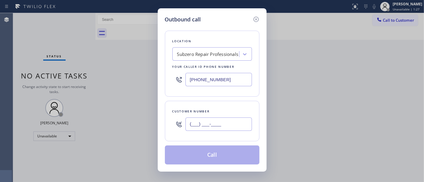
click at [209, 120] on input "(___) ___-____" at bounding box center [218, 124] width 66 height 13
paste input "206) 972-0828"
click at [202, 101] on div "Location Subzero Repair Professionals Your caller id phone number (206) 309-402…" at bounding box center [212, 94] width 94 height 141
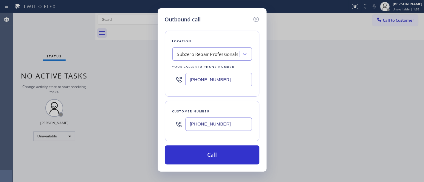
click at [200, 101] on div "Location Subzero Repair Professionals Your caller id phone number (206) 309-402…" at bounding box center [212, 94] width 94 height 141
click at [255, 20] on icon at bounding box center [255, 19] width 5 height 5
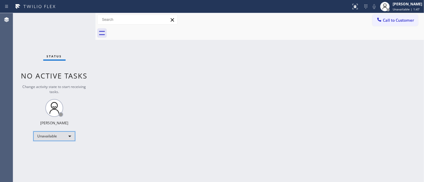
click at [53, 136] on div "Unavailable" at bounding box center [54, 137] width 42 height 10
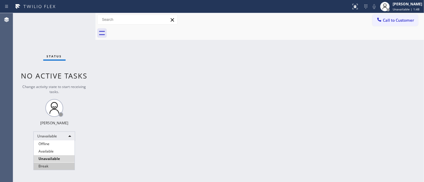
click at [46, 167] on li "Break" at bounding box center [54, 166] width 41 height 7
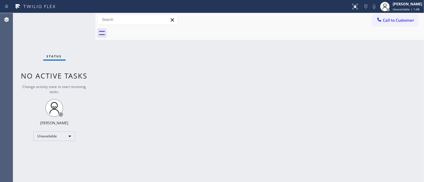
click at [182, 140] on div "Back to Dashboard Change Sender ID Customers Technicians Select a contact Outbo…" at bounding box center [259, 97] width 328 height 169
click at [6, 63] on div "Agent Desktop" at bounding box center [6, 97] width 13 height 169
click at [35, 46] on div "Status No active tasks Change activity state to start receiving tasks. Michael …" at bounding box center [54, 97] width 82 height 169
click at [392, 19] on span "Call to Customer" at bounding box center [398, 20] width 31 height 5
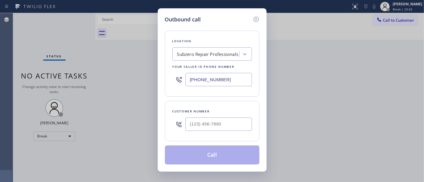
type input "(___) ___-____"
click at [206, 119] on input "(___) ___-____" at bounding box center [218, 124] width 66 height 13
paste input "206) 972-0828"
click at [205, 125] on input "[PHONE_NUMBER]" at bounding box center [218, 124] width 66 height 13
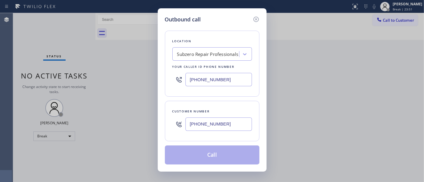
click at [205, 125] on input "[PHONE_NUMBER]" at bounding box center [218, 124] width 66 height 13
paste input "text"
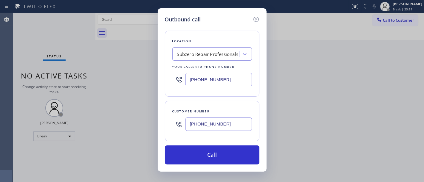
type input "[PHONE_NUMBER]"
click at [219, 104] on div "Customer number (206) 972-0828" at bounding box center [212, 121] width 94 height 41
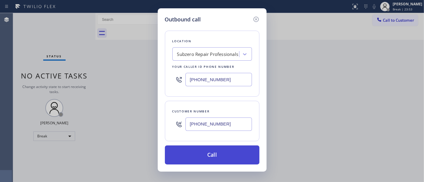
click at [211, 153] on button "Call" at bounding box center [212, 155] width 94 height 19
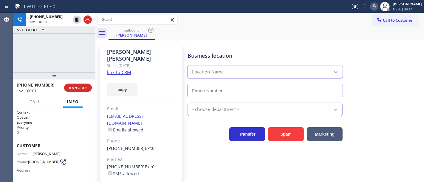
type input "[PHONE_NUMBER]"
click at [79, 49] on div "+12069720828 Live | 00:05 ALL TASKS ALL TASKS ACTIVE TASKS TASKS IN WRAP UP" at bounding box center [54, 42] width 82 height 59
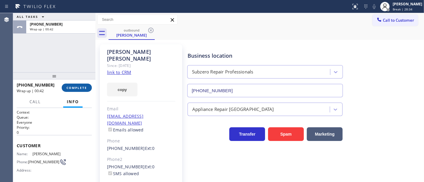
click at [79, 85] on button "COMPLETE" at bounding box center [77, 88] width 30 height 8
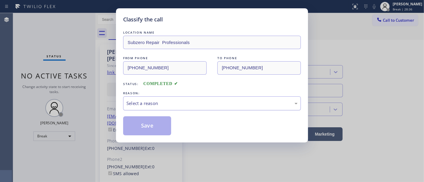
click at [139, 105] on div "Select a reason" at bounding box center [211, 103] width 171 height 7
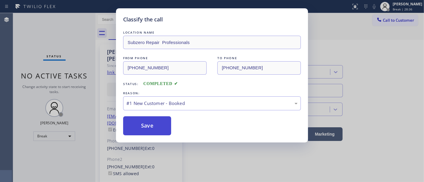
click at [139, 125] on button "Save" at bounding box center [147, 126] width 48 height 19
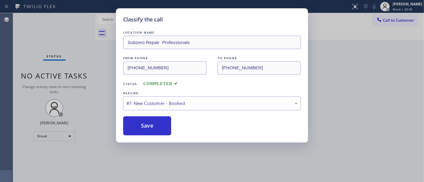
drag, startPoint x: 139, startPoint y: 125, endPoint x: 106, endPoint y: 67, distance: 65.6
click at [138, 125] on button "Save" at bounding box center [147, 126] width 48 height 19
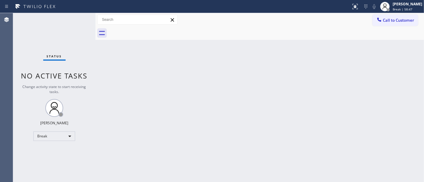
click at [30, 49] on div "Status No active tasks Change activity state to start receiving tasks. Michael …" at bounding box center [54, 97] width 82 height 169
click at [403, 7] on div "Michael Javier Break | 1h" at bounding box center [407, 6] width 32 height 10
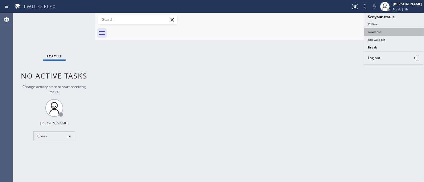
click at [393, 33] on button "Available" at bounding box center [394, 32] width 60 height 8
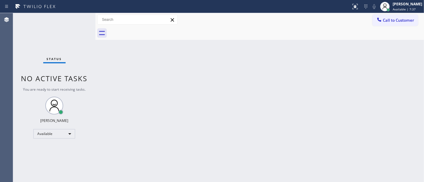
click at [74, 18] on div "Status No active tasks You are ready to start receiving tasks. [PERSON_NAME]" at bounding box center [54, 97] width 82 height 169
click at [75, 18] on div "Status No active tasks You are ready to start receiving tasks. [PERSON_NAME]" at bounding box center [54, 97] width 82 height 169
click at [75, 19] on div "Status No active tasks You are ready to start receiving tasks. [PERSON_NAME]" at bounding box center [54, 97] width 82 height 169
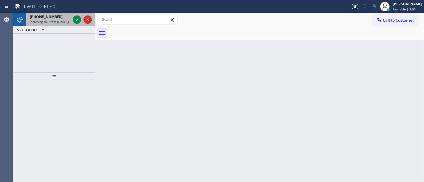
click at [78, 25] on div at bounding box center [82, 19] width 21 height 13
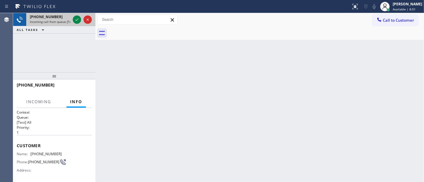
click at [78, 25] on div at bounding box center [82, 19] width 21 height 13
click at [70, 19] on div "+18055045766 Incoming call from queue [Test] All" at bounding box center [48, 19] width 45 height 13
click at [72, 18] on div "+18055045766 Incoming call from queue [Test] All" at bounding box center [54, 19] width 82 height 13
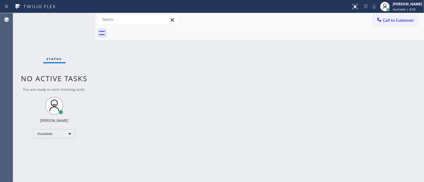
click at [74, 18] on div "Status No active tasks You are ready to start receiving tasks. [PERSON_NAME]" at bounding box center [54, 97] width 82 height 169
click at [75, 18] on div "Status No active tasks You are ready to start receiving tasks. [PERSON_NAME]" at bounding box center [54, 97] width 82 height 169
click at [76, 18] on div "Status No active tasks You are ready to start receiving tasks. [PERSON_NAME]" at bounding box center [54, 97] width 82 height 169
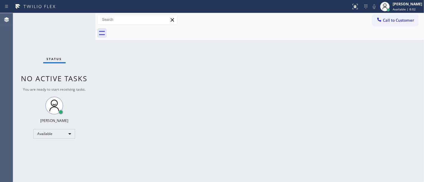
click at [76, 18] on div "Status No active tasks You are ready to start receiving tasks. [PERSON_NAME]" at bounding box center [54, 97] width 82 height 169
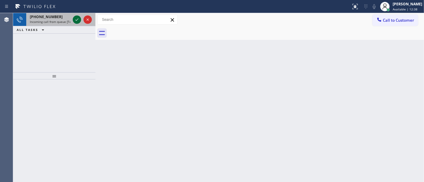
click at [75, 18] on icon at bounding box center [76, 19] width 7 height 7
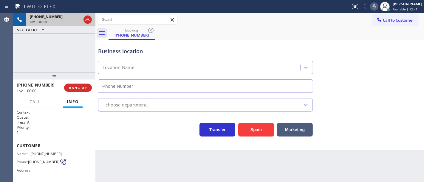
type input "[PHONE_NUMBER]"
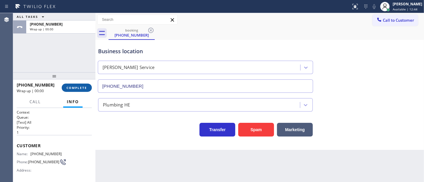
click at [74, 91] on button "COMPLETE" at bounding box center [77, 88] width 30 height 8
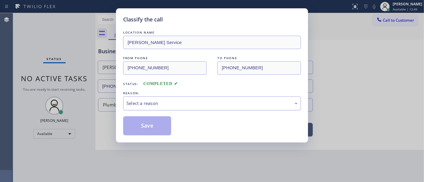
click at [148, 105] on div "Select a reason" at bounding box center [211, 103] width 171 height 7
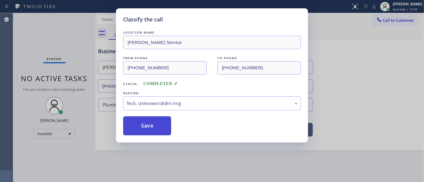
click at [147, 129] on button "Save" at bounding box center [147, 126] width 48 height 19
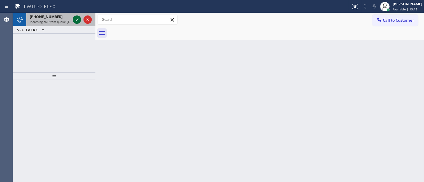
click at [80, 19] on icon at bounding box center [76, 19] width 7 height 7
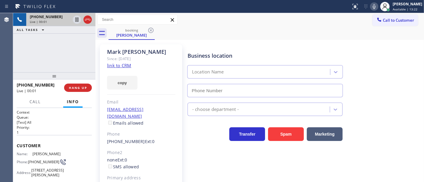
type input "[PHONE_NUMBER]"
click at [123, 65] on link "link to CRM" at bounding box center [119, 66] width 24 height 6
click at [47, 47] on div "+16026973763 Live | 01:07 ALL TASKS ALL TASKS ACTIVE TASKS TASKS IN WRAP UP" at bounding box center [54, 42] width 82 height 59
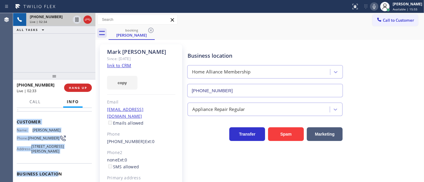
scroll to position [66, 0]
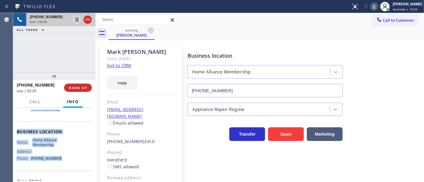
drag, startPoint x: 17, startPoint y: 145, endPoint x: 113, endPoint y: 97, distance: 107.7
click at [66, 168] on div "Context Queue: [Test] All Priority: 1 Customer Name: Mark Edelman Phone: (602) …" at bounding box center [54, 145] width 82 height 74
copy div "Customer Name: Mark Edelman Phone: (602) 697-3763 Address: 9919 E Sienna Hills …"
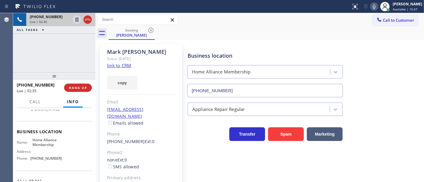
click at [65, 51] on div "+16026973763 Live | 02:35 ALL TASKS ALL TASKS ACTIVE TASKS TASKS IN WRAP UP" at bounding box center [54, 42] width 82 height 59
click at [378, 6] on icon at bounding box center [373, 6] width 7 height 7
click at [75, 22] on icon at bounding box center [76, 19] width 7 height 7
click at [78, 50] on div "+16026973763 Live | 04:18 ALL TASKS ALL TASKS ACTIVE TASKS TASKS IN WRAP UP" at bounding box center [54, 42] width 82 height 59
click at [78, 19] on icon at bounding box center [76, 19] width 7 height 7
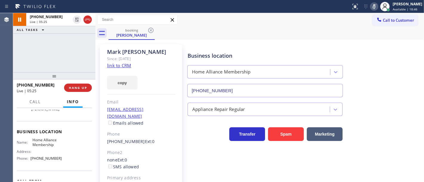
click at [376, 6] on icon at bounding box center [373, 6] width 7 height 7
click at [69, 56] on div "+16026973763 Live | 05:26 ALL TASKS ALL TASKS ACTIVE TASKS TASKS IN WRAP UP" at bounding box center [54, 42] width 82 height 59
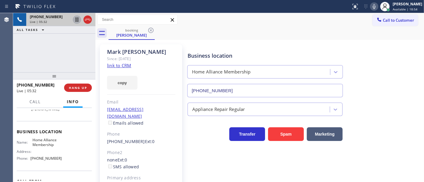
click at [63, 57] on div "+16026973763 Live | 05:32 ALL TASKS ALL TASKS ACTIVE TASKS TASKS IN WRAP UP" at bounding box center [54, 42] width 82 height 59
click at [61, 52] on div "+16026973763 Live | 05:36 ALL TASKS ALL TASKS ACTIVE TASKS TASKS IN WRAP UP" at bounding box center [54, 42] width 82 height 59
click at [60, 55] on div "+16026973763 Live | 05:47 ALL TASKS ALL TASKS ACTIVE TASKS TASKS IN WRAP UP" at bounding box center [54, 42] width 82 height 59
click at [74, 42] on div "+16026973763 Live | 13:53 ALL TASKS ALL TASKS ACTIVE TASKS TASKS IN WRAP UP" at bounding box center [54, 42] width 82 height 59
click at [70, 46] on div "+16026973763 Live | 13:54 ALL TASKS ALL TASKS ACTIVE TASKS TASKS IN WRAP UP" at bounding box center [54, 42] width 82 height 59
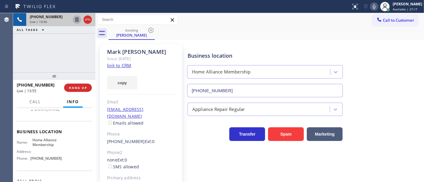
click at [74, 46] on div "+16026973763 Live | 13:56 ALL TASKS ALL TASKS ACTIVE TASKS TASKS IN WRAP UP" at bounding box center [54, 42] width 82 height 59
click at [72, 49] on div "+16026973763 Live | 13:58 ALL TASKS ALL TASKS ACTIVE TASKS TASKS IN WRAP UP" at bounding box center [54, 42] width 82 height 59
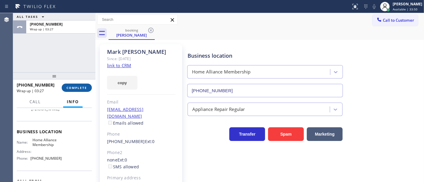
click at [81, 87] on span "COMPLETE" at bounding box center [76, 88] width 21 height 4
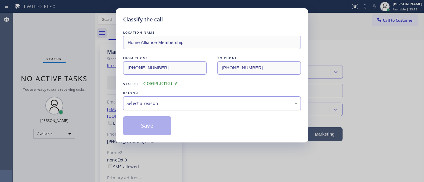
click at [150, 103] on div "Select a reason" at bounding box center [211, 103] width 171 height 7
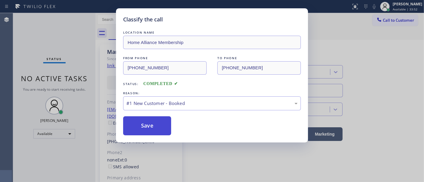
click at [146, 129] on button "Save" at bounding box center [147, 126] width 48 height 19
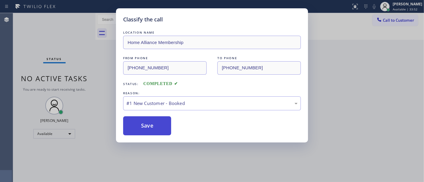
click at [146, 129] on button "Save" at bounding box center [147, 126] width 48 height 19
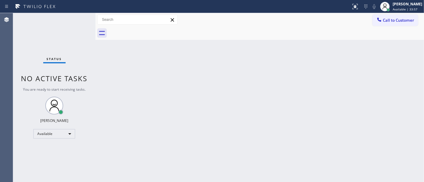
drag, startPoint x: 13, startPoint y: 31, endPoint x: 66, endPoint y: 0, distance: 61.0
click at [13, 31] on div "Agent Desktop" at bounding box center [6, 97] width 13 height 169
click at [61, 41] on div "Status No active tasks You are ready to start receiving tasks. [PERSON_NAME]" at bounding box center [54, 97] width 82 height 169
click at [62, 41] on div "Status No active tasks You are ready to start receiving tasks. [PERSON_NAME]" at bounding box center [54, 97] width 82 height 169
click at [25, 36] on div "Status No active tasks You are ready to start receiving tasks. [PERSON_NAME]" at bounding box center [54, 97] width 82 height 169
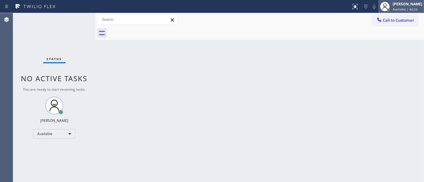
click at [399, 5] on div "[PERSON_NAME]" at bounding box center [407, 3] width 30 height 5
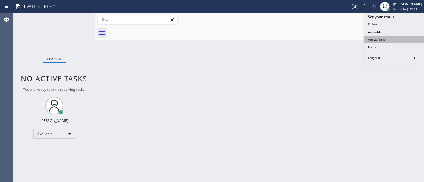
click at [383, 36] on button "Unavailable" at bounding box center [394, 40] width 60 height 8
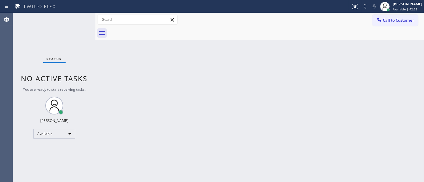
drag, startPoint x: 286, startPoint y: 68, endPoint x: 296, endPoint y: 91, distance: 26.0
click at [285, 68] on div "Back to Dashboard Change Sender ID Customers Technicians Select a contact Outbo…" at bounding box center [259, 97] width 328 height 169
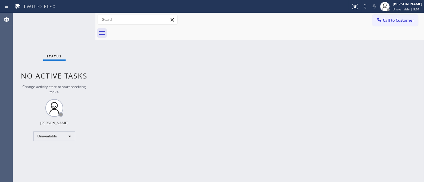
drag, startPoint x: 24, startPoint y: 68, endPoint x: 47, endPoint y: 111, distance: 48.4
click at [27, 71] on div "Status No active tasks Change activity state to start receiving tasks. Michael …" at bounding box center [54, 97] width 82 height 169
click at [46, 138] on div "Unavailable" at bounding box center [54, 137] width 42 height 10
click at [55, 152] on li "Available" at bounding box center [54, 151] width 41 height 7
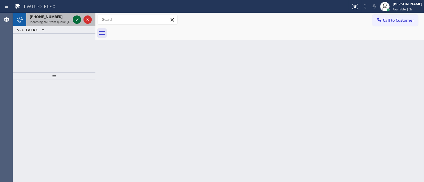
click at [76, 16] on icon at bounding box center [76, 19] width 7 height 7
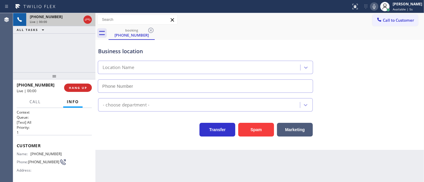
type input "[PHONE_NUMBER]"
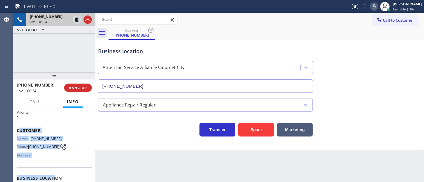
scroll to position [99, 0]
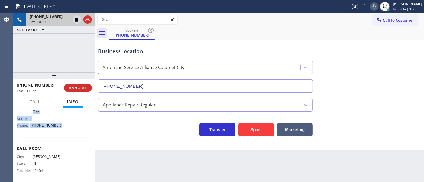
drag, startPoint x: 24, startPoint y: 147, endPoint x: 68, endPoint y: 126, distance: 48.1
click at [68, 126] on div "Context Queue: [Test] All Priority: 1 Customer Name: (219) 781-5999 Phone: (219…" at bounding box center [54, 97] width 75 height 173
copy div "ustomer Name: (219) 781-5999 Phone: (219) 781-5999 Address: Business location N…"
click at [49, 54] on div "+12197815999 Live | 00:26 ALL TASKS ALL TASKS ACTIVE TASKS TASKS IN WRAP UP" at bounding box center [54, 42] width 82 height 59
click at [68, 42] on div "+12197815999 Live | 00:34 ALL TASKS ALL TASKS ACTIVE TASKS TASKS IN WRAP UP" at bounding box center [54, 42] width 82 height 59
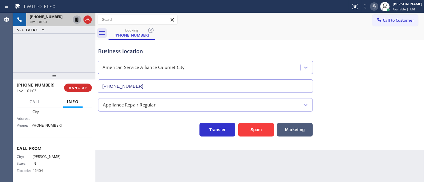
click at [77, 18] on icon at bounding box center [76, 20] width 3 height 4
click at [378, 6] on icon at bounding box center [373, 6] width 7 height 7
click at [77, 20] on icon at bounding box center [76, 19] width 7 height 7
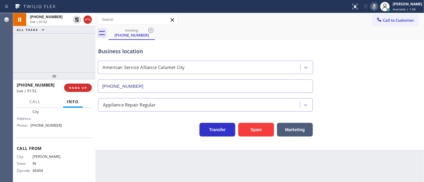
click at [377, 8] on icon at bounding box center [373, 6] width 7 height 7
click at [295, 34] on div "booking (219) 781-5999" at bounding box center [265, 33] width 315 height 13
click at [44, 100] on button "Call" at bounding box center [35, 102] width 18 height 12
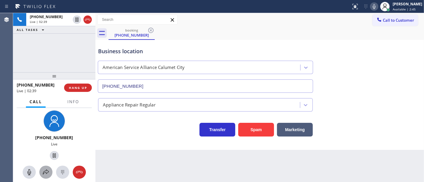
click at [45, 173] on icon at bounding box center [45, 172] width 7 height 7
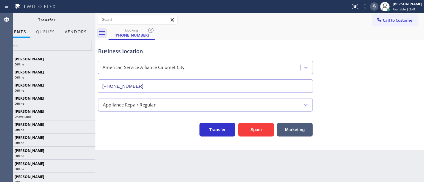
click at [72, 34] on button "Vendors" at bounding box center [75, 32] width 29 height 12
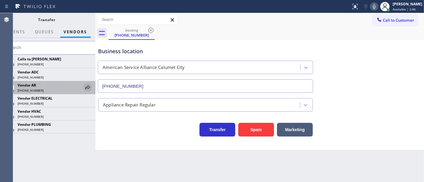
click at [89, 87] on icon at bounding box center [87, 87] width 7 height 7
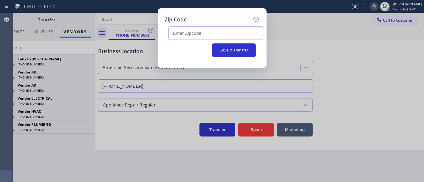
click at [202, 31] on input "text" at bounding box center [215, 33] width 94 height 13
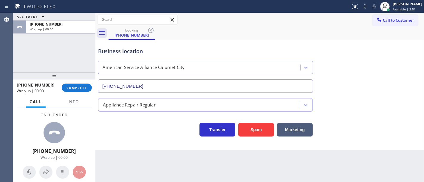
click at [70, 62] on div "ALL TASKS ALL TASKS ACTIVE TASKS TASKS IN WRAP UP +12197815999 Wrap up | 00:00" at bounding box center [54, 42] width 82 height 59
click at [73, 89] on span "COMPLETE" at bounding box center [76, 88] width 21 height 4
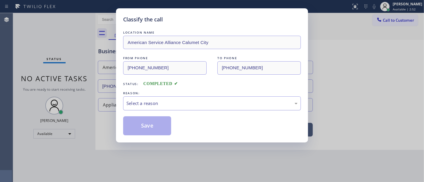
click at [145, 104] on div "Select a reason" at bounding box center [211, 103] width 171 height 7
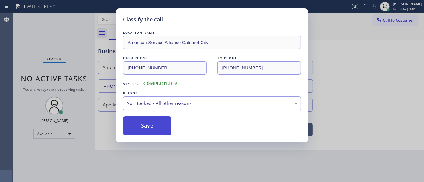
click at [153, 124] on button "Save" at bounding box center [147, 126] width 48 height 19
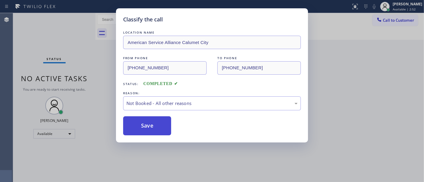
click at [152, 123] on button "Save" at bounding box center [147, 126] width 48 height 19
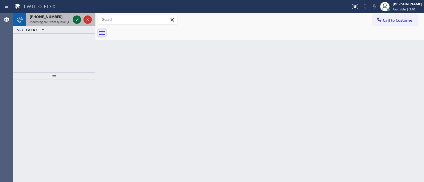
click at [77, 18] on icon at bounding box center [76, 19] width 7 height 7
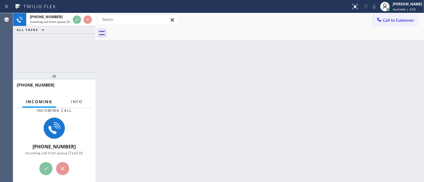
click at [77, 100] on span "Info" at bounding box center [77, 101] width 12 height 5
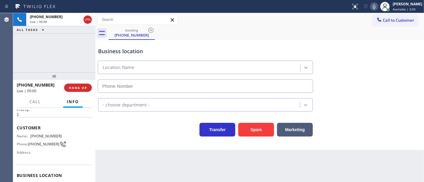
scroll to position [33, 0]
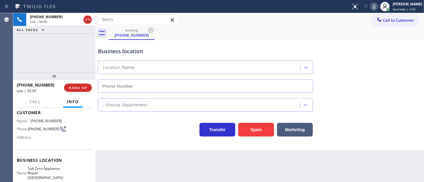
type input "[PHONE_NUMBER]"
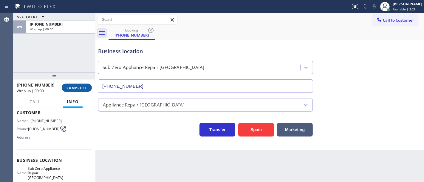
click at [73, 90] on button "COMPLETE" at bounding box center [77, 88] width 30 height 8
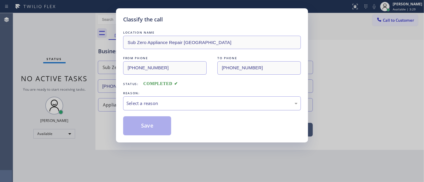
click at [150, 103] on div "Select a reason" at bounding box center [211, 103] width 171 height 7
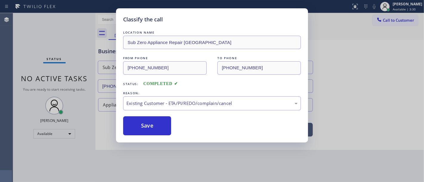
drag, startPoint x: 145, startPoint y: 136, endPoint x: 209, endPoint y: 131, distance: 63.9
click at [164, 100] on div "Existing Customer - ETA/PI/REDO/complain/cancel" at bounding box center [212, 104] width 178 height 14
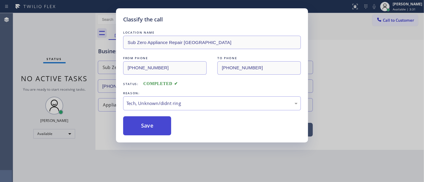
click at [150, 128] on button "Save" at bounding box center [147, 126] width 48 height 19
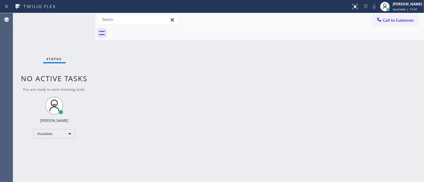
click at [120, 60] on div "Back to Dashboard Change Sender ID Customers Technicians Select a contact Outbo…" at bounding box center [259, 97] width 328 height 169
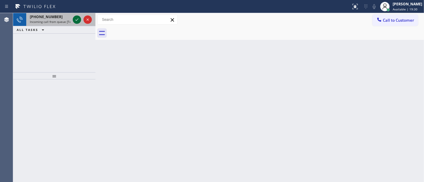
click at [73, 19] on div at bounding box center [82, 19] width 21 height 13
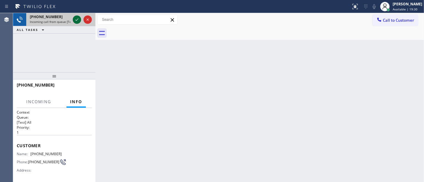
click at [74, 19] on icon at bounding box center [76, 19] width 7 height 7
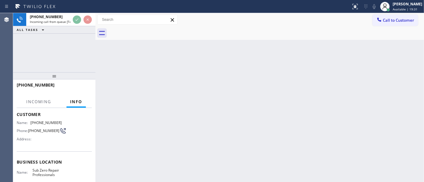
scroll to position [66, 0]
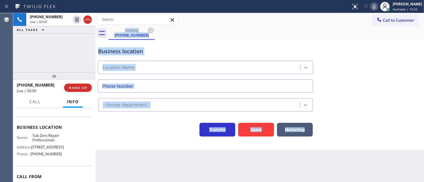
type input "[PHONE_NUMBER]"
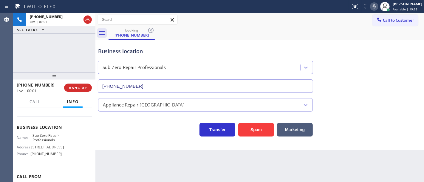
click at [67, 50] on div "+15033321133 Live | 00:01 ALL TASKS ALL TASKS ACTIVE TASKS TASKS IN WRAP UP" at bounding box center [54, 42] width 82 height 59
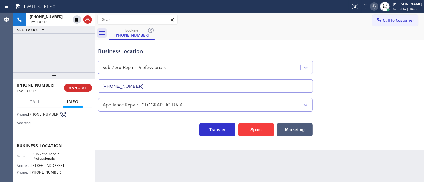
scroll to position [33, 0]
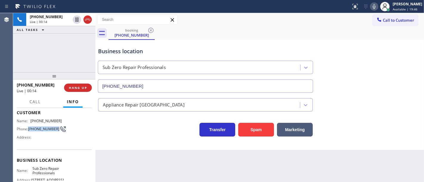
drag, startPoint x: 38, startPoint y: 132, endPoint x: 29, endPoint y: 128, distance: 9.9
click at [29, 128] on span "[PHONE_NUMBER]" at bounding box center [43, 129] width 31 height 4
copy span "[PHONE_NUMBER]"
click at [55, 51] on div "+15033321133 Live | 00:14 ALL TASKS ALL TASKS ACTIVE TASKS TASKS IN WRAP UP" at bounding box center [54, 42] width 82 height 59
click at [41, 50] on div "+15033321133 Live | 00:41 ALL TASKS ALL TASKS ACTIVE TASKS TASKS IN WRAP UP" at bounding box center [54, 42] width 82 height 59
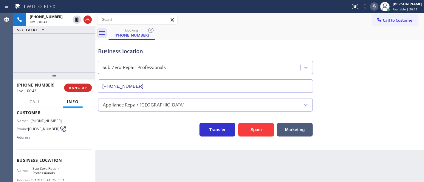
click at [375, 7] on icon at bounding box center [373, 6] width 3 height 5
click at [77, 20] on icon at bounding box center [76, 19] width 7 height 7
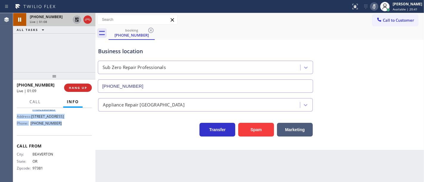
scroll to position [102, 0]
drag, startPoint x: 18, startPoint y: 112, endPoint x: 69, endPoint y: 125, distance: 52.3
click at [69, 125] on div "Context Queue: [Test] All Priority: 1 Customer Name: (503) 332-1133 Phone: (503…" at bounding box center [54, 97] width 75 height 168
copy div "Customer Name: (503) 332-1133 Phone: (503) 332-1133 Address: Business location …"
click at [44, 49] on div "+15033321133 Live | 01:09 ALL TASKS ALL TASKS ACTIVE TASKS TASKS IN WRAP UP" at bounding box center [54, 42] width 82 height 59
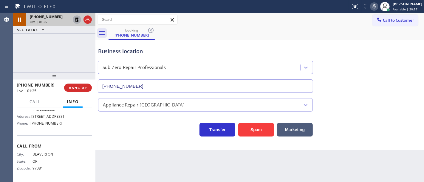
click at [49, 45] on div "+15033321133 Live | 01:25 ALL TASKS ALL TASKS ACTIVE TASKS TASKS IN WRAP UP" at bounding box center [54, 42] width 82 height 59
click at [75, 20] on icon at bounding box center [76, 19] width 7 height 7
click at [375, 7] on icon at bounding box center [373, 6] width 7 height 7
click at [72, 52] on div "+15033321133 Live | 01:27 ALL TASKS ALL TASKS ACTIVE TASKS TASKS IN WRAP UP" at bounding box center [54, 42] width 82 height 59
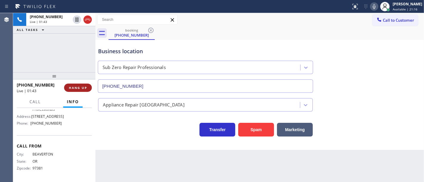
click at [86, 90] on button "HANG UP" at bounding box center [78, 88] width 28 height 8
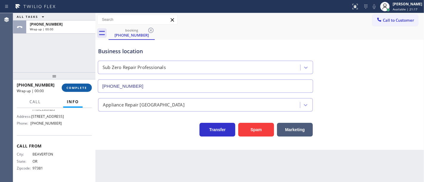
click at [86, 90] on button "COMPLETE" at bounding box center [77, 88] width 30 height 8
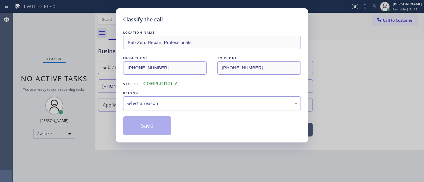
click at [167, 107] on div "Select a reason" at bounding box center [211, 103] width 171 height 7
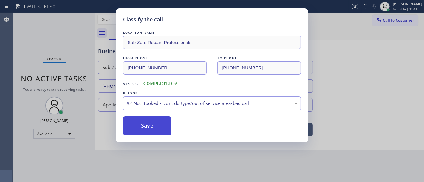
click at [144, 119] on button "Save" at bounding box center [147, 126] width 48 height 19
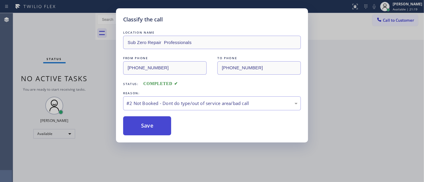
click at [144, 119] on button "Save" at bounding box center [147, 126] width 48 height 19
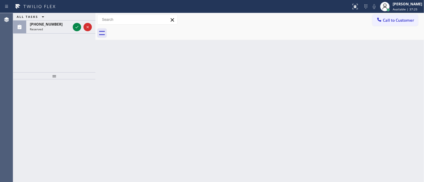
drag, startPoint x: 38, startPoint y: 72, endPoint x: 65, endPoint y: 53, distance: 32.4
click at [37, 72] on div at bounding box center [54, 75] width 82 height 7
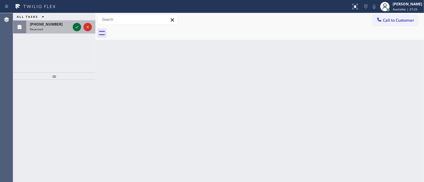
click at [79, 28] on icon at bounding box center [76, 27] width 7 height 7
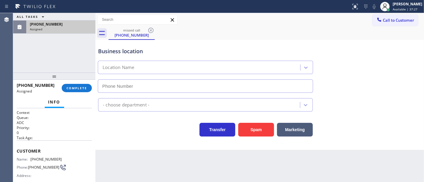
type input "[PHONE_NUMBER]"
click at [86, 91] on button "COMPLETE" at bounding box center [77, 88] width 30 height 8
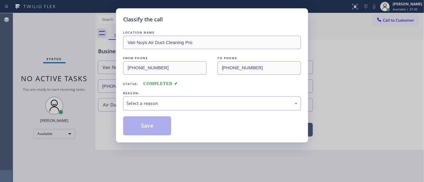
click at [145, 104] on div "Select a reason" at bounding box center [211, 103] width 171 height 7
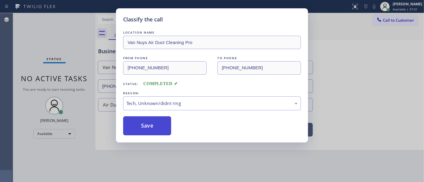
click at [155, 130] on button "Save" at bounding box center [147, 126] width 48 height 19
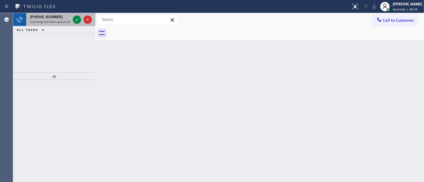
click at [55, 16] on div "+15098698088" at bounding box center [50, 16] width 41 height 5
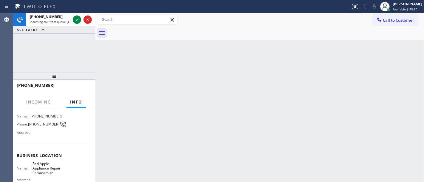
scroll to position [66, 0]
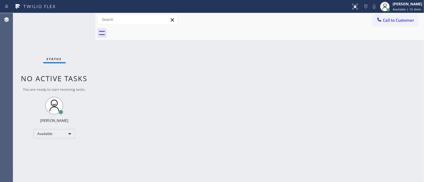
click at [77, 34] on div "Status No active tasks You are ready to start receiving tasks. [PERSON_NAME]" at bounding box center [54, 97] width 82 height 169
click at [13, 104] on div "Status No active tasks You are ready to start receiving tasks. [PERSON_NAME]" at bounding box center [54, 97] width 82 height 169
click at [52, 142] on div "Status No active tasks You are ready to start receiving tasks. [PERSON_NAME]" at bounding box center [54, 97] width 82 height 169
click at [52, 136] on div "Available" at bounding box center [54, 134] width 42 height 10
click at [62, 164] on li "Break" at bounding box center [54, 164] width 41 height 7
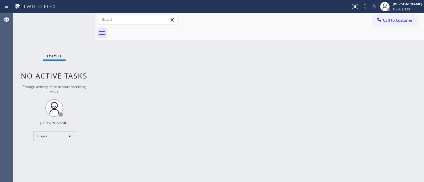
drag, startPoint x: 69, startPoint y: 44, endPoint x: 66, endPoint y: 43, distance: 3.1
click at [69, 44] on div "Status No active tasks Change activity state to start receiving tasks. Michael …" at bounding box center [54, 97] width 82 height 169
click at [78, 24] on div "Status No active tasks Change activity state to start receiving tasks. Michael …" at bounding box center [54, 97] width 82 height 169
drag, startPoint x: 0, startPoint y: 176, endPoint x: 0, endPoint y: 182, distance: 5.7
click at [0, 176] on div at bounding box center [6, 176] width 12 height 12
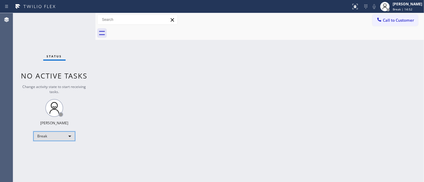
click at [54, 136] on div "Break" at bounding box center [54, 137] width 42 height 10
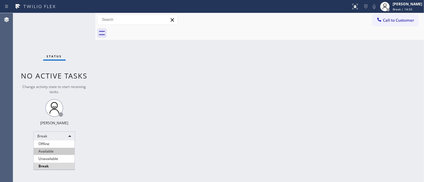
click at [58, 148] on li "Available" at bounding box center [54, 151] width 41 height 7
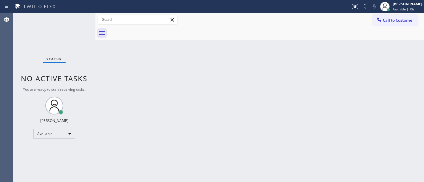
click at [7, 48] on div "Agent Desktop" at bounding box center [6, 97] width 13 height 169
drag, startPoint x: 94, startPoint y: 57, endPoint x: 93, endPoint y: 61, distance: 4.6
click at [93, 58] on div "Status No active tasks You are ready to start receiving tasks. Michael Javier A…" at bounding box center [218, 97] width 411 height 169
click at [92, 63] on div "Status No active tasks You are ready to start receiving tasks. [PERSON_NAME]" at bounding box center [54, 97] width 82 height 169
click at [100, 60] on div "Back to Dashboard Change Sender ID Customers Technicians Select a contact Outbo…" at bounding box center [259, 97] width 328 height 169
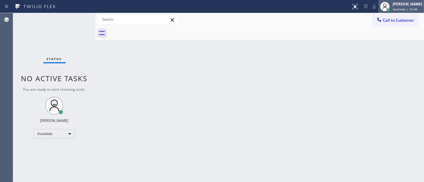
click at [396, 9] on div "Michael Javier Available | 32:46" at bounding box center [407, 6] width 32 height 10
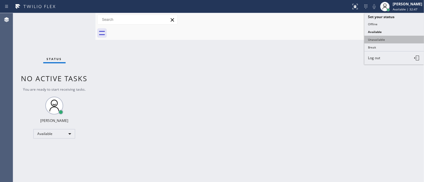
click at [373, 39] on button "Unavailable" at bounding box center [394, 40] width 60 height 8
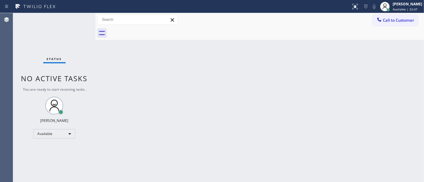
click at [278, 71] on div "Back to Dashboard Change Sender ID Customers Technicians Select a contact Outbo…" at bounding box center [259, 97] width 328 height 169
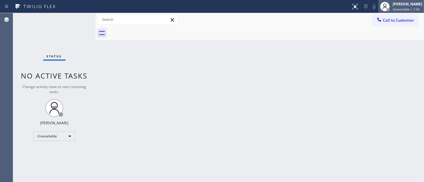
click at [405, 5] on div "[PERSON_NAME]" at bounding box center [407, 3] width 30 height 5
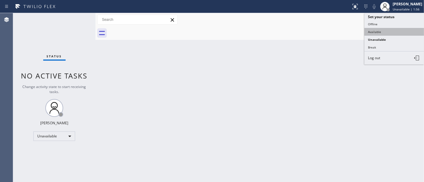
click at [379, 30] on button "Available" at bounding box center [394, 32] width 60 height 8
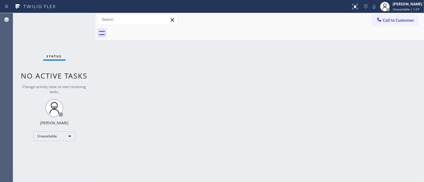
click at [326, 50] on div "Back to Dashboard Change Sender ID Customers Technicians Select a contact Outbo…" at bounding box center [259, 97] width 328 height 169
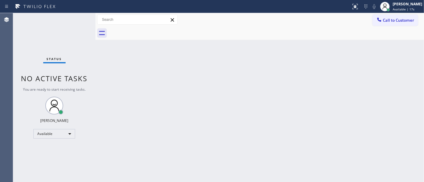
drag, startPoint x: 36, startPoint y: 49, endPoint x: 40, endPoint y: 50, distance: 4.2
click at [38, 49] on div "Status No active tasks You are ready to start receiving tasks. [PERSON_NAME]" at bounding box center [54, 97] width 82 height 169
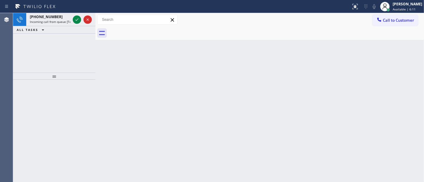
click at [84, 80] on div "+12197134121 Incoming call from queue [Test] All ALL TASKS ALL TASKS ACTIVE TAS…" at bounding box center [54, 97] width 82 height 169
click at [76, 18] on icon at bounding box center [76, 19] width 7 height 7
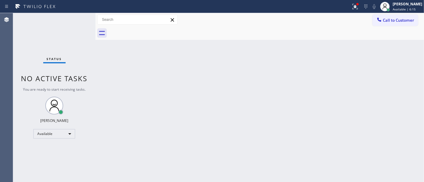
drag, startPoint x: 357, startPoint y: 7, endPoint x: 344, endPoint y: 45, distance: 39.8
click at [357, 7] on icon at bounding box center [354, 6] width 7 height 7
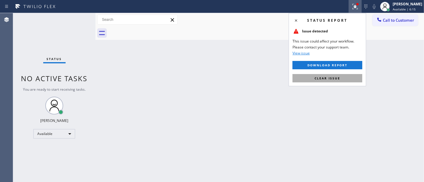
click at [328, 78] on span "Clear issue" at bounding box center [327, 78] width 26 height 4
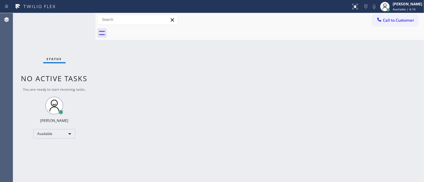
drag, startPoint x: 241, startPoint y: 96, endPoint x: 237, endPoint y: 97, distance: 4.3
click at [238, 97] on div "Back to Dashboard Change Sender ID Customers Technicians Select a contact Outbo…" at bounding box center [259, 97] width 328 height 169
click at [35, 33] on div "Status No active tasks You are ready to start receiving tasks. [PERSON_NAME]" at bounding box center [54, 97] width 82 height 169
click at [86, 65] on div "Status No active tasks You are ready to start receiving tasks. [PERSON_NAME]" at bounding box center [54, 97] width 82 height 169
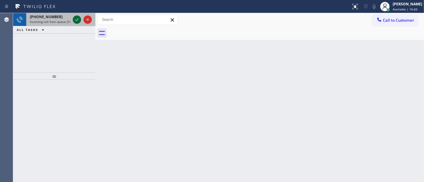
click at [77, 15] on button at bounding box center [77, 19] width 8 height 8
click at [79, 19] on icon at bounding box center [76, 19] width 7 height 7
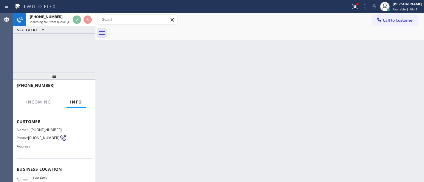
scroll to position [33, 0]
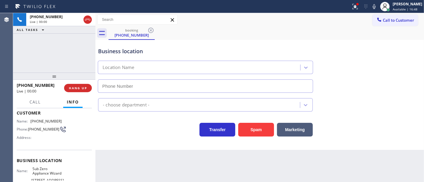
type input "[PHONE_NUMBER]"
click at [358, 4] on icon at bounding box center [354, 6] width 7 height 7
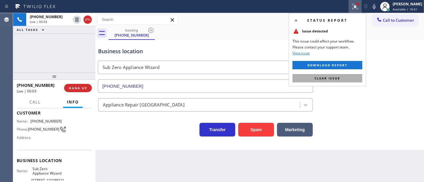
click at [347, 81] on button "Clear issue" at bounding box center [327, 78] width 70 height 8
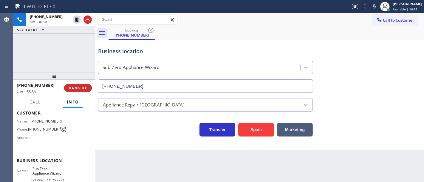
drag, startPoint x: 0, startPoint y: 48, endPoint x: 49, endPoint y: 49, distance: 48.9
click at [0, 48] on div "Agent Desktop" at bounding box center [6, 97] width 13 height 169
click at [253, 132] on button "Spam" at bounding box center [256, 130] width 36 height 14
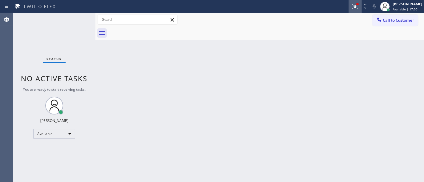
click at [354, 8] on div at bounding box center [354, 6] width 13 height 7
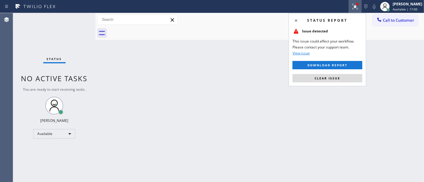
click at [330, 85] on div "Status report Issue detected This issue could affect your workflow. Please cont…" at bounding box center [326, 49] width 77 height 73
click at [334, 81] on button "Clear issue" at bounding box center [327, 78] width 70 height 8
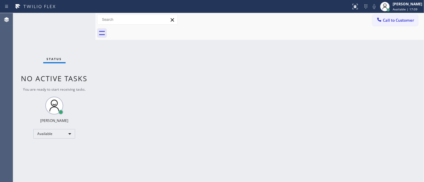
click at [38, 37] on div "Status No active tasks You are ready to start receiving tasks. [PERSON_NAME]" at bounding box center [54, 97] width 82 height 169
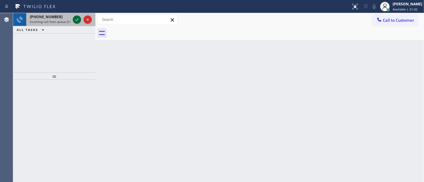
click at [76, 21] on icon at bounding box center [76, 19] width 7 height 7
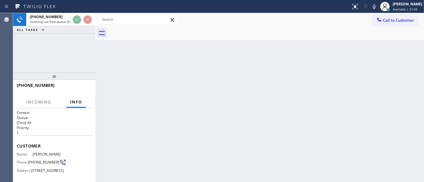
scroll to position [66, 0]
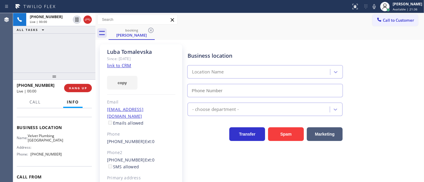
type input "[PHONE_NUMBER]"
click at [110, 66] on link "link to CRM" at bounding box center [119, 66] width 24 height 6
click at [119, 64] on link "link to CRM" at bounding box center [119, 66] width 24 height 6
click at [381, 56] on div "Business location Velvet Plumbing [GEOGRAPHIC_DATA] [PHONE_NUMBER]" at bounding box center [304, 71] width 236 height 54
click at [375, 8] on icon at bounding box center [373, 6] width 3 height 5
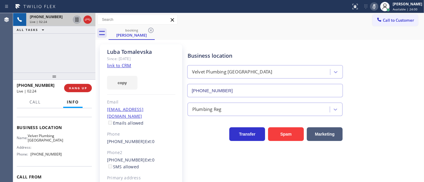
click at [77, 18] on icon at bounding box center [76, 19] width 7 height 7
click at [378, 6] on icon at bounding box center [373, 6] width 7 height 7
click at [75, 21] on icon at bounding box center [76, 19] width 7 height 7
click at [29, 46] on div "[PHONE_NUMBER] Live | 05:42 ALL TASKS ALL TASKS ACTIVE TASKS TASKS IN WRAP UP" at bounding box center [54, 43] width 82 height 60
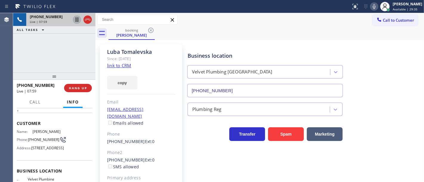
scroll to position [33, 0]
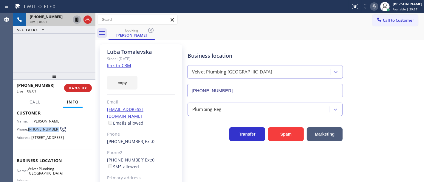
drag, startPoint x: 39, startPoint y: 139, endPoint x: 31, endPoint y: 131, distance: 11.0
click at [29, 132] on span "[PHONE_NUMBER]" at bounding box center [43, 129] width 31 height 4
copy span "[PHONE_NUMBER]"
click at [40, 64] on div "[PHONE_NUMBER] Live | 08:04 ALL TASKS ALL TASKS ACTIVE TASKS TASKS IN WRAP UP" at bounding box center [54, 43] width 82 height 60
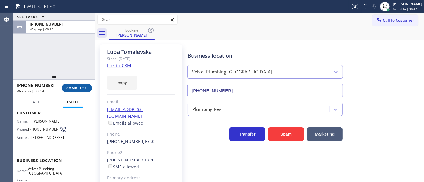
click at [78, 87] on span "COMPLETE" at bounding box center [76, 88] width 21 height 4
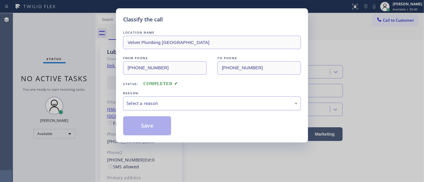
click at [169, 102] on div "Select a reason" at bounding box center [212, 104] width 178 height 14
click at [170, 98] on div "Select a reason" at bounding box center [212, 104] width 178 height 14
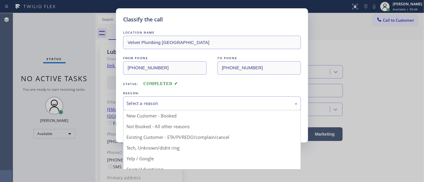
click at [170, 98] on div "Select a reason" at bounding box center [212, 104] width 178 height 14
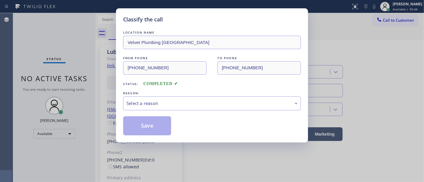
click at [87, 74] on div "Classify the call LOCATION NAME Velvet Plumbing [GEOGRAPHIC_DATA] FROM PHONE [P…" at bounding box center [212, 91] width 424 height 182
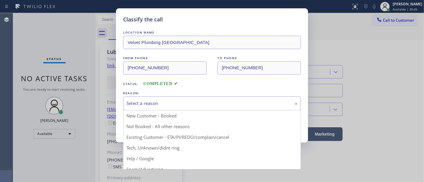
click at [162, 111] on div "Select a reason New Customer - Booked Not Booked - All other reasons Existing C…" at bounding box center [212, 104] width 178 height 14
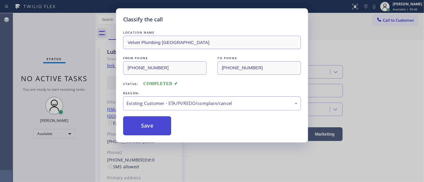
click at [159, 130] on button "Save" at bounding box center [147, 126] width 48 height 19
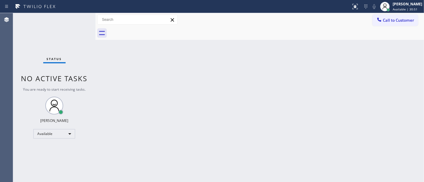
click at [36, 36] on div "Status No active tasks You are ready to start receiving tasks. [PERSON_NAME]" at bounding box center [54, 97] width 82 height 169
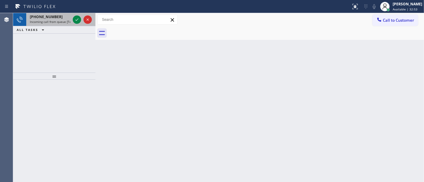
click at [48, 17] on span "[PHONE_NUMBER]" at bounding box center [46, 16] width 33 height 5
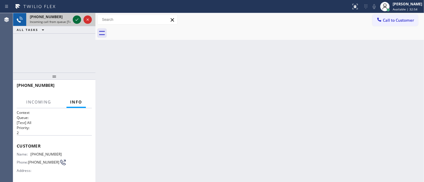
click at [75, 17] on icon at bounding box center [76, 19] width 7 height 7
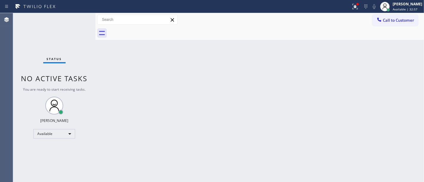
click at [76, 20] on div "Status No active tasks You are ready to start receiving tasks. [PERSON_NAME]" at bounding box center [54, 97] width 82 height 169
click at [356, 8] on icon at bounding box center [354, 6] width 4 height 4
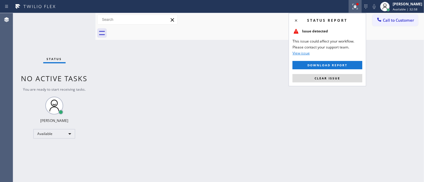
click at [347, 78] on button "Clear issue" at bounding box center [327, 78] width 70 height 8
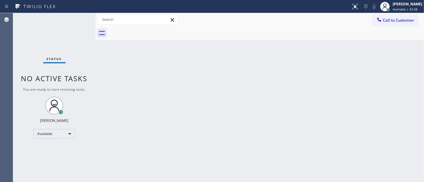
click at [305, 155] on div "Back to Dashboard Change Sender ID Customers Technicians Select a contact Outbo…" at bounding box center [259, 97] width 328 height 169
click at [19, 34] on div "Status No active tasks You are ready to start receiving tasks. [PERSON_NAME]" at bounding box center [54, 97] width 82 height 169
click at [72, 21] on div "Status No active tasks You are ready to start receiving tasks. [PERSON_NAME]" at bounding box center [54, 97] width 82 height 169
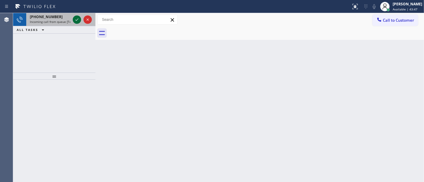
click at [80, 20] on icon at bounding box center [76, 19] width 7 height 7
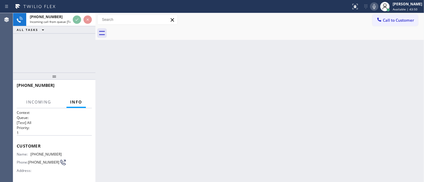
scroll to position [33, 0]
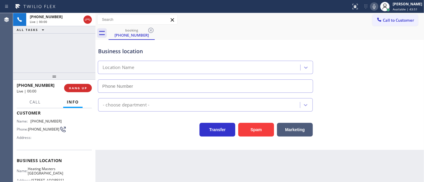
type input "[PHONE_NUMBER]"
click at [376, 4] on icon at bounding box center [373, 6] width 7 height 7
click at [375, 6] on icon at bounding box center [373, 6] width 3 height 5
click at [254, 123] on div "Spam" at bounding box center [254, 128] width 39 height 17
click at [237, 128] on div "Spam" at bounding box center [254, 128] width 39 height 17
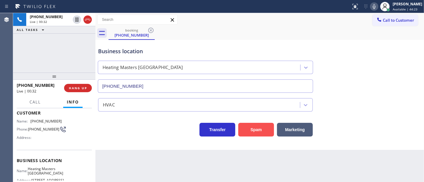
click at [247, 132] on button "Spam" at bounding box center [256, 130] width 36 height 14
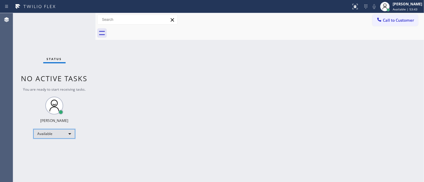
click at [51, 137] on div "Available" at bounding box center [54, 134] width 42 height 10
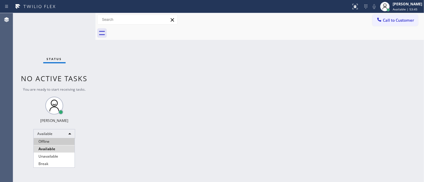
click at [51, 140] on li "Offline" at bounding box center [54, 141] width 41 height 7
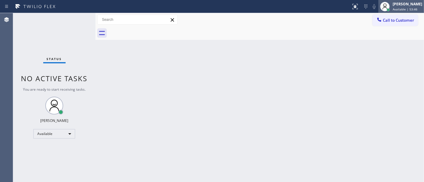
click at [411, 6] on div "[PERSON_NAME]" at bounding box center [407, 3] width 30 height 5
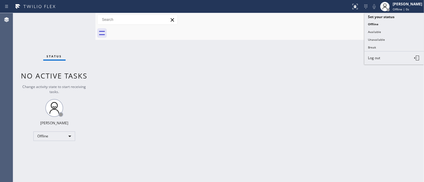
click at [378, 55] on span "Log out" at bounding box center [374, 57] width 12 height 5
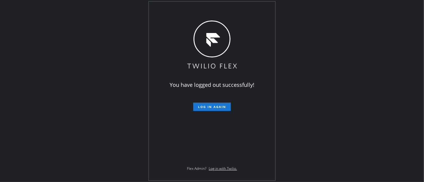
click at [10, 83] on div "You have logged out successfully! Log in again Flex Admin? Log in with Twilio." at bounding box center [212, 91] width 424 height 182
click at [36, 53] on div "You have logged out successfully! Log in again Flex Admin? Log in with Twilio." at bounding box center [212, 91] width 424 height 182
